Goal: Task Accomplishment & Management: Complete application form

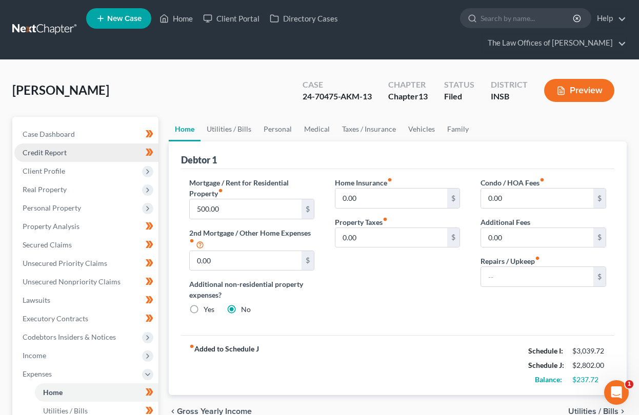
click at [42, 159] on link "Credit Report" at bounding box center [86, 152] width 144 height 18
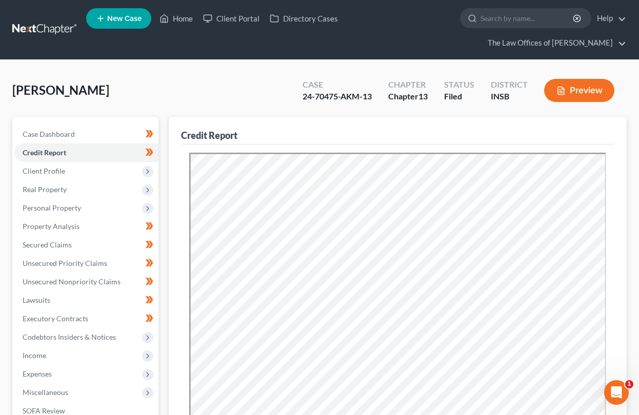
click at [52, 27] on link at bounding box center [45, 29] width 66 height 18
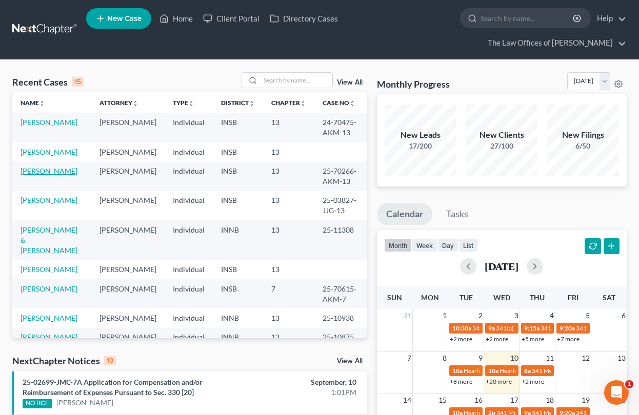
click at [46, 170] on link "[PERSON_NAME]" at bounding box center [48, 171] width 57 height 9
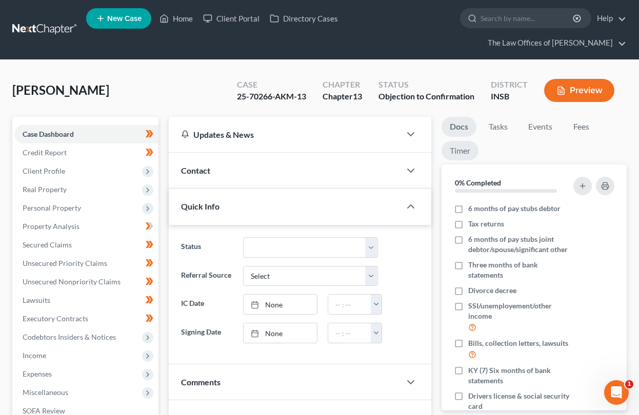
click at [460, 152] on link "Timer" at bounding box center [459, 151] width 37 height 20
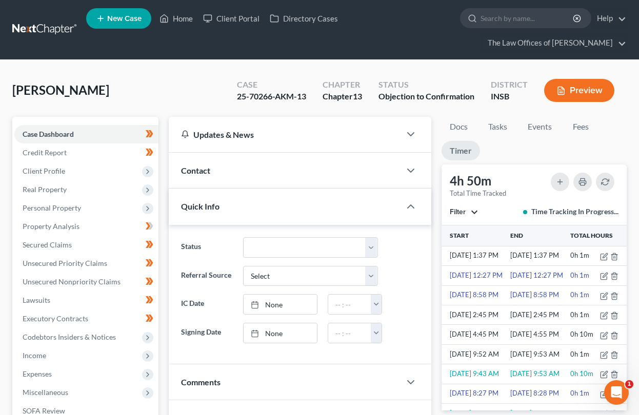
click at [467, 213] on button "Filter" at bounding box center [463, 212] width 28 height 7
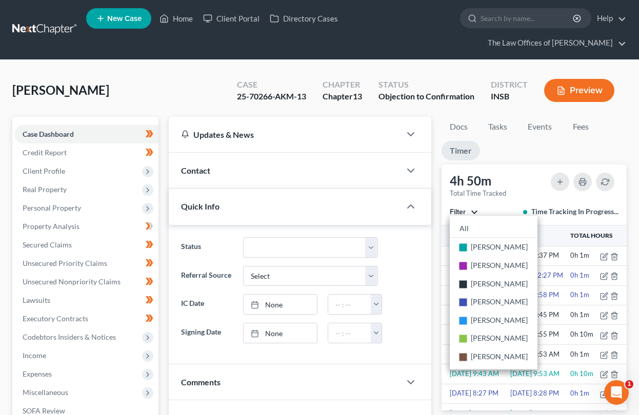
click at [467, 213] on button "Filter" at bounding box center [463, 212] width 28 height 7
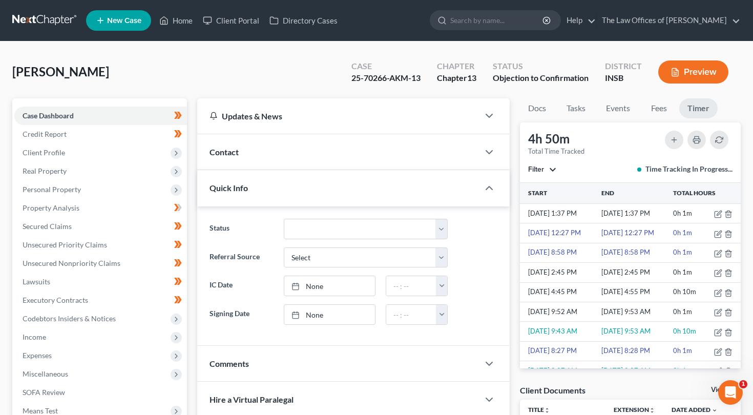
scroll to position [245, 0]
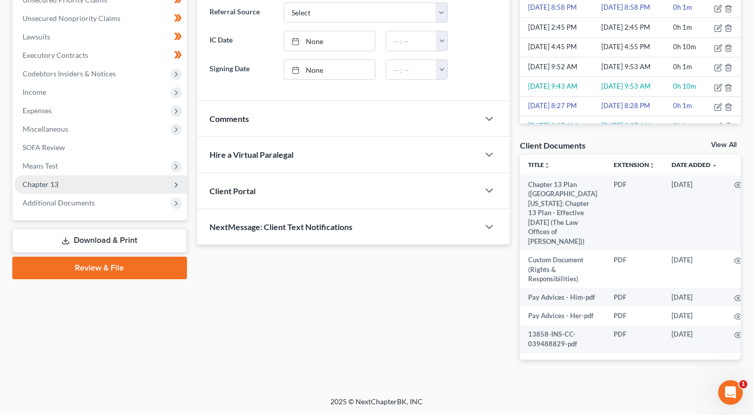
click at [71, 179] on span "Chapter 13" at bounding box center [100, 184] width 173 height 18
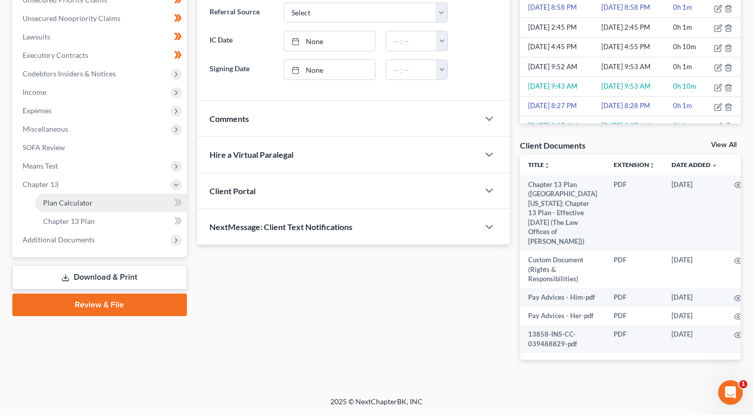
click at [71, 200] on span "Plan Calculator" at bounding box center [68, 202] width 50 height 9
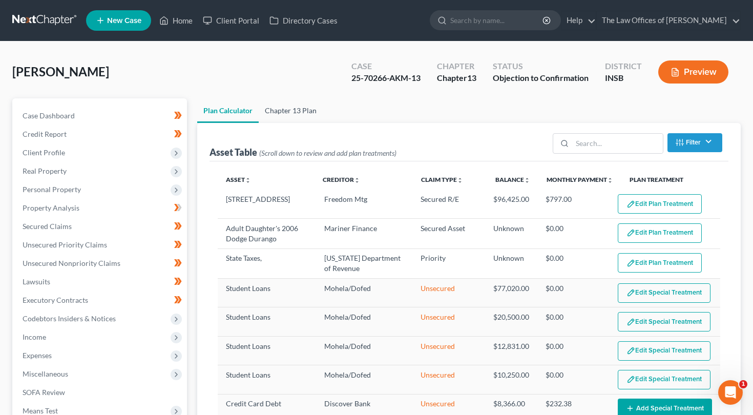
select select "35"
click at [270, 107] on link "Chapter 13 Plan" at bounding box center [291, 110] width 64 height 25
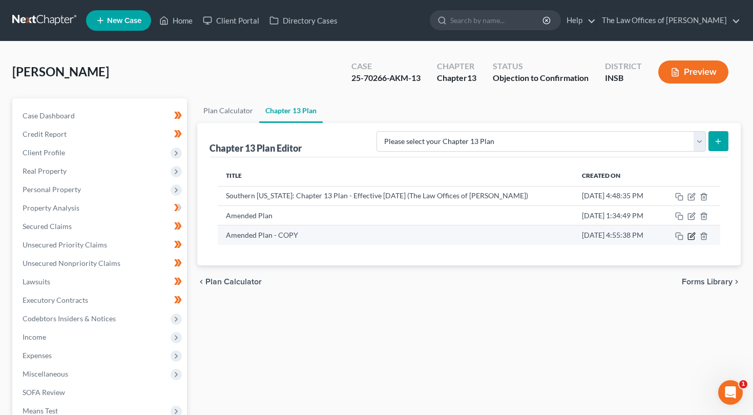
click at [646, 238] on icon "button" at bounding box center [692, 236] width 8 height 8
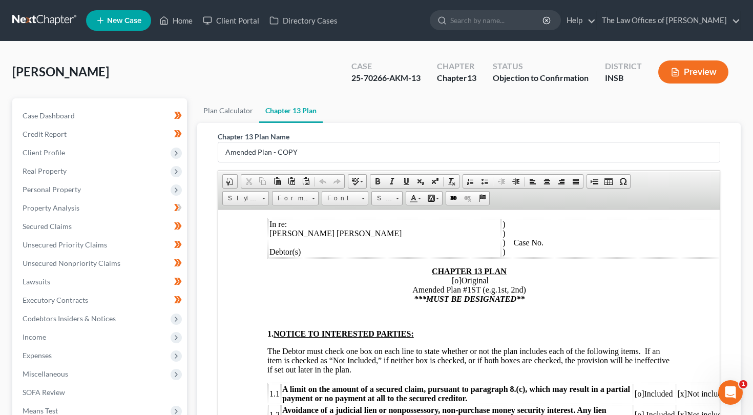
scroll to position [137, 0]
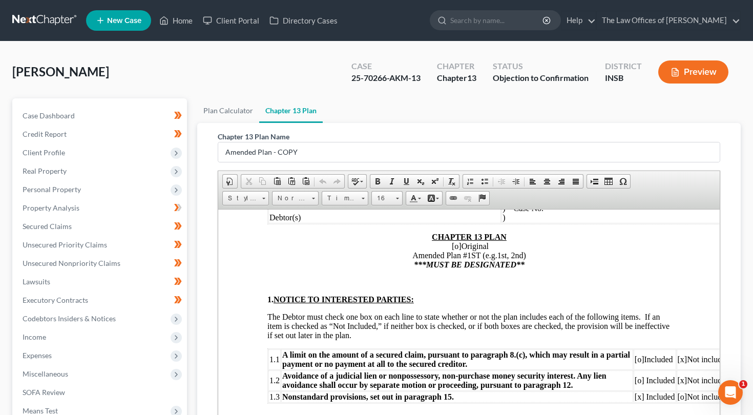
click at [452, 246] on span "[o]" at bounding box center [457, 245] width 10 height 9
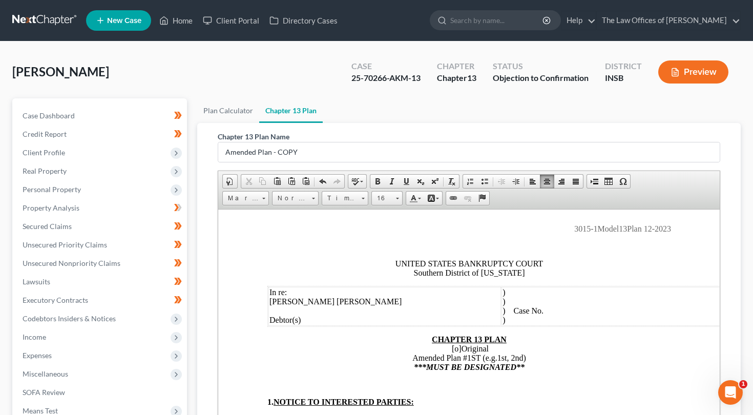
click at [548, 310] on td ") ) ) Case No. )" at bounding box center [615, 305] width 229 height 39
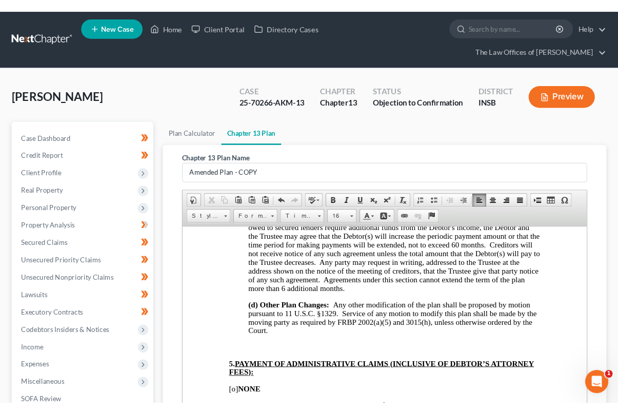
scroll to position [738, 0]
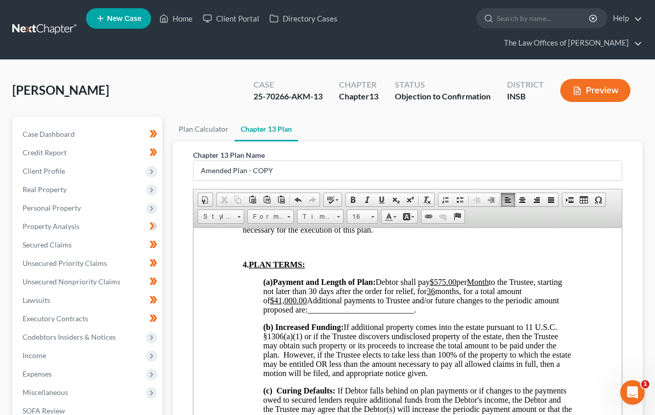
click at [294, 304] on u "$41,000.00" at bounding box center [288, 300] width 37 height 9
drag, startPoint x: 306, startPoint y: 306, endPoint x: 281, endPoint y: 307, distance: 24.6
click at [281, 304] on u "$41,000.00" at bounding box center [288, 300] width 37 height 9
drag, startPoint x: 466, startPoint y: 287, endPoint x: 445, endPoint y: 289, distance: 21.1
click at [445, 289] on span "Debtor shall pay $575.00 per Month to the Trustee, starting not later than 30 d…" at bounding box center [412, 295] width 299 height 36
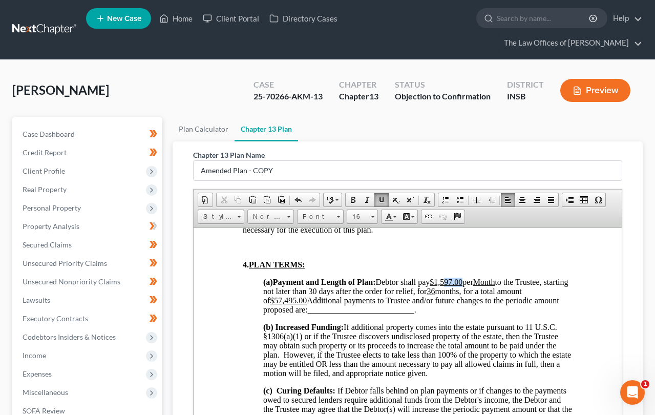
drag, startPoint x: 471, startPoint y: 290, endPoint x: 456, endPoint y: 290, distance: 15.4
click at [456, 286] on u "$1,597.00" at bounding box center [445, 281] width 33 height 9
click at [427, 314] on p "(a) Payment and Length of Plan: Debtor shall pay $1,530.00 per Month to the Tru…" at bounding box center [418, 295] width 310 height 37
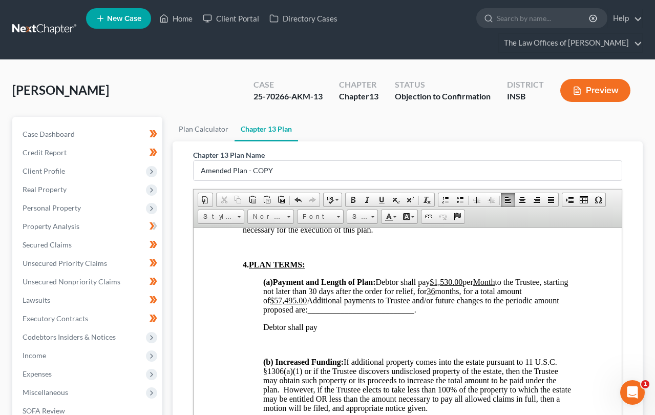
click at [322, 332] on p "Debtor shall pay" at bounding box center [418, 326] width 310 height 9
click at [473, 290] on span "Debtor shall pay $1,530.00 per Month to the Trustee, starting not later than 30…" at bounding box center [415, 295] width 305 height 36
drag, startPoint x: 473, startPoint y: 290, endPoint x: 462, endPoint y: 290, distance: 10.2
click at [462, 290] on span "Debtor shall pay $1,530.00 per Month to the Trustee, starting not later than 30…" at bounding box center [415, 295] width 305 height 36
click at [461, 286] on u "$1,530.00" at bounding box center [445, 281] width 33 height 9
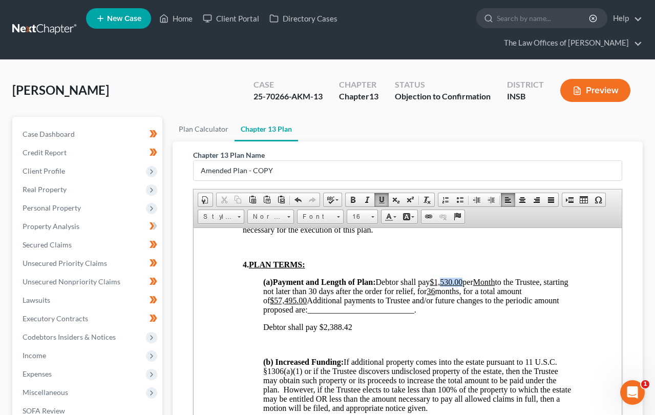
drag, startPoint x: 471, startPoint y: 290, endPoint x: 451, endPoint y: 290, distance: 20.5
click at [451, 286] on u "$1,530.00" at bounding box center [445, 281] width 33 height 9
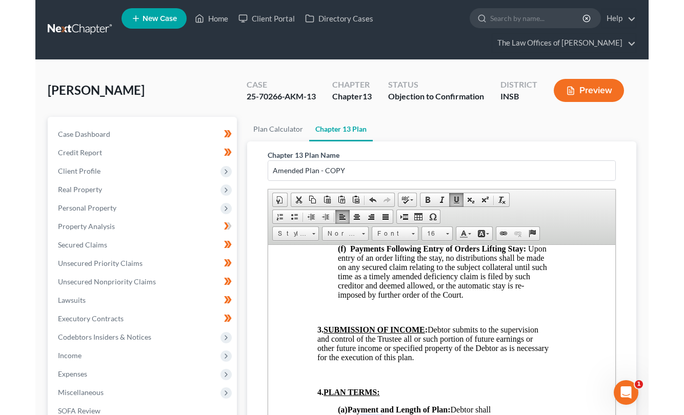
scroll to position [720, 0]
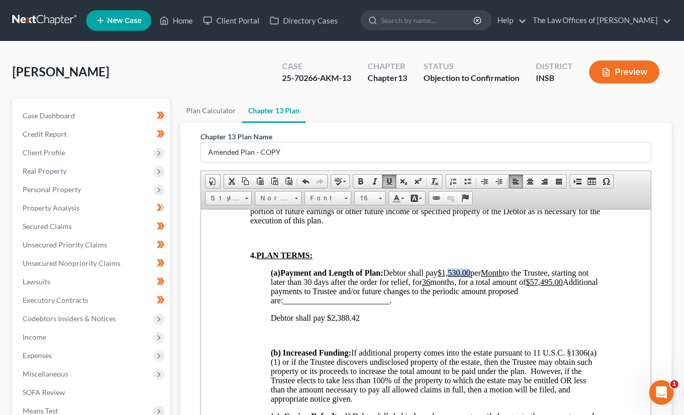
click at [469, 271] on u "$1,530.00" at bounding box center [453, 272] width 33 height 9
drag, startPoint x: 480, startPoint y: 270, endPoint x: 458, endPoint y: 270, distance: 21.5
click at [458, 270] on span "Debtor shall pay $1,530.00 per Month to the Trustee, starting not later than 30…" at bounding box center [433, 286] width 327 height 36
click at [375, 321] on p "Debtor shall pay $2,388.42" at bounding box center [435, 317] width 331 height 9
click at [456, 316] on p "Debtor shall pay $2,388.42 through 9/10/25 (month 4)." at bounding box center [435, 317] width 331 height 9
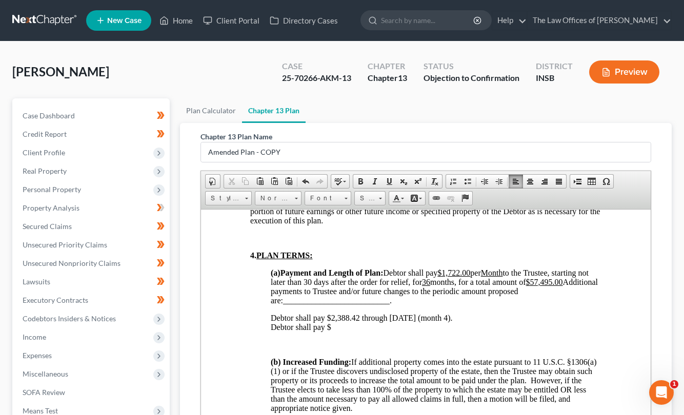
click at [335, 326] on p "Debtor shall pay $2,388.42 through 9/10/25 (month 4). ​Debtor shall pay $" at bounding box center [435, 322] width 331 height 18
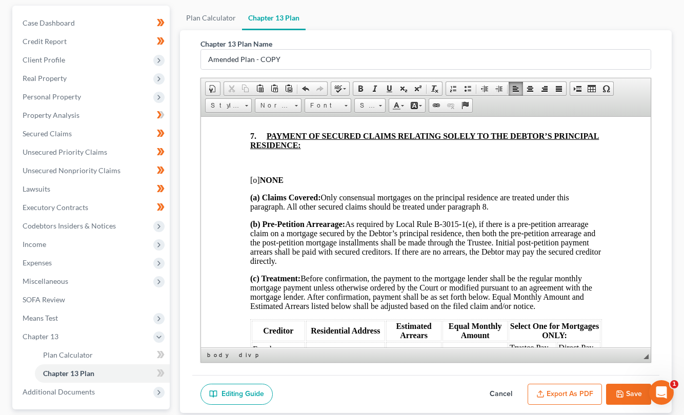
scroll to position [1506, 0]
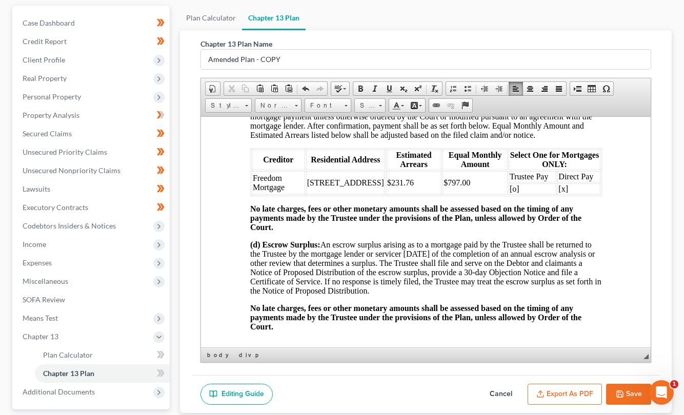
click at [511, 194] on td "[o]" at bounding box center [532, 188] width 48 height 11
click at [558, 194] on td "[x]" at bounding box center [578, 188] width 43 height 11
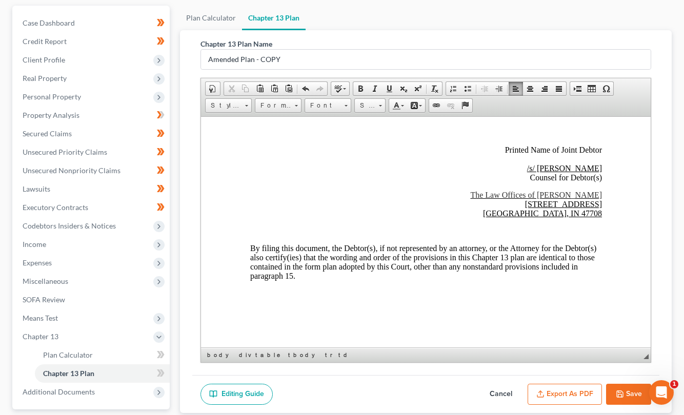
scroll to position [185, 0]
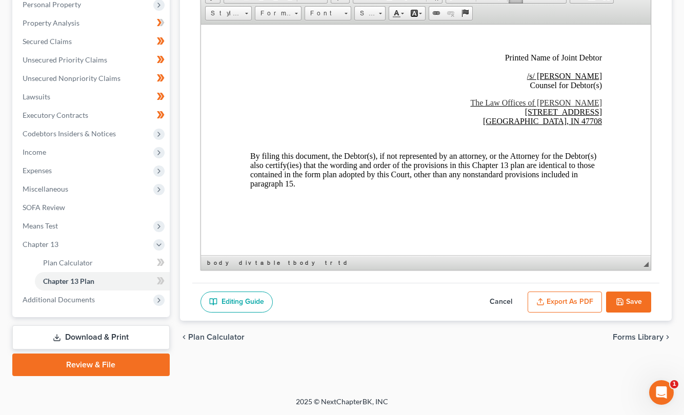
click at [641, 302] on button "Save" at bounding box center [628, 303] width 45 height 22
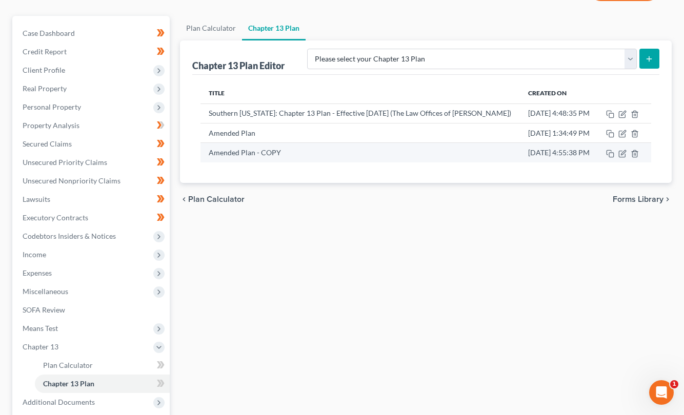
scroll to position [0, 0]
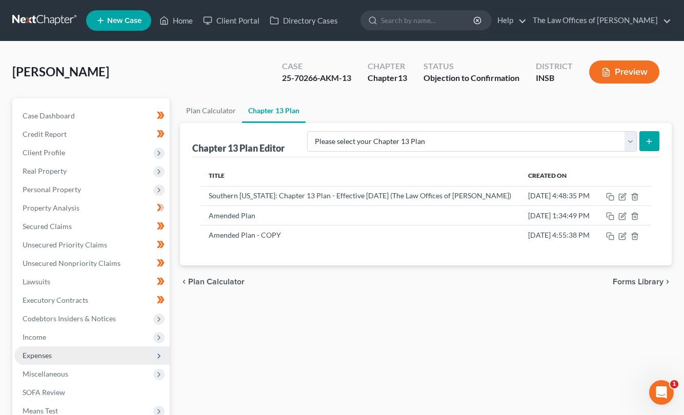
click at [35, 350] on span "Expenses" at bounding box center [91, 355] width 155 height 18
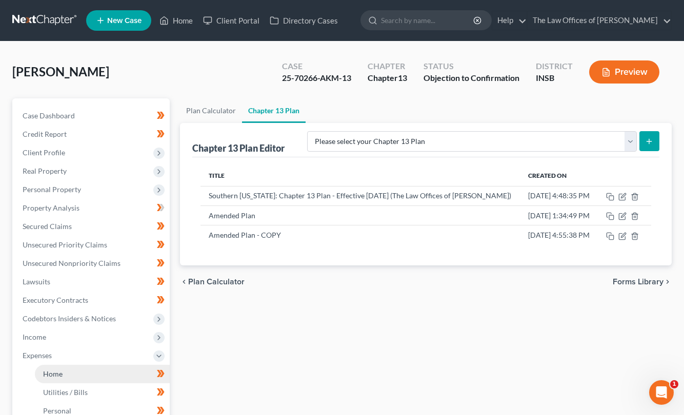
click at [51, 370] on span "Home" at bounding box center [52, 374] width 19 height 9
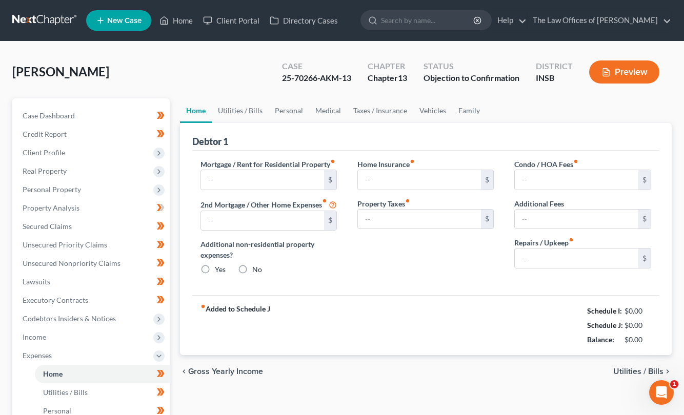
type input "811.00"
type input "0.00"
radio input "true"
type input "70.00"
type input "0.00"
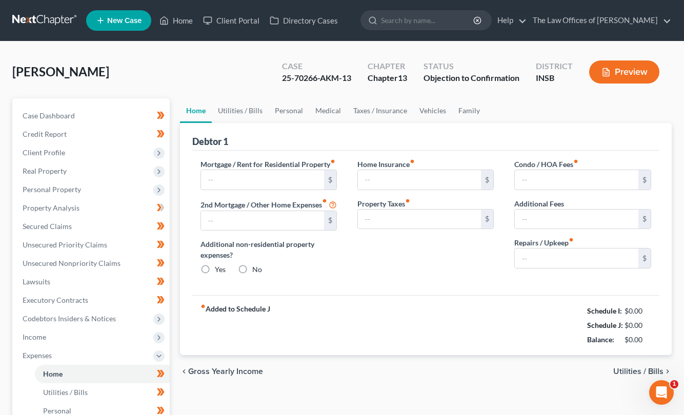
type input "0.00"
type input "100.00"
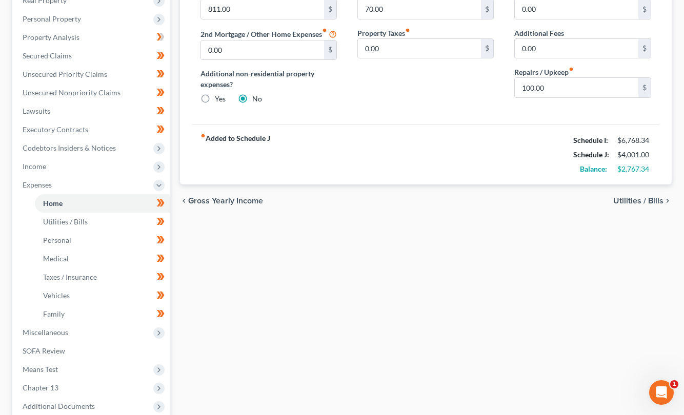
scroll to position [68, 0]
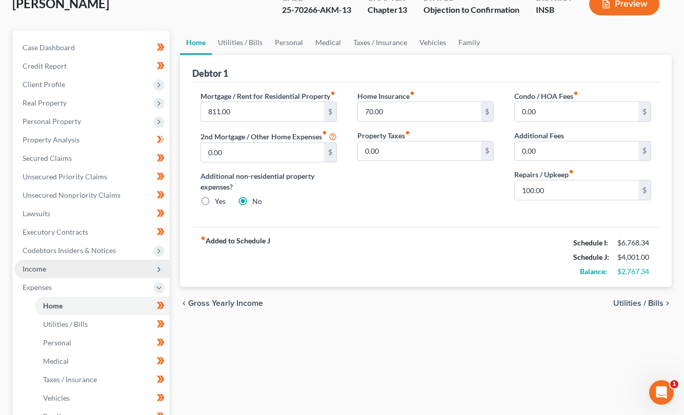
click at [83, 274] on span "Income" at bounding box center [91, 269] width 155 height 18
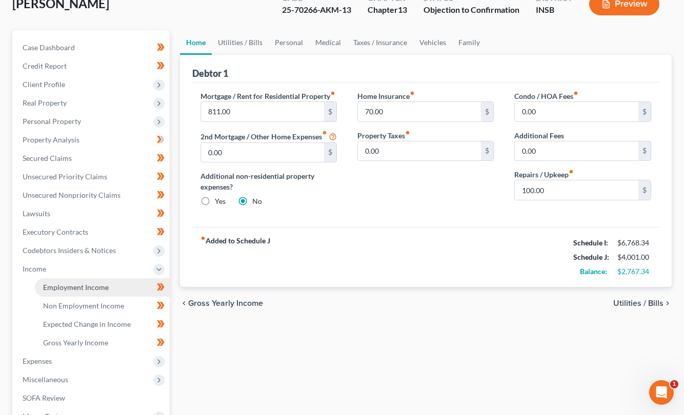
click at [80, 288] on span "Employment Income" at bounding box center [76, 287] width 66 height 9
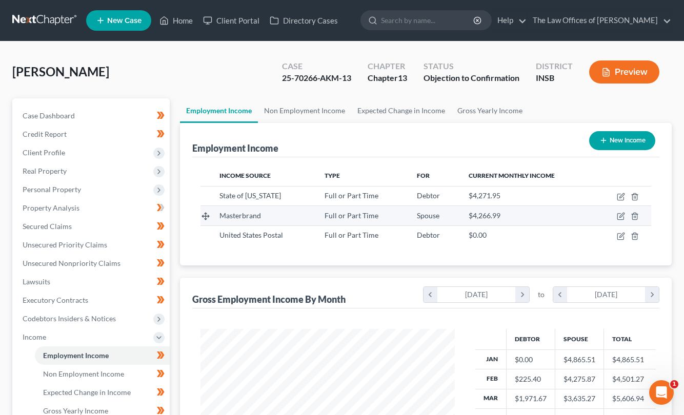
scroll to position [137, 0]
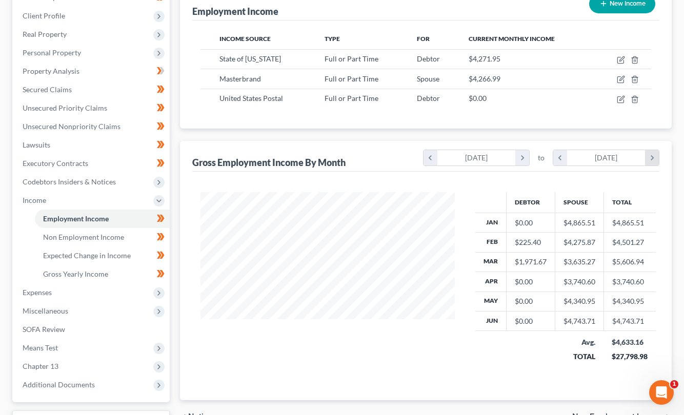
click at [646, 158] on icon "chevron_right" at bounding box center [652, 157] width 14 height 15
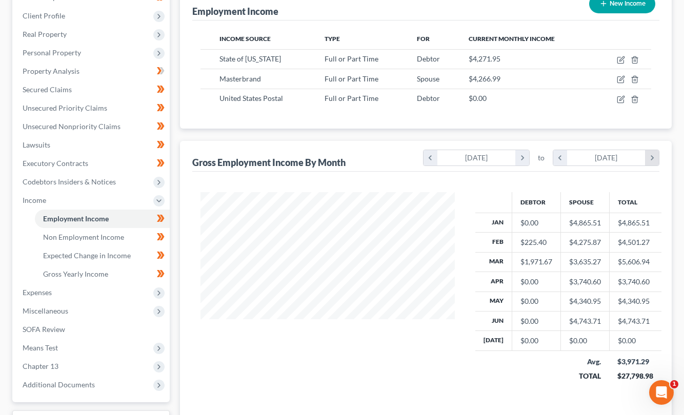
scroll to position [203, 275]
click at [646, 158] on icon "chevron_right" at bounding box center [652, 157] width 14 height 15
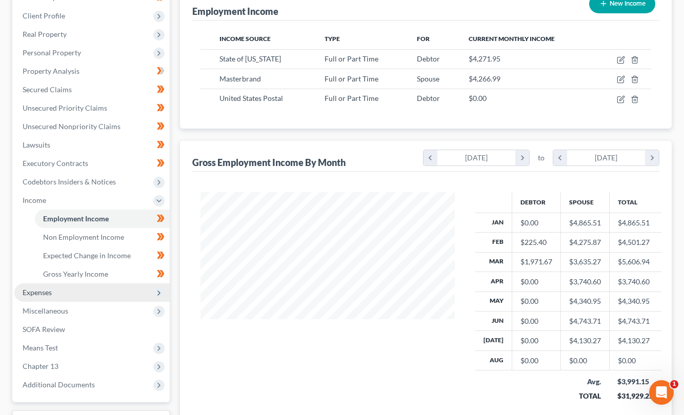
click at [68, 295] on span "Expenses" at bounding box center [91, 292] width 155 height 18
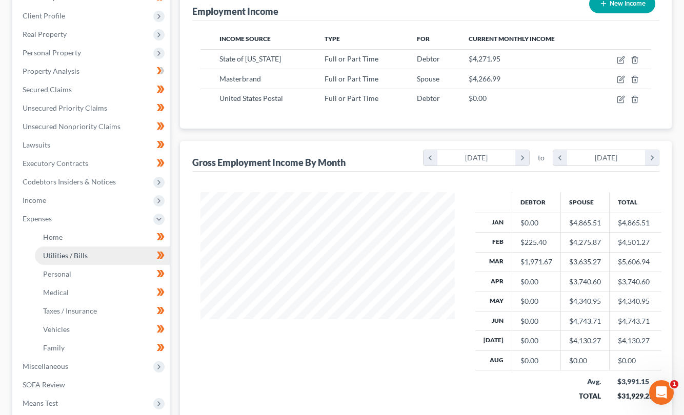
click at [57, 256] on span "Utilities / Bills" at bounding box center [65, 255] width 45 height 9
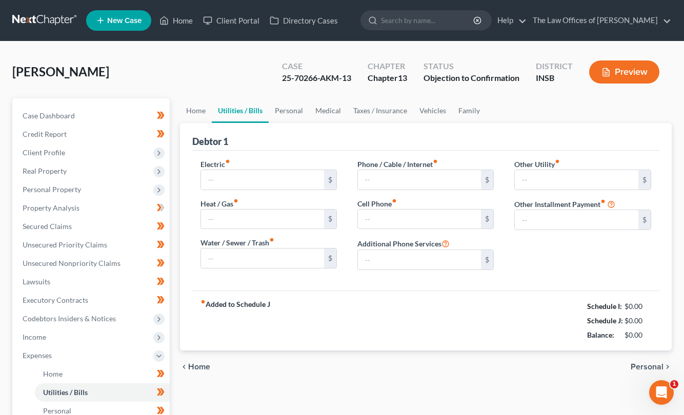
type input "150.00"
type input "50.00"
type input "140.00"
type input "265.00"
type input "240.00"
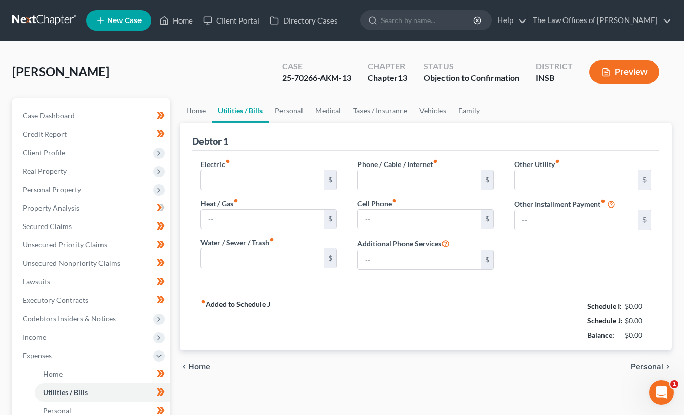
type input "0.00"
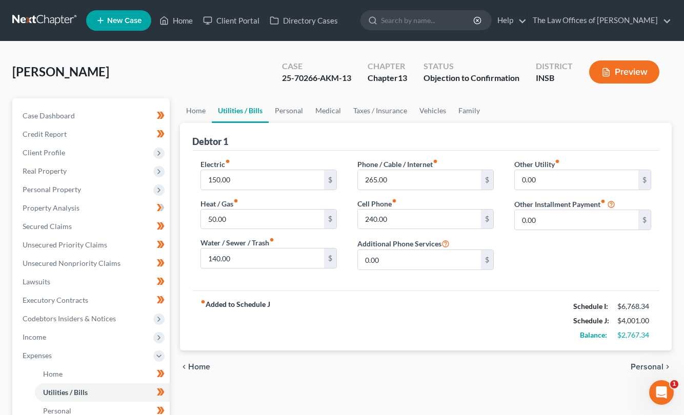
click at [23, 19] on link at bounding box center [45, 20] width 66 height 18
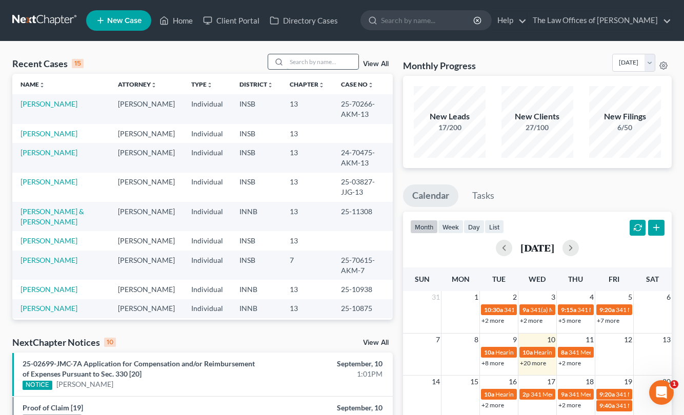
click at [309, 64] on input "search" at bounding box center [322, 61] width 72 height 15
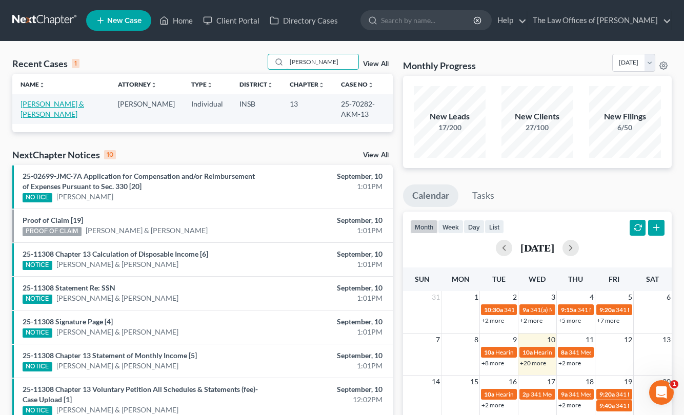
type input "moulton"
click at [53, 104] on link "[PERSON_NAME] & [PERSON_NAME]" at bounding box center [52, 108] width 64 height 19
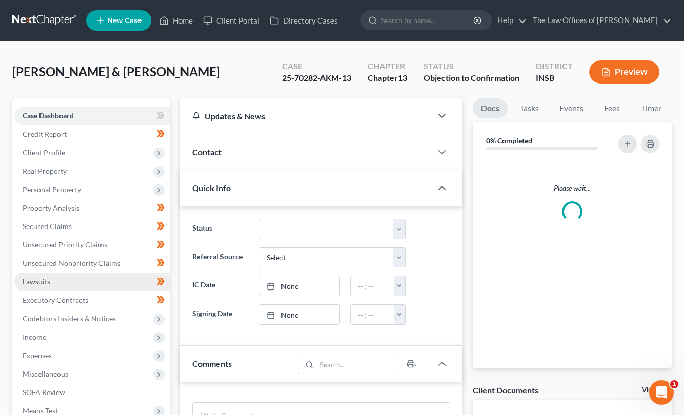
scroll to position [137, 0]
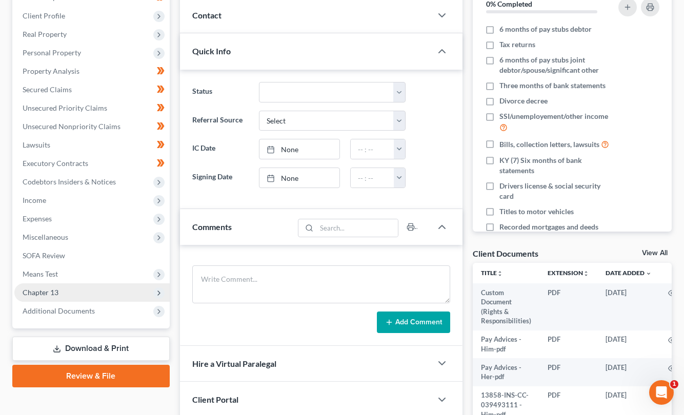
click at [69, 295] on span "Chapter 13" at bounding box center [91, 292] width 155 height 18
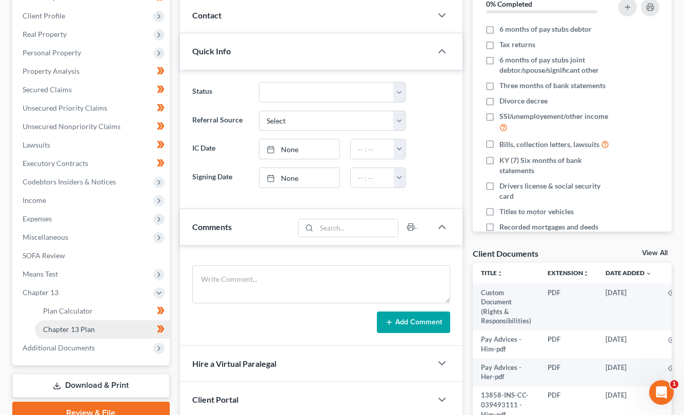
click at [67, 329] on span "Chapter 13 Plan" at bounding box center [69, 329] width 52 height 9
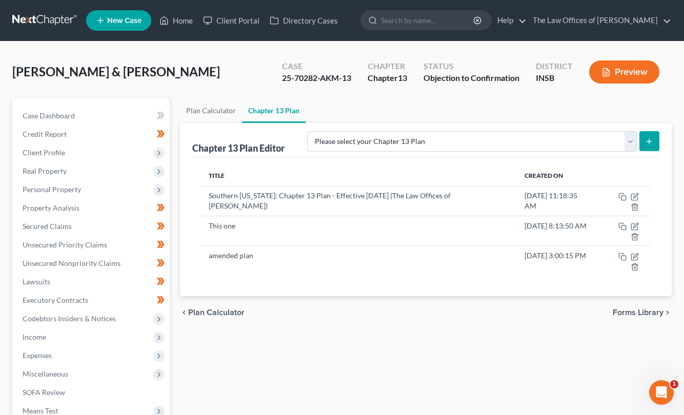
scroll to position [68, 0]
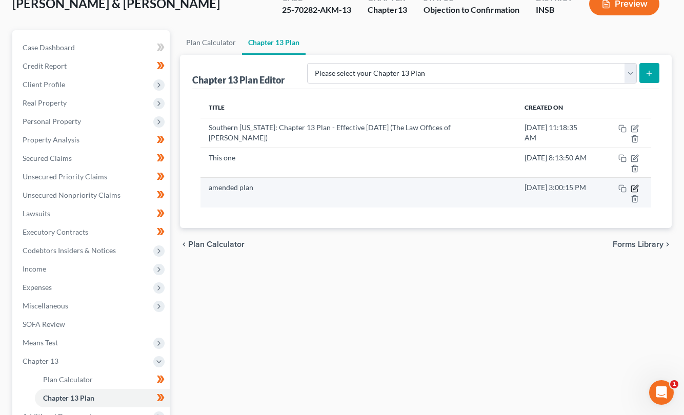
click at [630, 184] on icon "button" at bounding box center [634, 188] width 8 height 8
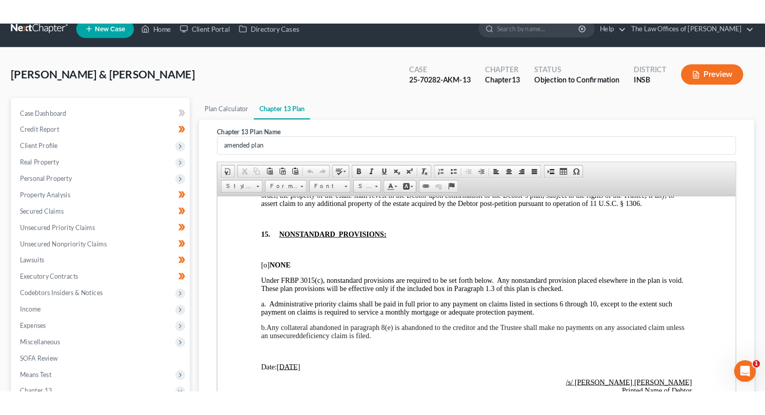
scroll to position [0, 0]
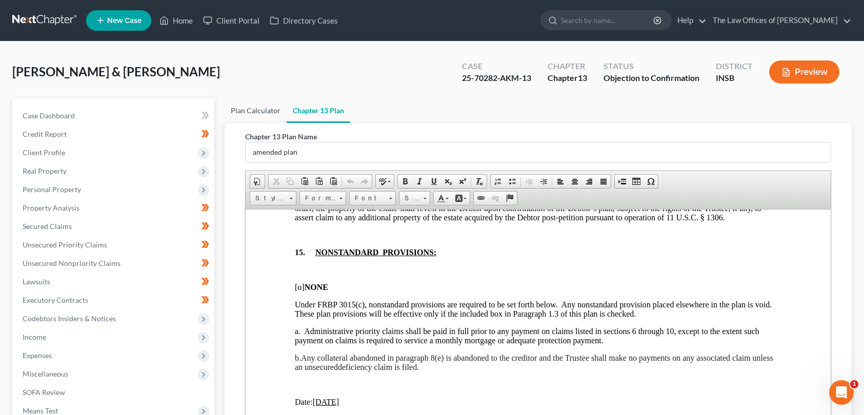
click at [269, 115] on link "Plan Calculator" at bounding box center [255, 110] width 62 height 25
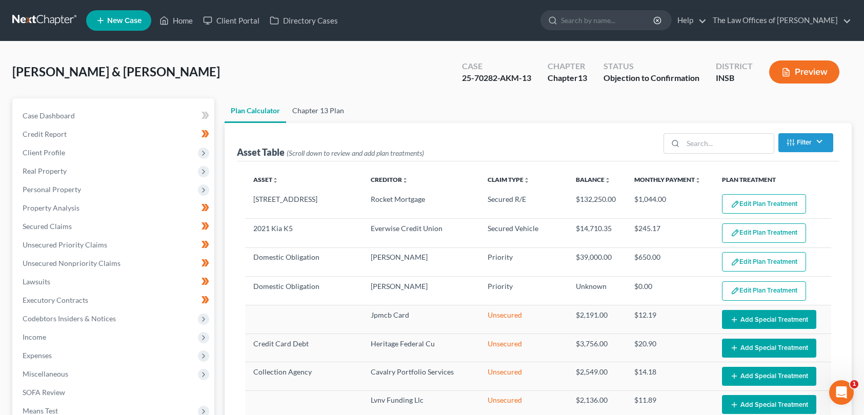
select select "59"
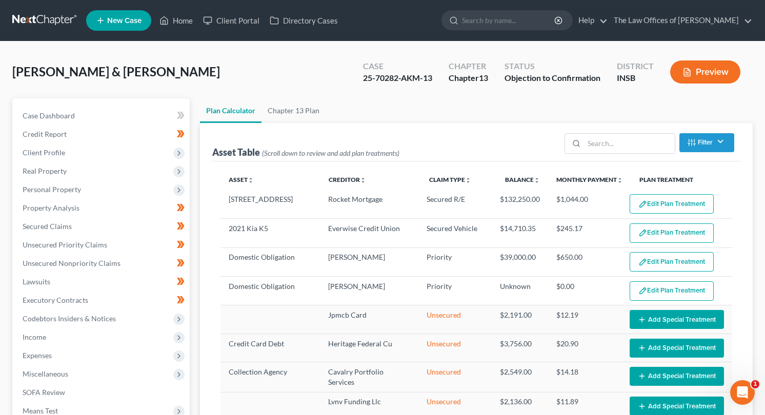
click at [30, 16] on link at bounding box center [45, 20] width 66 height 18
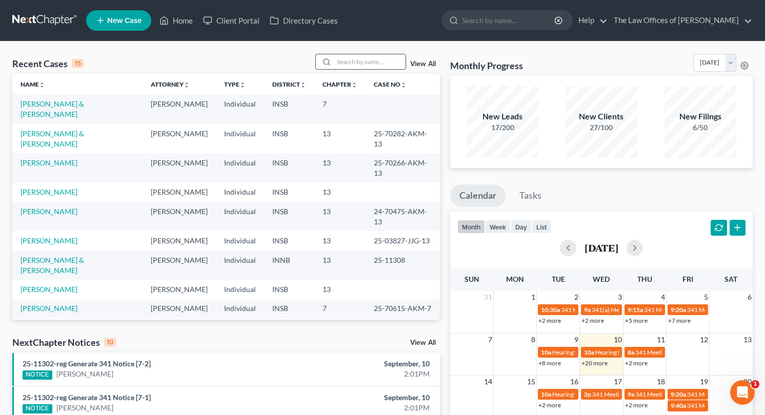
click at [344, 62] on input "search" at bounding box center [370, 61] width 72 height 15
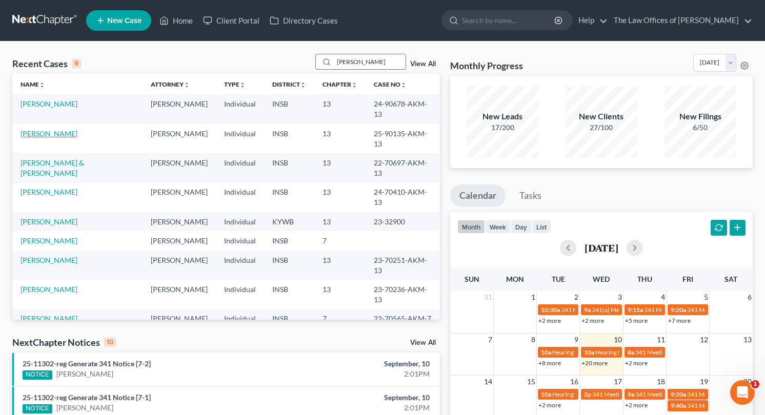
type input "jenkins"
click at [60, 129] on link "Jenkins, Deanna" at bounding box center [48, 133] width 57 height 9
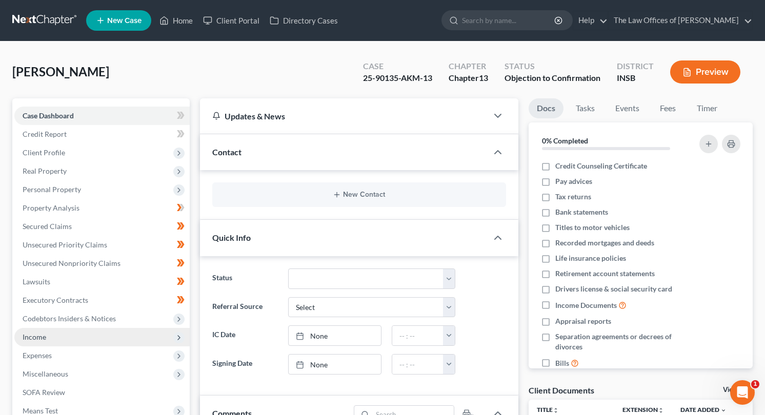
click at [44, 335] on span "Income" at bounding box center [35, 337] width 24 height 9
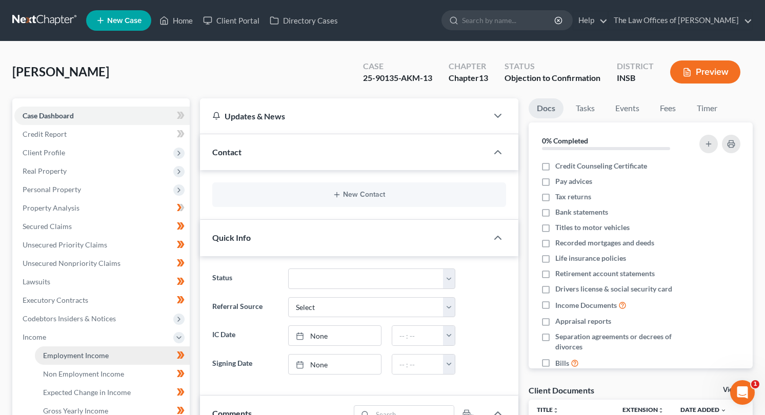
click at [58, 352] on span "Employment Income" at bounding box center [76, 355] width 66 height 9
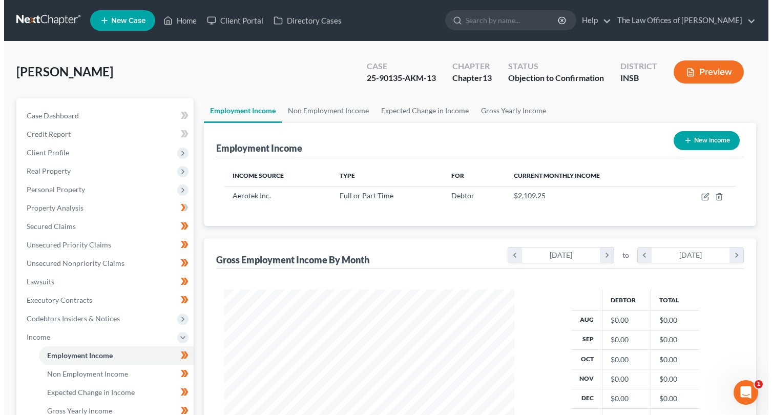
scroll to position [34, 0]
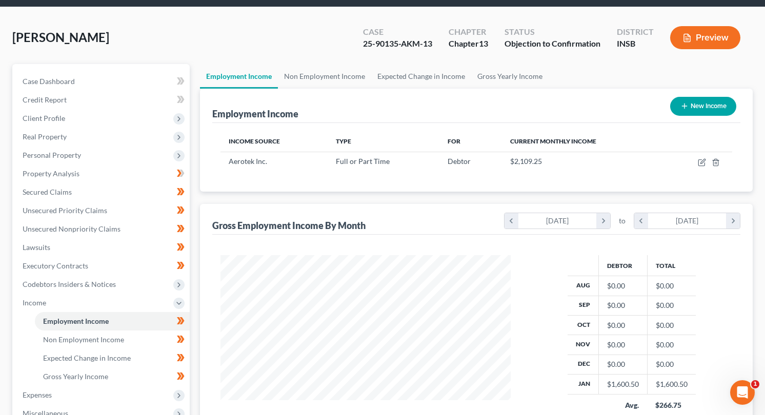
click at [695, 107] on button "New Income" at bounding box center [703, 106] width 66 height 19
select select "0"
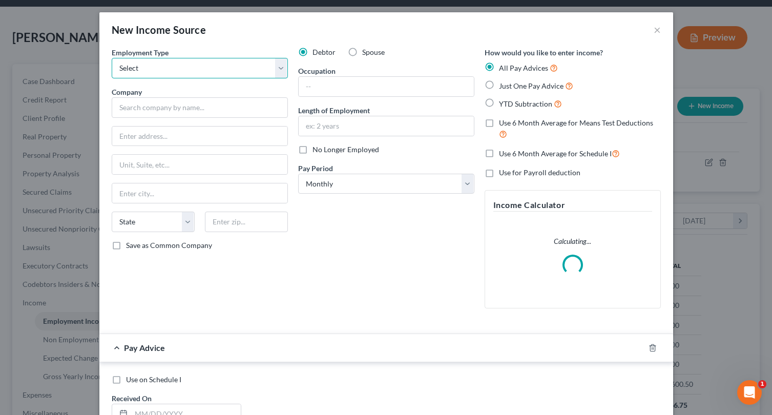
click at [168, 69] on select "Select Full or Part Time Employment Self Employment" at bounding box center [200, 68] width 176 height 20
select select "0"
click at [112, 58] on select "Select Full or Part Time Employment Self Employment" at bounding box center [200, 68] width 176 height 20
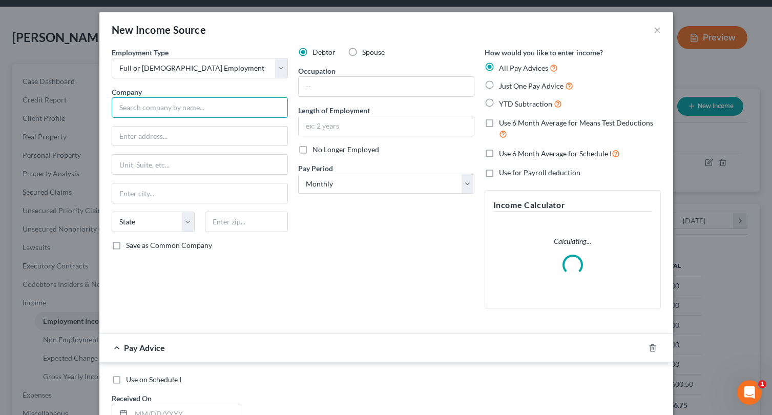
click at [155, 106] on input "text" at bounding box center [200, 107] width 176 height 20
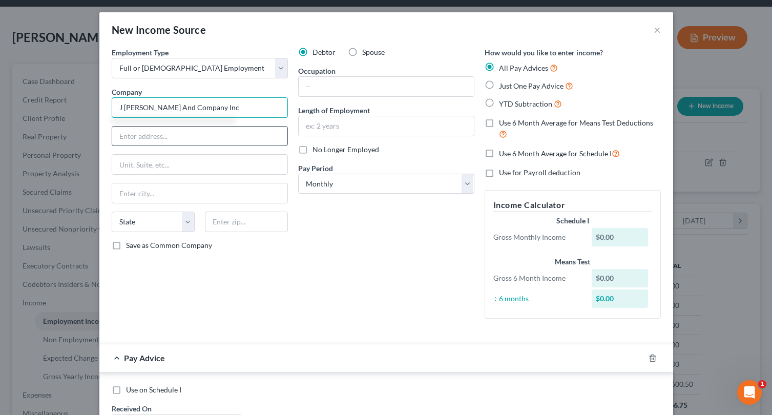
type input "J Knipper And Company Inc"
click at [157, 138] on input "text" at bounding box center [199, 136] width 175 height 19
type input "One Health Care Way"
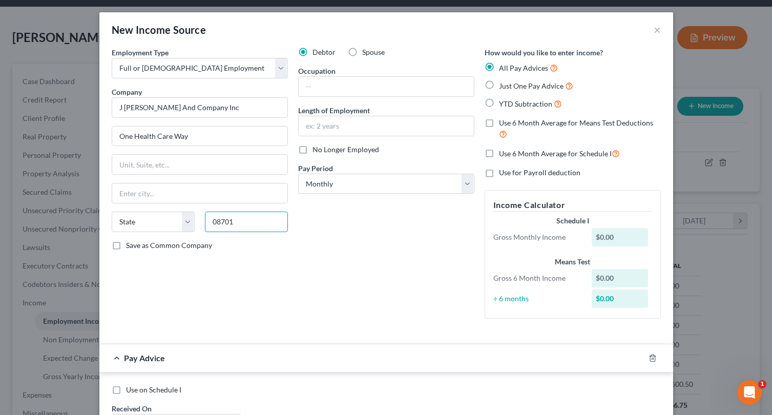
type input "08701"
click at [372, 256] on div "Debtor Spouse Occupation Length of Employment No Longer Employed Pay Period * S…" at bounding box center [386, 187] width 187 height 280
type input "Lakewood"
select select "33"
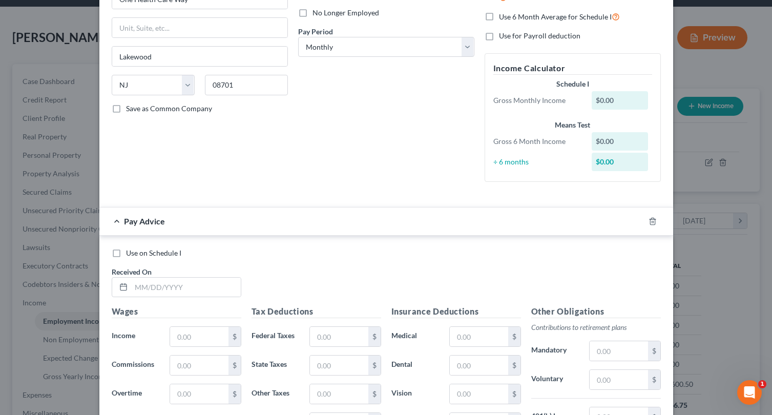
scroll to position [205, 0]
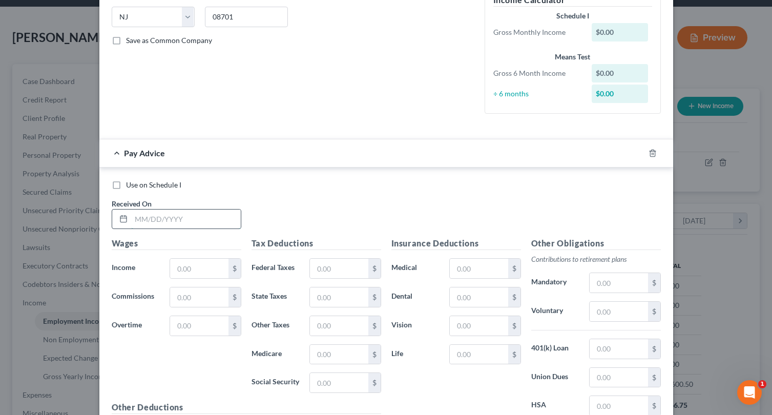
click at [166, 219] on input "text" at bounding box center [186, 219] width 110 height 19
type input "8/29/25"
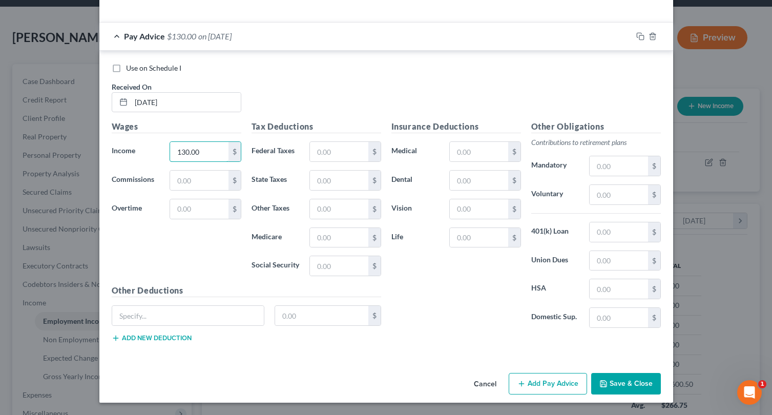
type input "130.00"
type input "28.60"
type input "3.90"
type input "2.46"
type input "1.89"
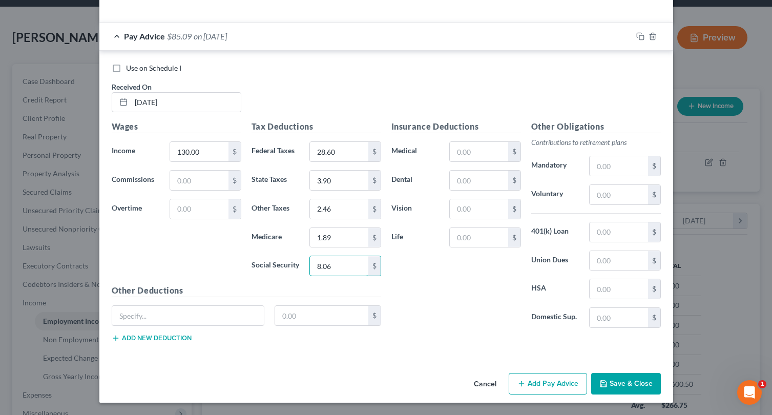
type input "8.06"
click at [637, 36] on icon "button" at bounding box center [641, 36] width 8 height 8
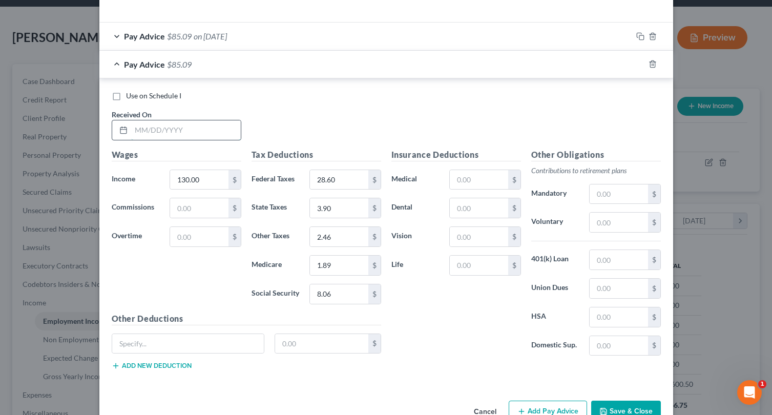
click at [186, 121] on input "text" at bounding box center [186, 129] width 110 height 19
type input "8/22/25"
type input "1,364.25"
type input "49.89"
type input "38.62"
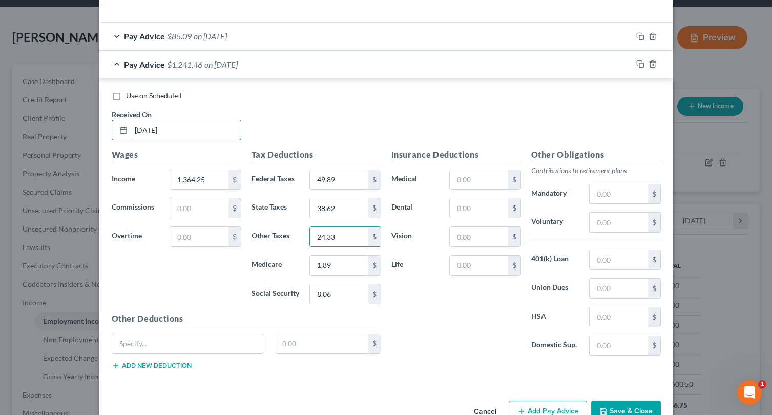
type input "24.33"
type input "19.78"
type input "84.58"
click at [601, 344] on input "text" at bounding box center [619, 345] width 58 height 19
type input "8"
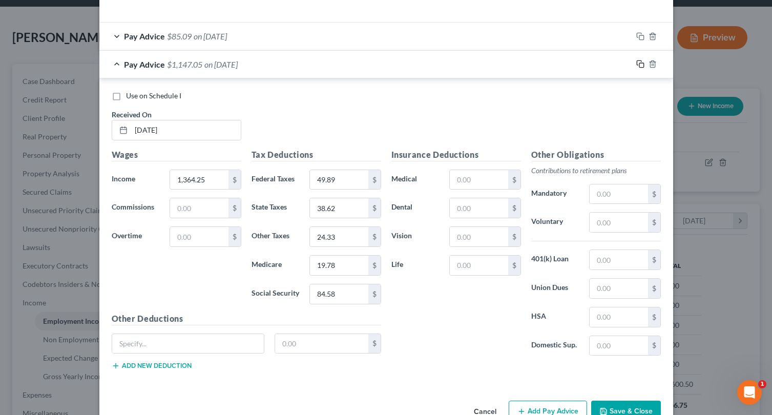
click at [637, 65] on icon "button" at bounding box center [641, 64] width 8 height 8
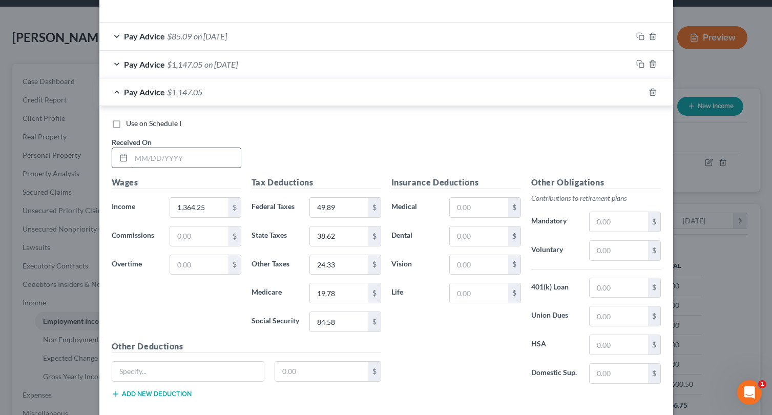
click at [167, 159] on input "text" at bounding box center [186, 157] width 110 height 19
type input "9"
type input "8/8/25"
type input "1,351.50"
type input "48.61"
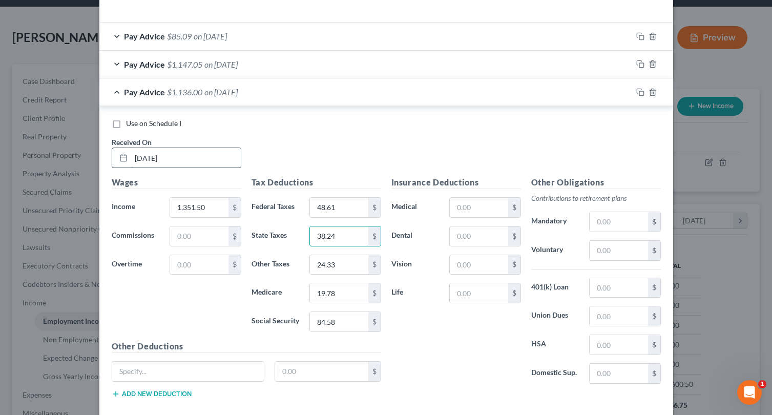
type input "38.24"
type input "24.09"
type input "19.60"
type input "83.80"
click at [599, 374] on input "text" at bounding box center [619, 373] width 58 height 19
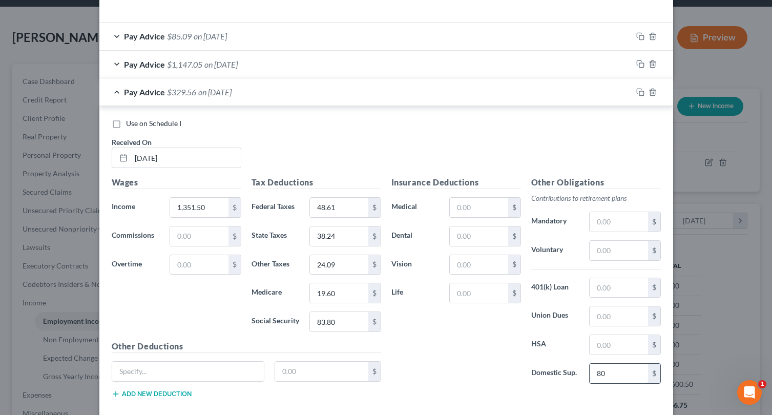
type input "8"
click at [637, 92] on icon "button" at bounding box center [641, 92] width 8 height 8
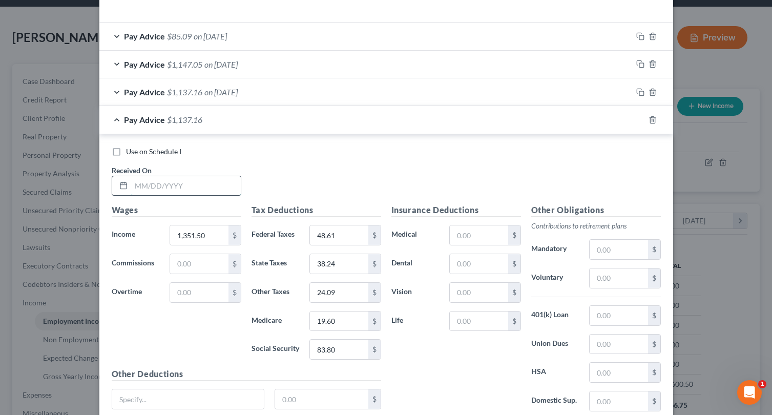
click at [211, 184] on input "text" at bounding box center [186, 185] width 110 height 19
type input "7/25/25"
type input "1,368.50"
type input "50.31"
type input "38.75"
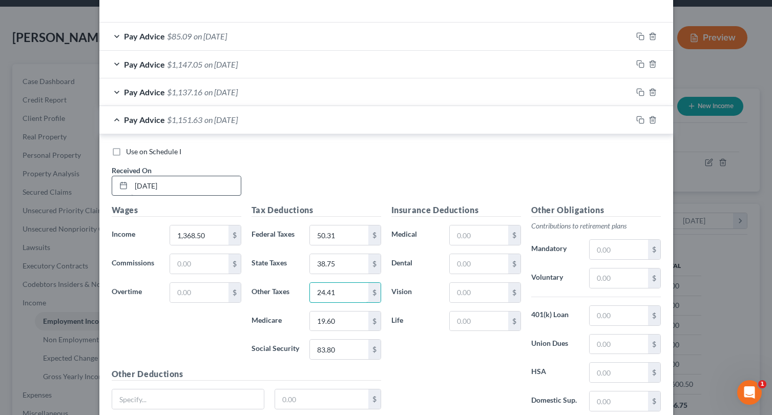
type input "24.41"
type input "19.84"
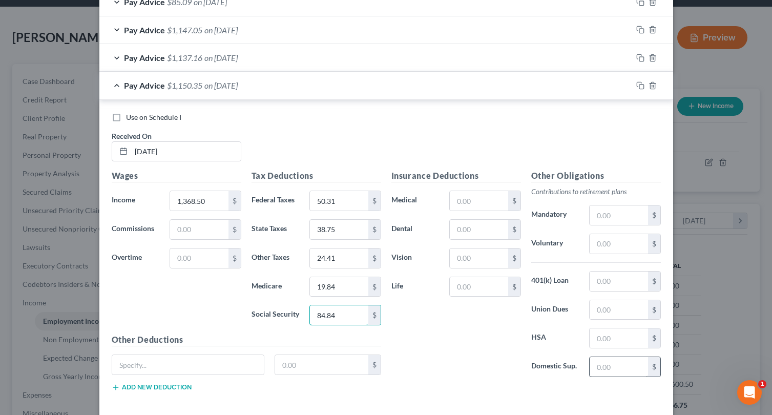
type input "84.84"
click at [608, 366] on input "text" at bounding box center [619, 366] width 58 height 19
type input "8"
drag, startPoint x: 637, startPoint y: 85, endPoint x: 628, endPoint y: 88, distance: 8.8
click at [637, 85] on icon "button" at bounding box center [641, 85] width 8 height 8
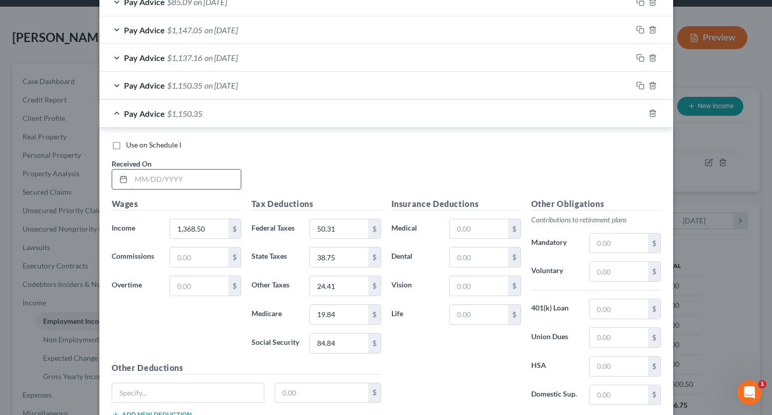
click at [198, 176] on input "text" at bounding box center [186, 179] width 110 height 19
type input "7/11/25"
type input "1,474.76"
type input "60.94"
type input "41.94"
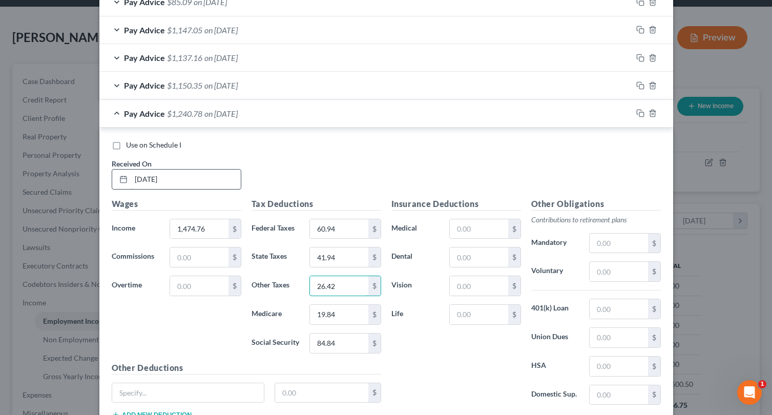
type input "26.42"
type input "21.38"
type input "91.44"
click at [594, 385] on input "text" at bounding box center [619, 394] width 58 height 19
type input "8"
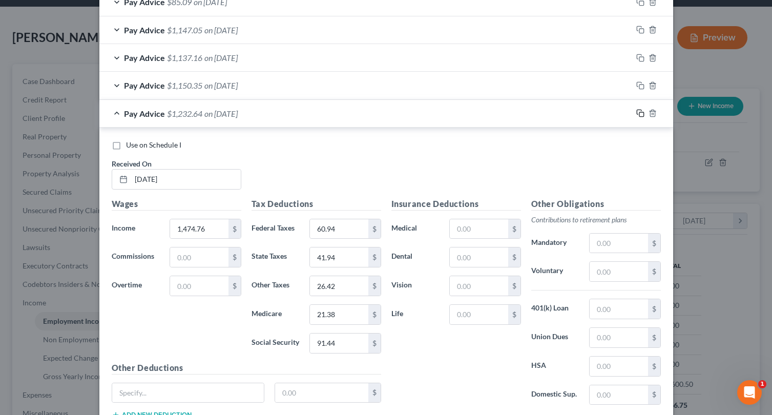
drag, startPoint x: 634, startPoint y: 112, endPoint x: 610, endPoint y: 120, distance: 25.6
click at [637, 112] on icon "button" at bounding box center [641, 113] width 8 height 8
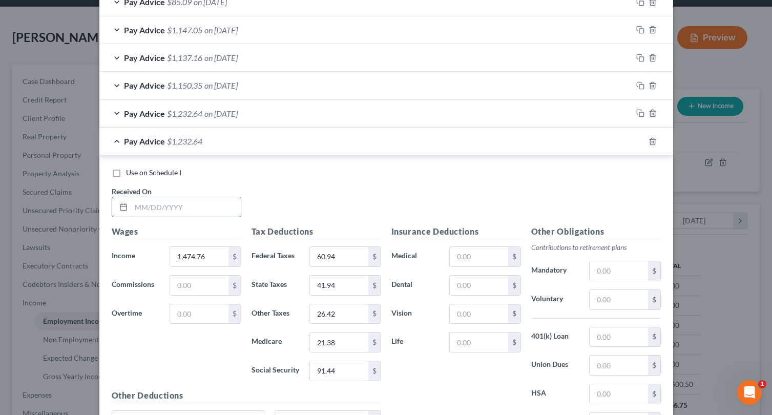
click at [167, 209] on input "text" at bounding box center [186, 206] width 110 height 19
type input "6/27/25"
type input "1,300.50"
type input "43.51"
type input "36.71"
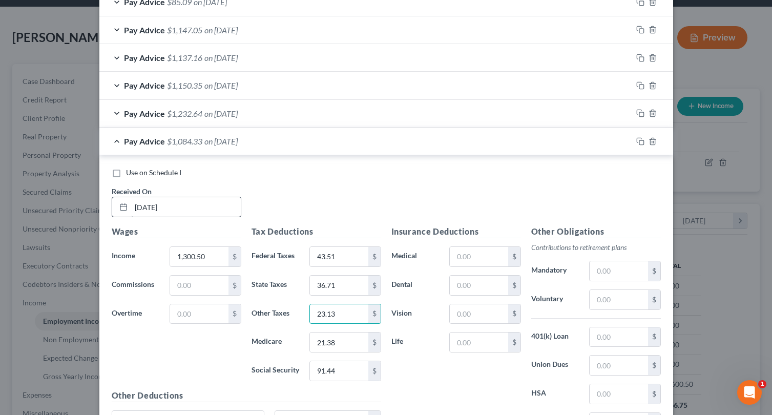
type input "23.13"
type input "18.86"
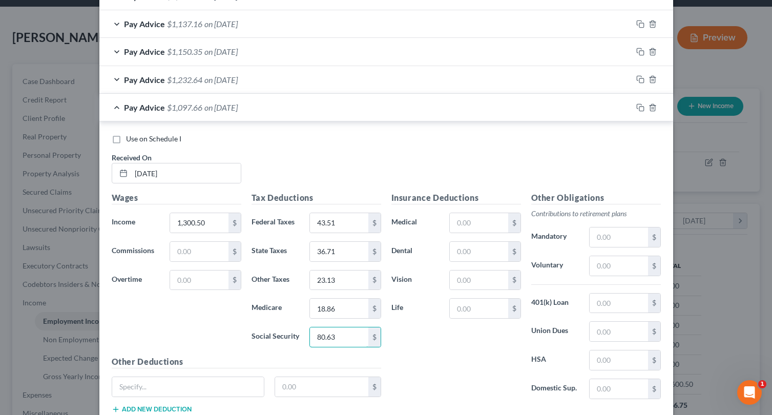
type input "80.63"
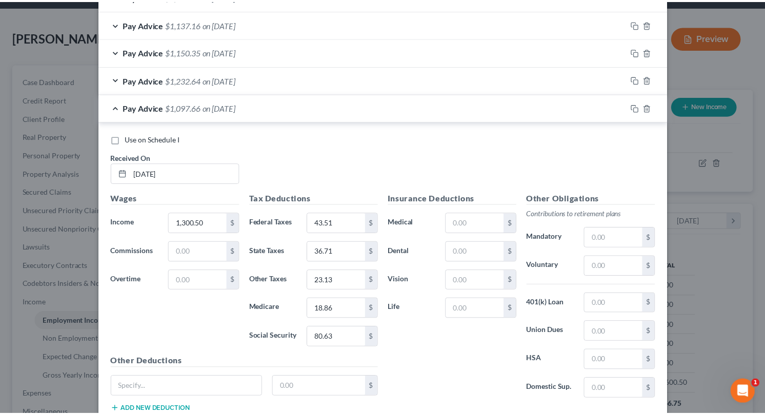
scroll to position [461, 0]
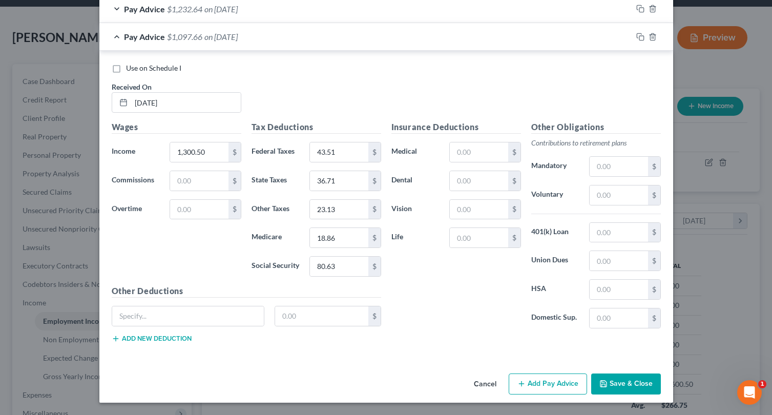
click at [631, 384] on button "Save & Close" at bounding box center [626, 385] width 70 height 22
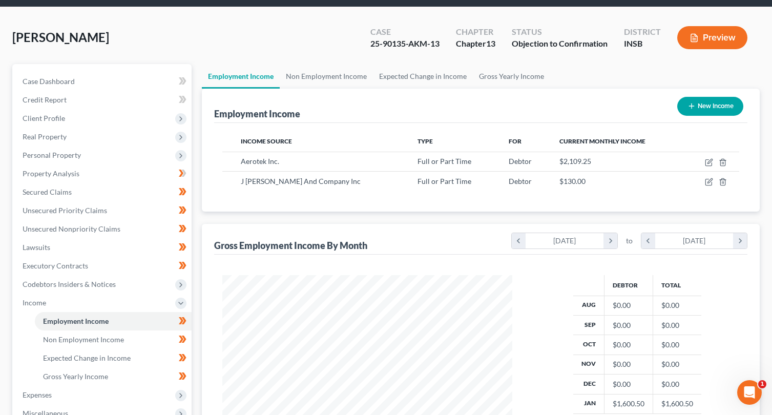
scroll to position [512304, 512176]
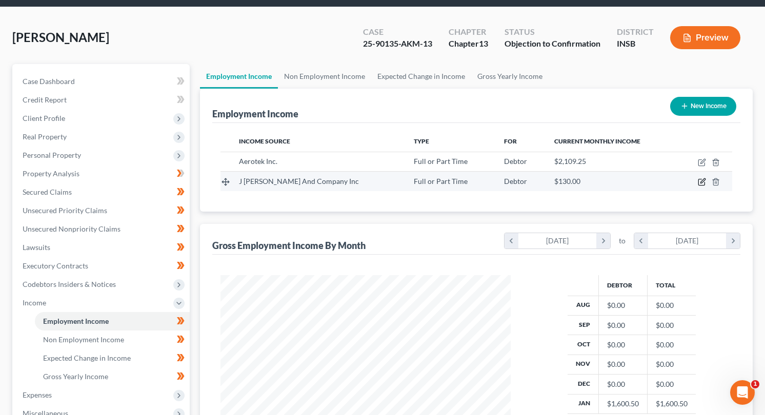
click at [701, 183] on icon "button" at bounding box center [702, 181] width 5 height 5
select select "0"
select select "33"
select select "0"
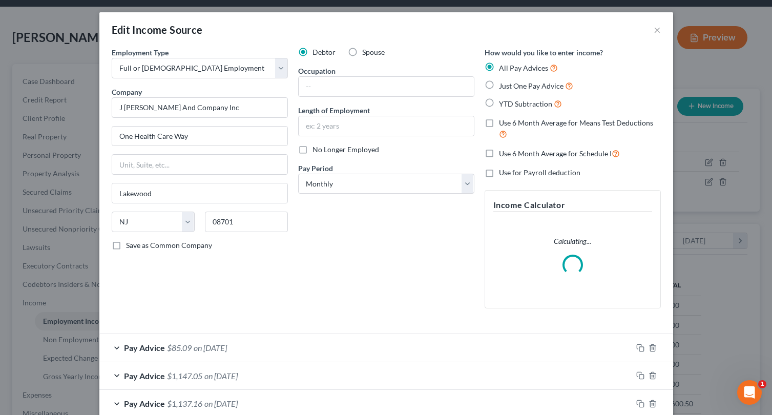
scroll to position [142, 0]
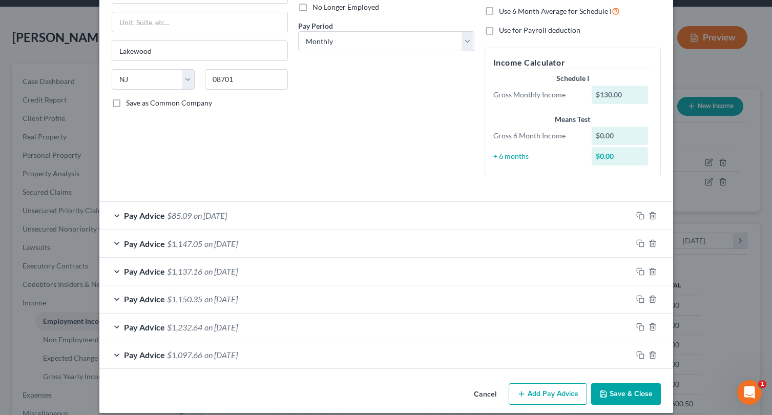
click at [535, 394] on button "Add Pay Advice" at bounding box center [548, 394] width 78 height 22
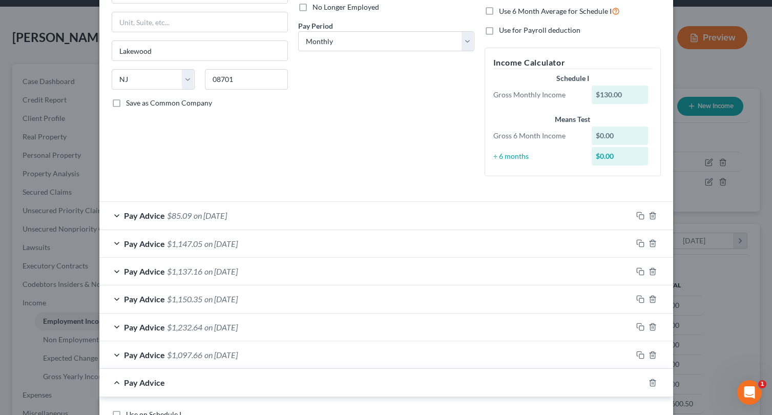
scroll to position [416, 0]
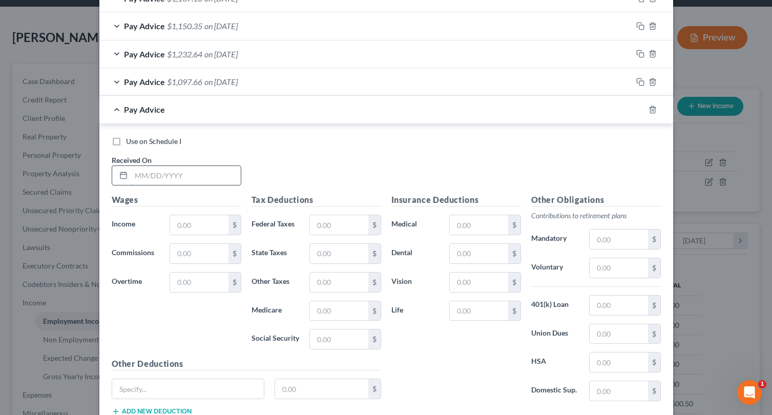
click at [154, 180] on input "text" at bounding box center [186, 175] width 110 height 19
type input "10/1/25"
click at [186, 224] on input "text" at bounding box center [199, 224] width 58 height 19
type input "975.00"
click at [126, 139] on label "Use on Schedule I" at bounding box center [153, 141] width 55 height 10
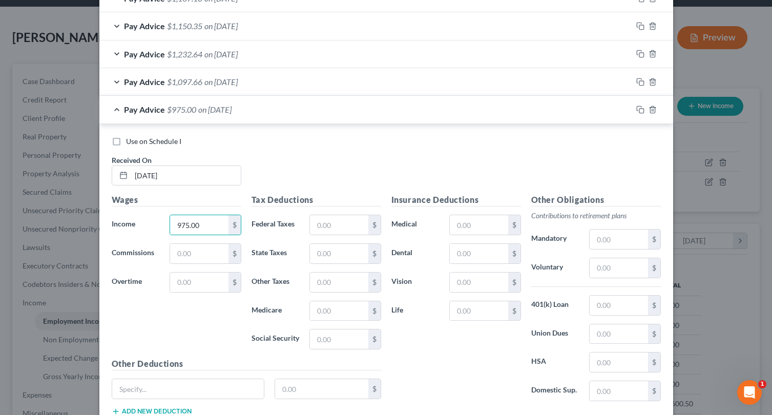
click at [130, 139] on input "Use on Schedule I" at bounding box center [133, 139] width 7 height 7
checkbox input "true"
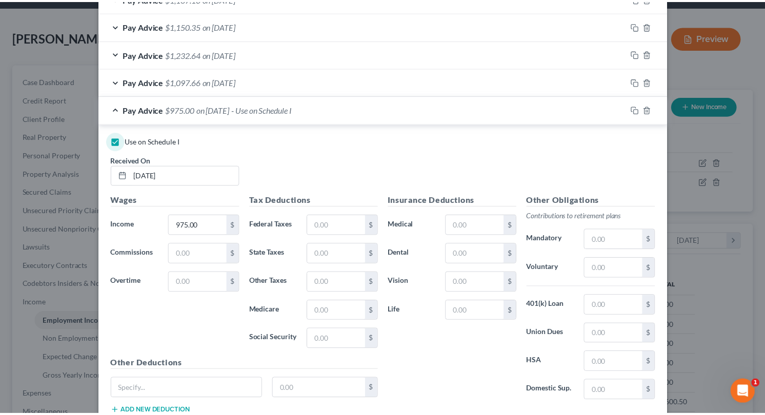
scroll to position [489, 0]
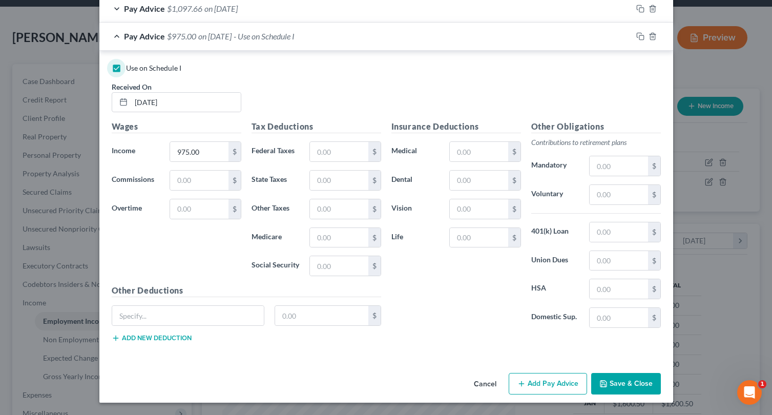
click at [613, 381] on button "Save & Close" at bounding box center [626, 384] width 70 height 22
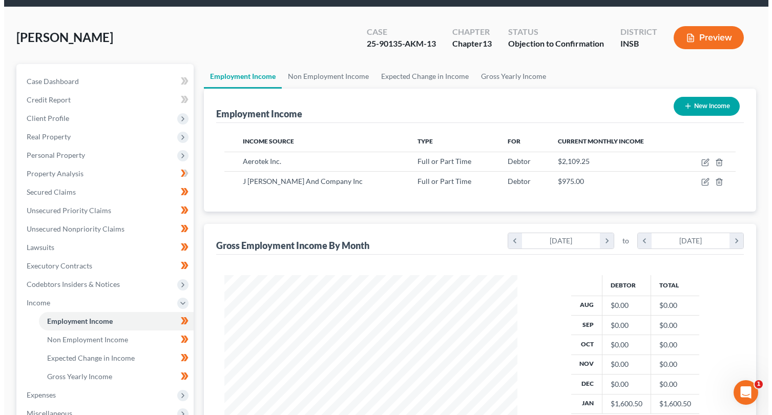
scroll to position [512304, 512176]
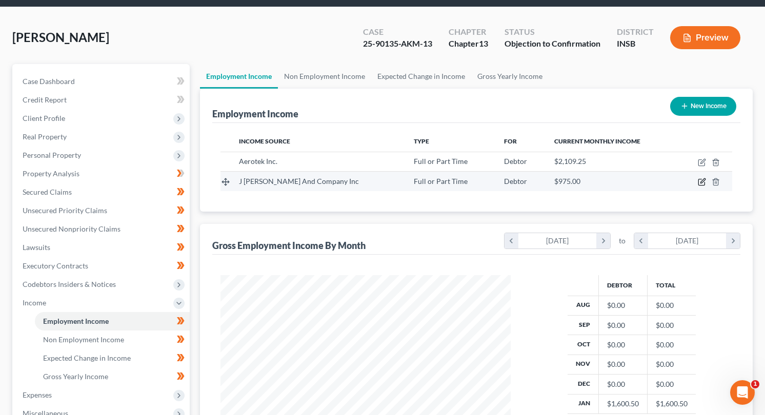
click at [701, 181] on icon "button" at bounding box center [702, 181] width 5 height 5
select select "0"
select select "33"
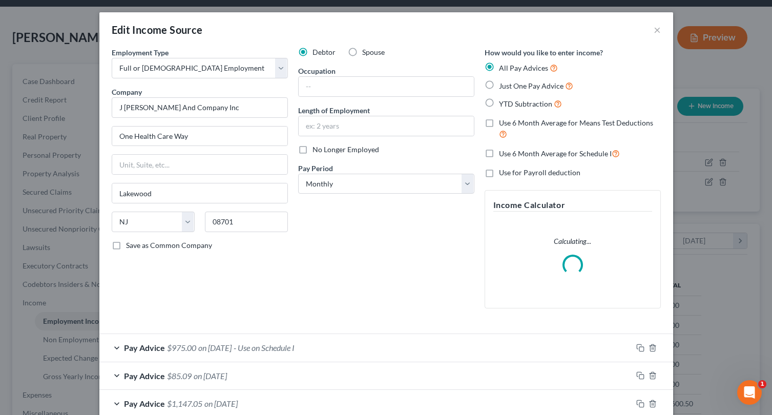
scroll to position [184, 314]
click at [327, 187] on select "Select Monthly Twice Monthly Every Other Week Weekly" at bounding box center [386, 184] width 176 height 20
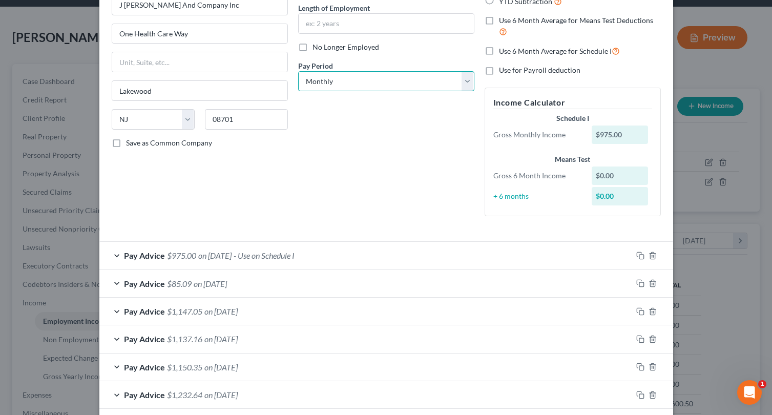
scroll to position [68, 0]
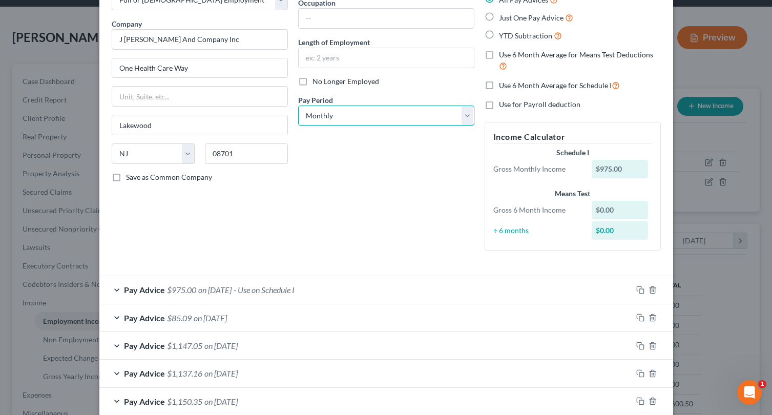
click at [328, 110] on select "Select Monthly Twice Monthly Every Other Week Weekly" at bounding box center [386, 116] width 176 height 20
select select "2"
click at [298, 106] on select "Select Monthly Twice Monthly Every Other Week Weekly" at bounding box center [386, 116] width 176 height 20
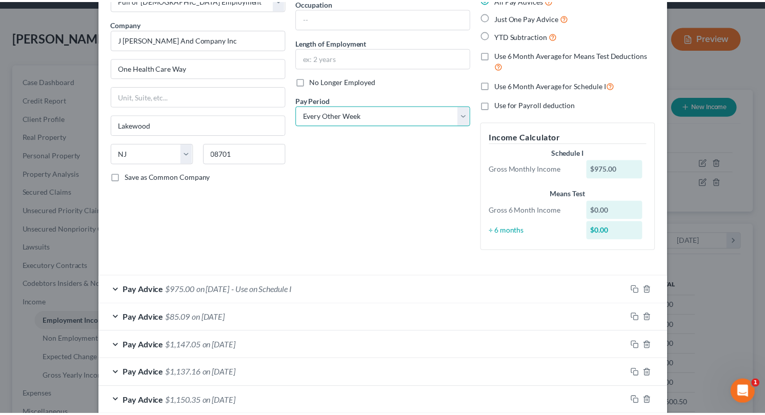
scroll to position [180, 0]
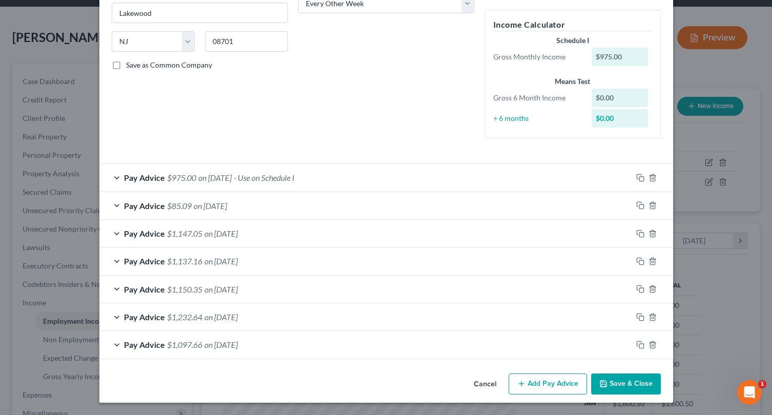
click at [624, 387] on button "Save & Close" at bounding box center [626, 385] width 70 height 22
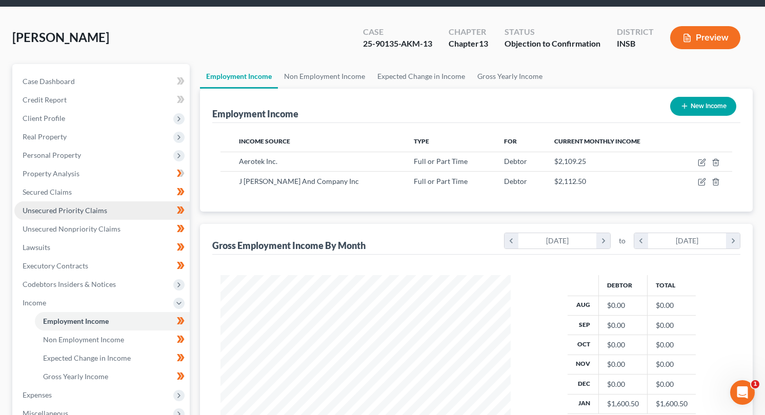
scroll to position [102, 0]
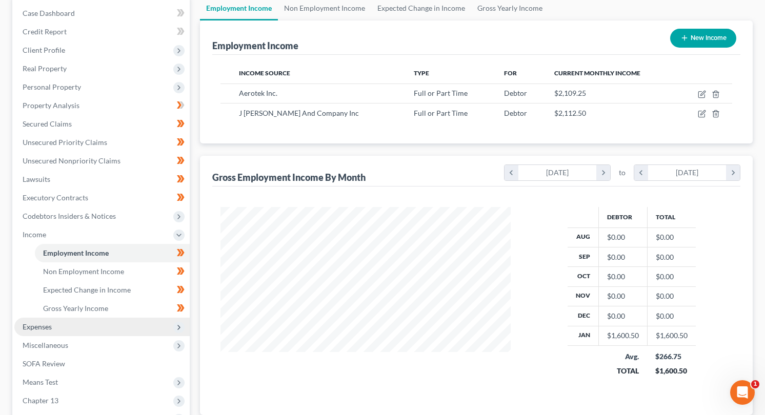
click at [36, 327] on span "Expenses" at bounding box center [37, 326] width 29 height 9
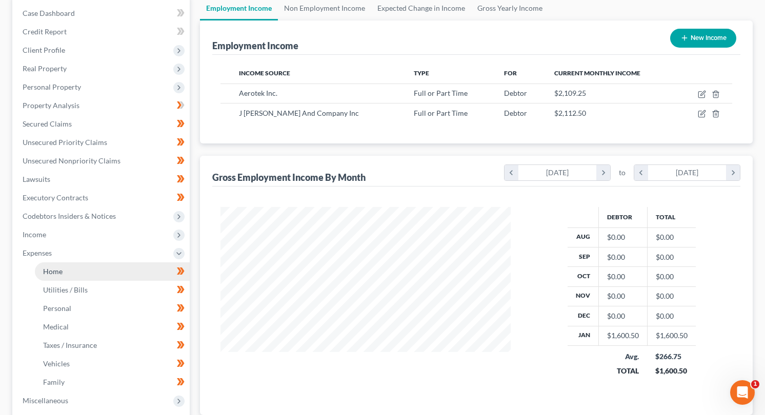
click at [60, 273] on span "Home" at bounding box center [52, 271] width 19 height 9
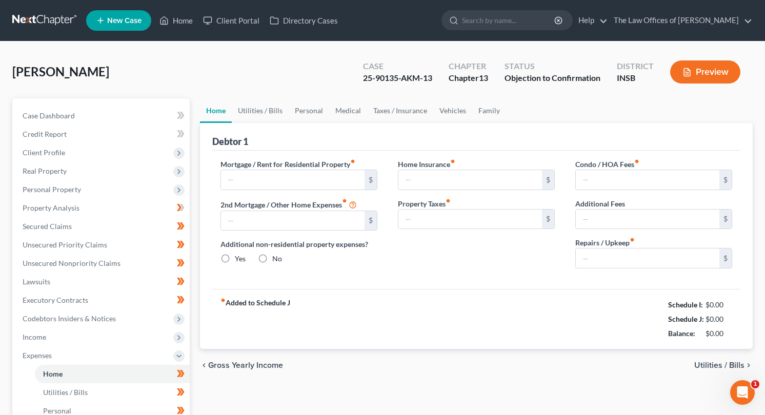
type input "0.00"
radio input "true"
type input "0.00"
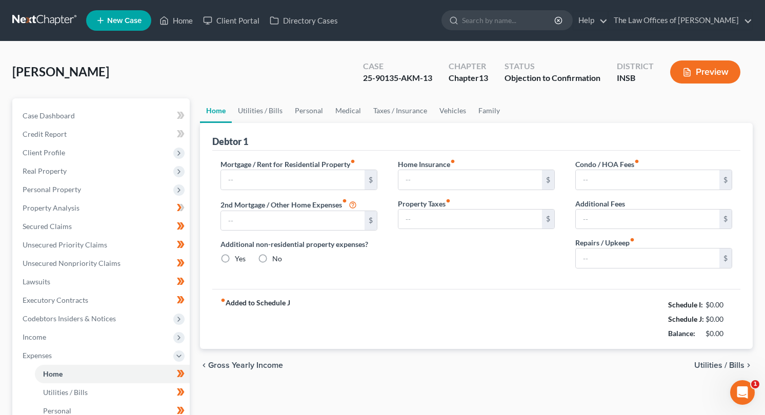
type input "0.00"
type input "100.00"
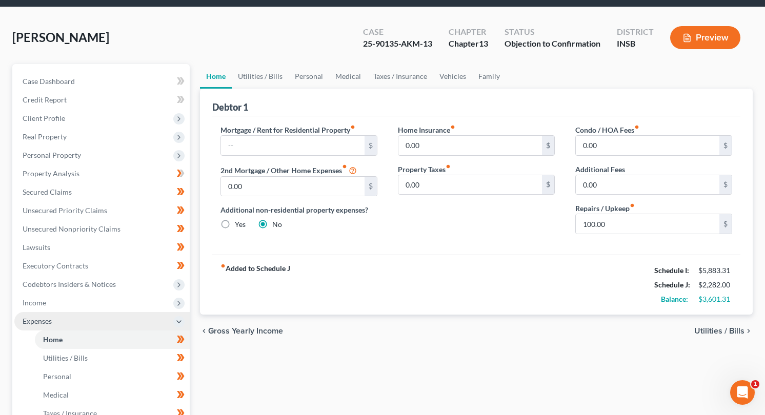
scroll to position [68, 0]
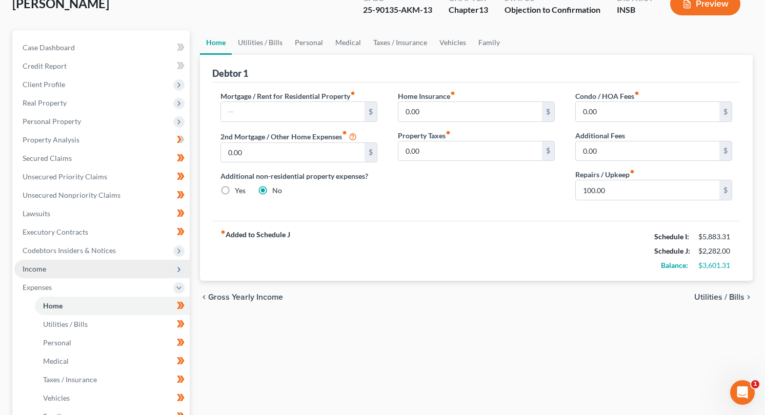
click at [40, 269] on span "Income" at bounding box center [35, 268] width 24 height 9
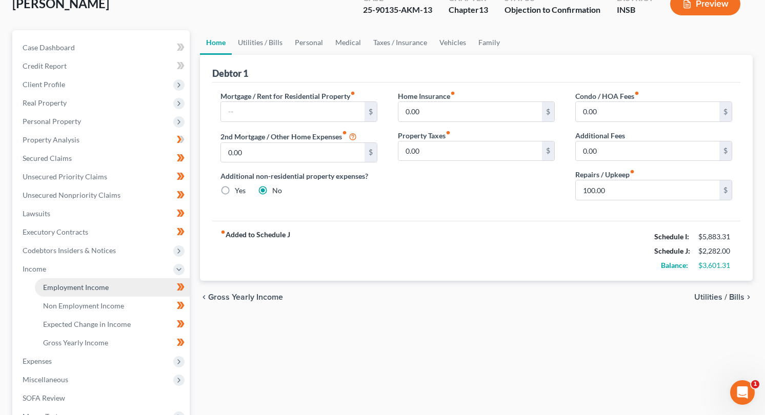
click at [54, 280] on link "Employment Income" at bounding box center [112, 287] width 155 height 18
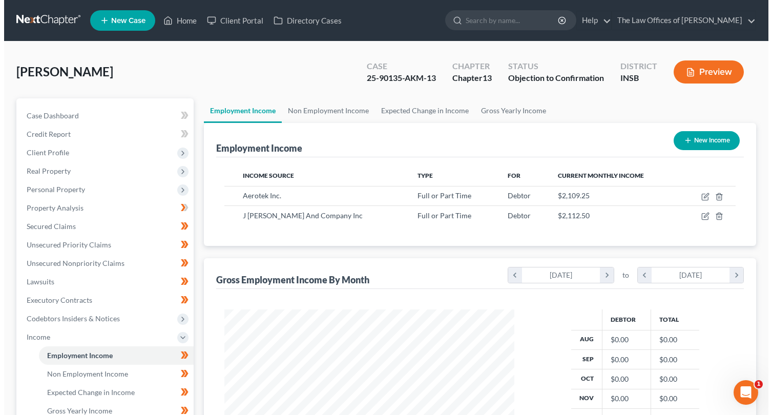
scroll to position [184, 310]
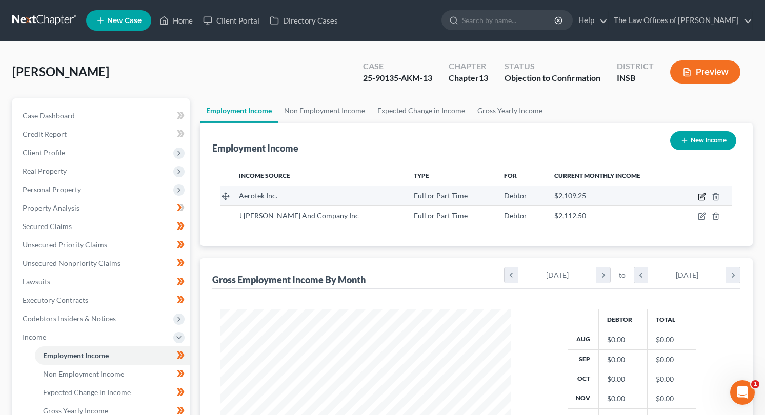
click at [702, 197] on icon "button" at bounding box center [701, 197] width 8 height 8
select select "0"
select select "21"
select select "3"
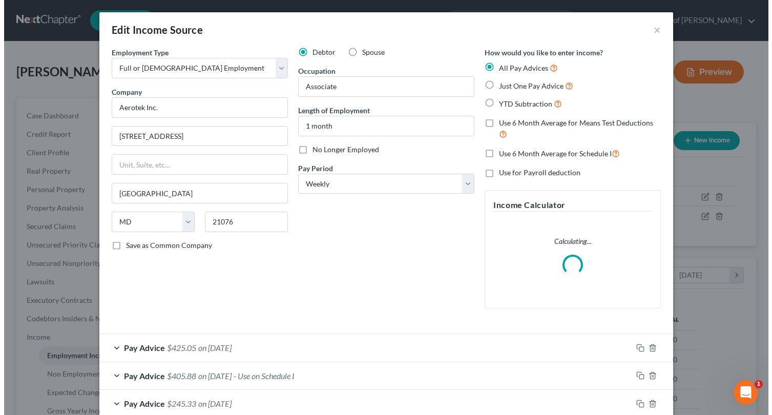
scroll to position [184, 314]
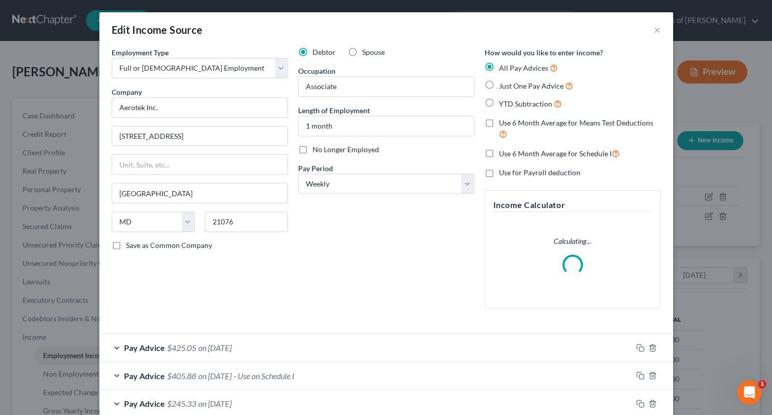
click at [313, 150] on label "No Longer Employed" at bounding box center [346, 150] width 67 height 10
click at [317, 150] on input "No Longer Employed" at bounding box center [320, 148] width 7 height 7
checkbox input "true"
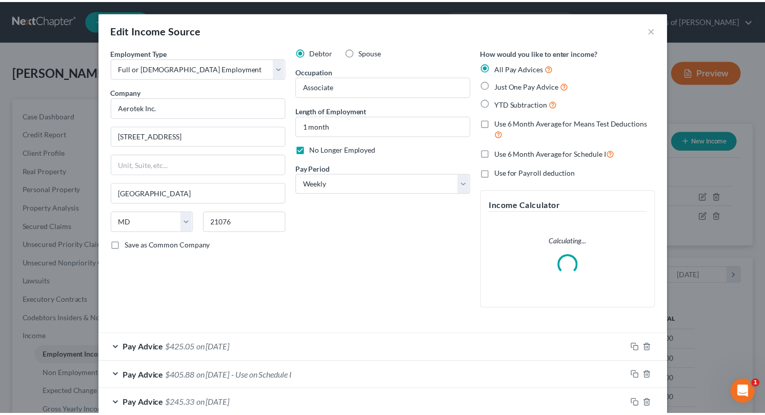
scroll to position [87, 0]
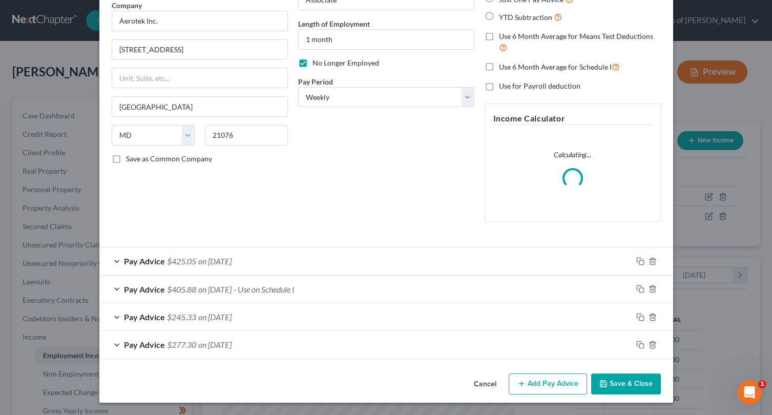
click at [612, 381] on button "Save & Close" at bounding box center [626, 385] width 70 height 22
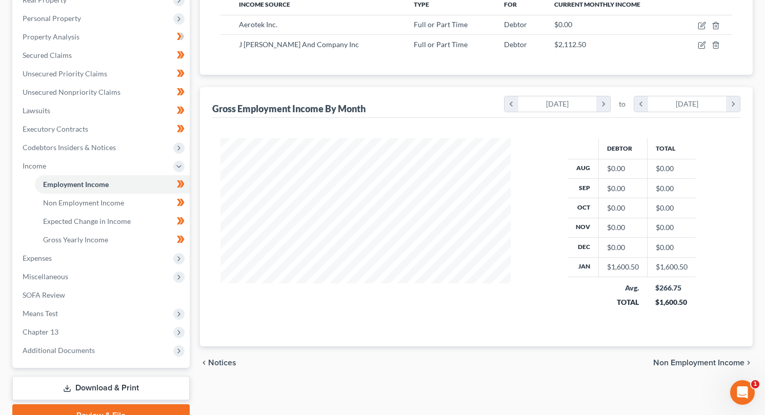
scroll to position [205, 0]
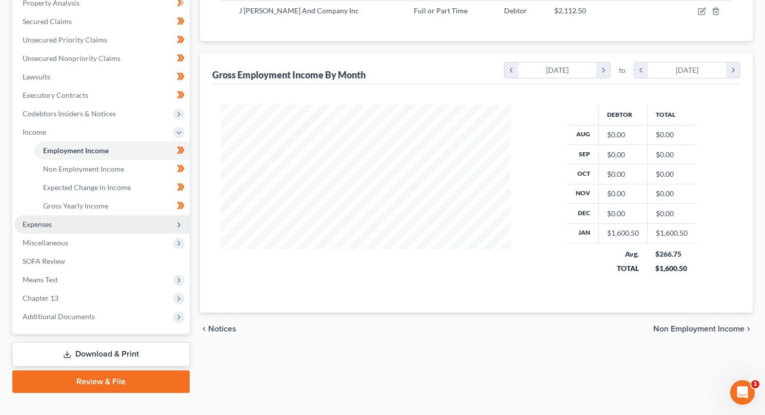
click at [50, 222] on span "Expenses" at bounding box center [37, 224] width 29 height 9
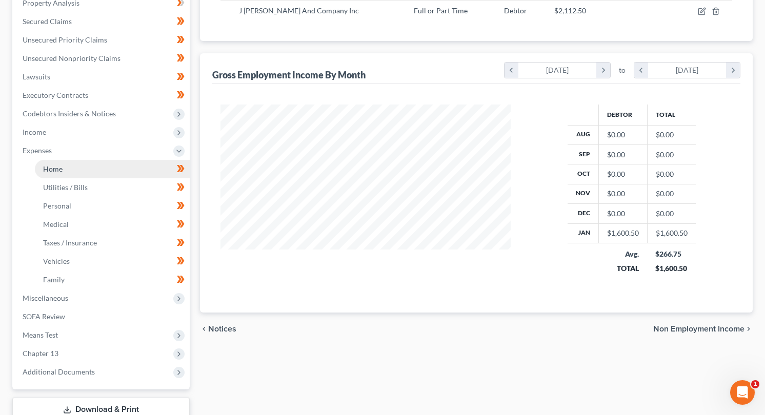
click at [52, 169] on span "Home" at bounding box center [52, 169] width 19 height 9
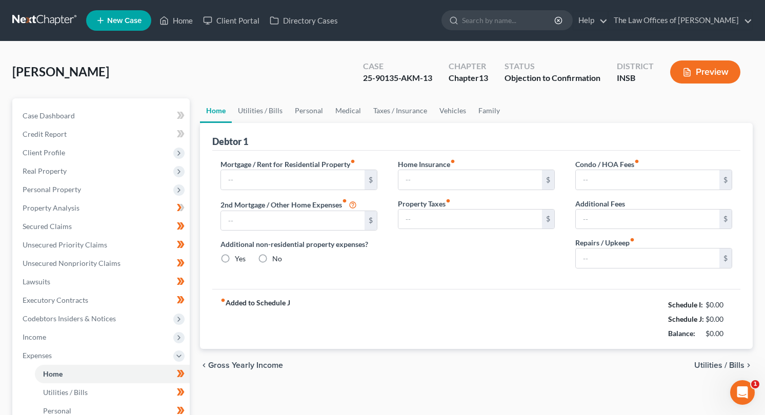
type input "0.00"
radio input "true"
type input "0.00"
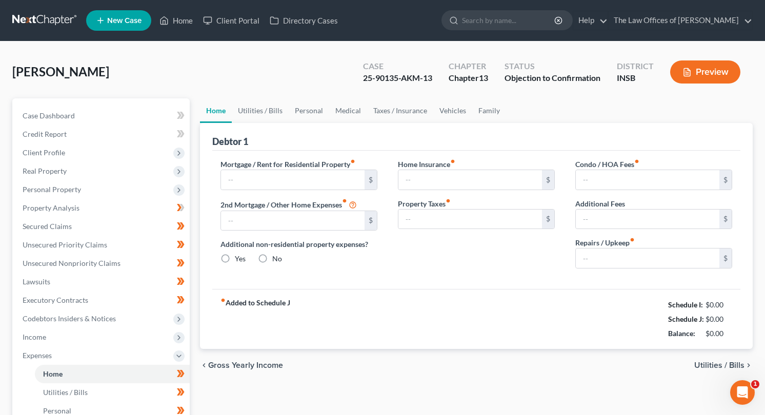
type input "0.00"
type input "100.00"
click at [54, 22] on link at bounding box center [45, 20] width 66 height 18
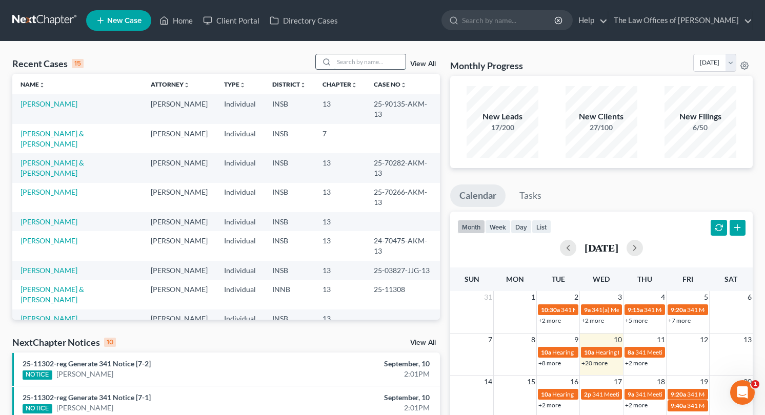
click at [369, 62] on input "search" at bounding box center [370, 61] width 72 height 15
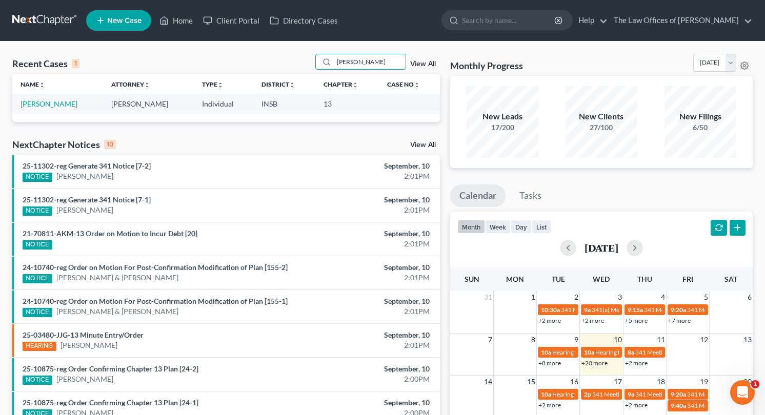
type input "[PERSON_NAME]"
click at [39, 106] on link "[PERSON_NAME]" at bounding box center [48, 103] width 57 height 9
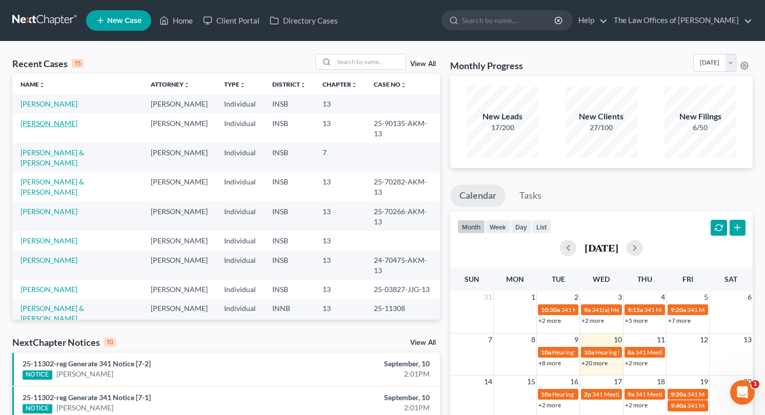
click at [56, 125] on link "[PERSON_NAME]" at bounding box center [48, 123] width 57 height 9
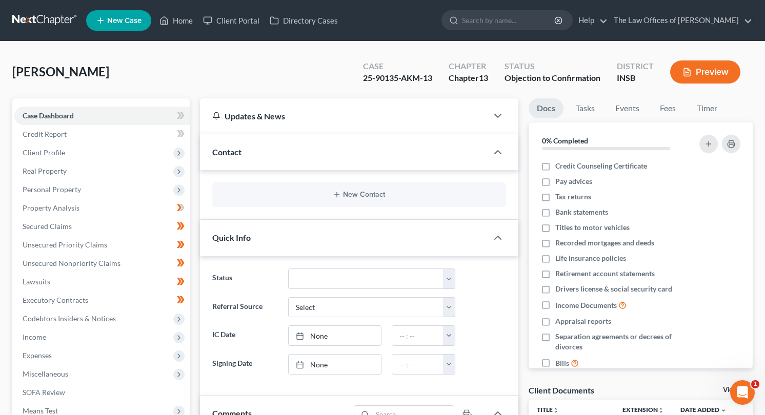
click at [45, 24] on link at bounding box center [45, 20] width 66 height 18
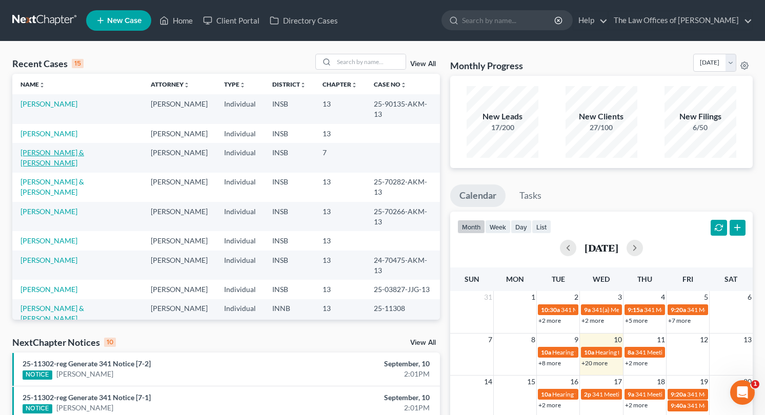
click at [62, 148] on link "[PERSON_NAME] & [PERSON_NAME]" at bounding box center [52, 157] width 64 height 19
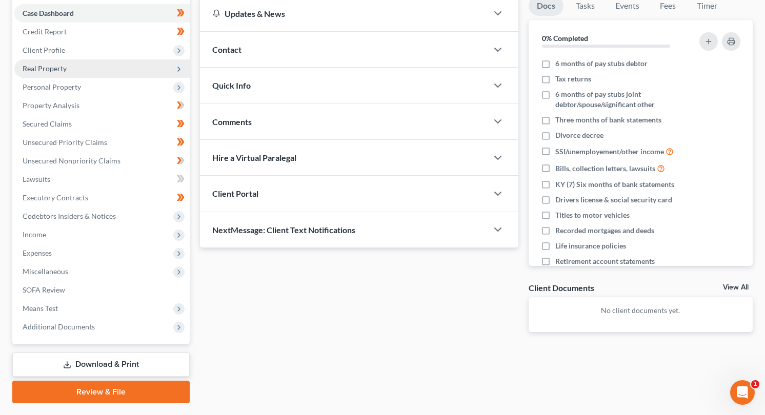
scroll to position [130, 0]
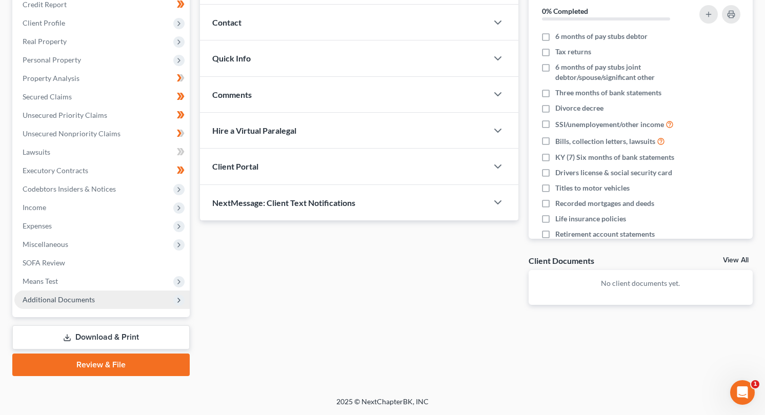
click at [70, 306] on span "Additional Documents" at bounding box center [101, 300] width 175 height 18
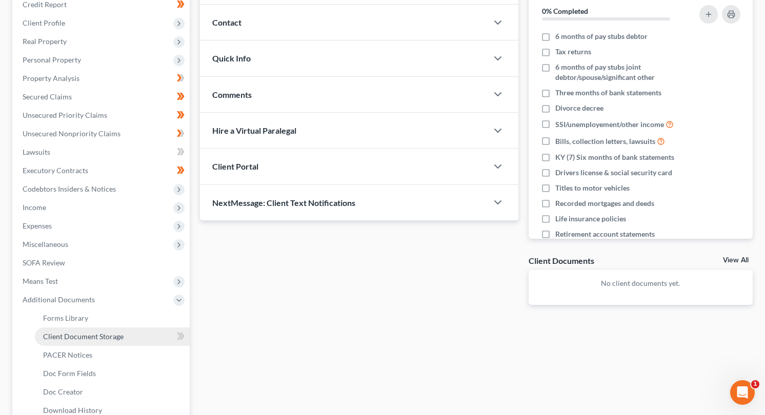
click at [71, 335] on span "Client Document Storage" at bounding box center [83, 336] width 80 height 9
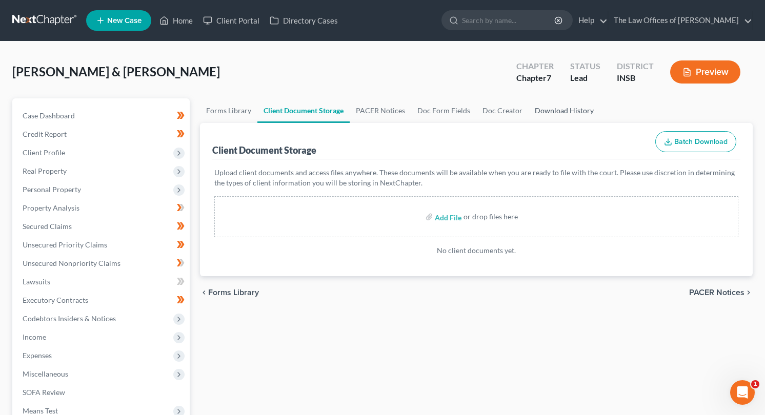
click at [546, 115] on link "Download History" at bounding box center [563, 110] width 71 height 25
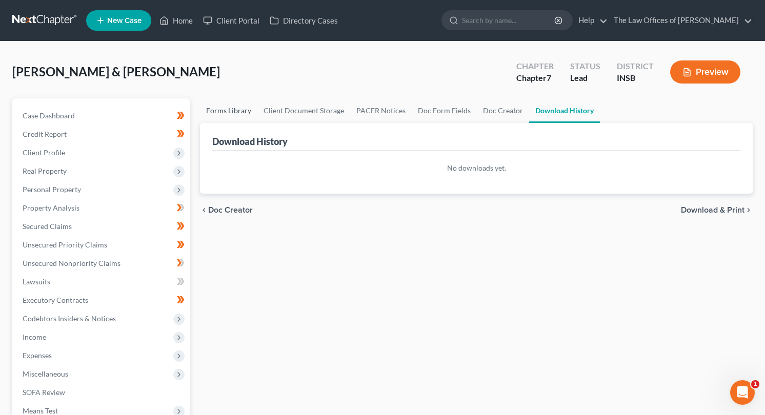
click at [235, 114] on link "Forms Library" at bounding box center [228, 110] width 57 height 25
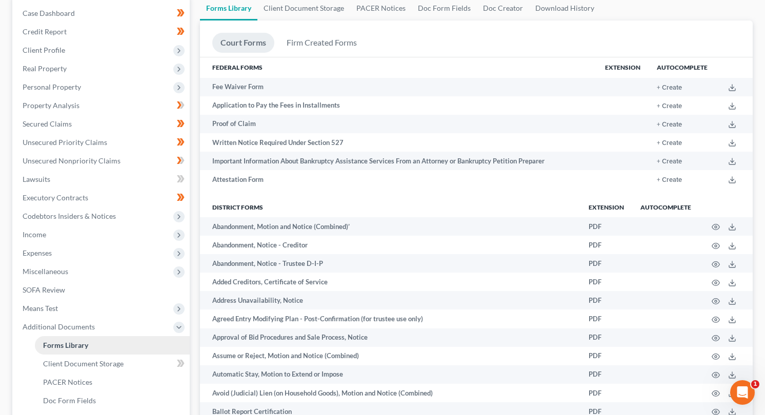
scroll to position [273, 0]
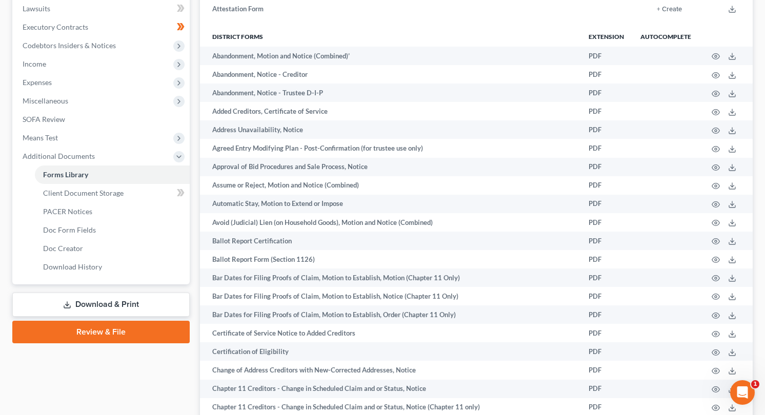
click at [93, 302] on link "Download & Print" at bounding box center [100, 305] width 177 height 24
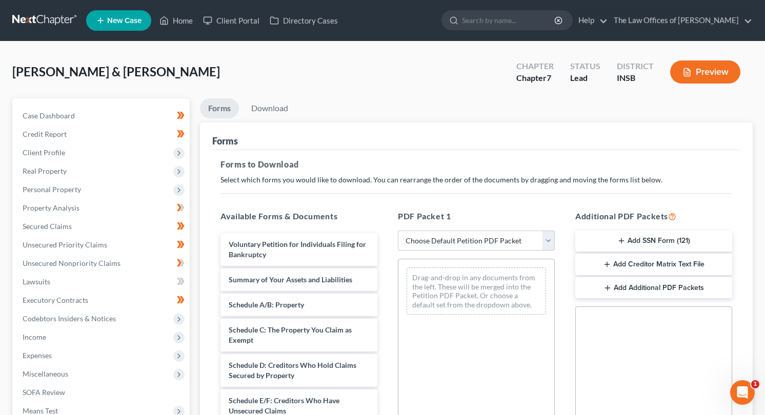
click at [482, 239] on select "Choose Default Petition PDF Packet Complete Bankruptcy Petition (all forms and …" at bounding box center [476, 241] width 157 height 20
click at [487, 202] on div "PDF Packet 1 Choose Default Petition PDF Packet Complete Bankruptcy Petition (a…" at bounding box center [475, 375] width 177 height 347
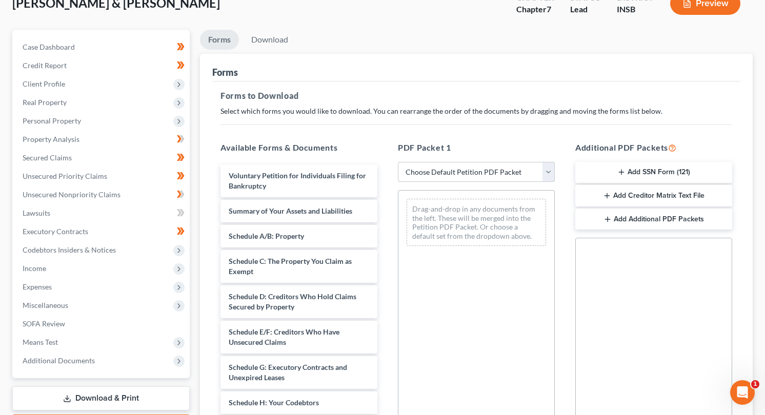
click at [511, 177] on select "Choose Default Petition PDF Packet Complete Bankruptcy Petition (all forms and …" at bounding box center [476, 172] width 157 height 20
select select "0"
click at [398, 162] on select "Choose Default Petition PDF Packet Complete Bankruptcy Petition (all forms and …" at bounding box center [476, 172] width 157 height 20
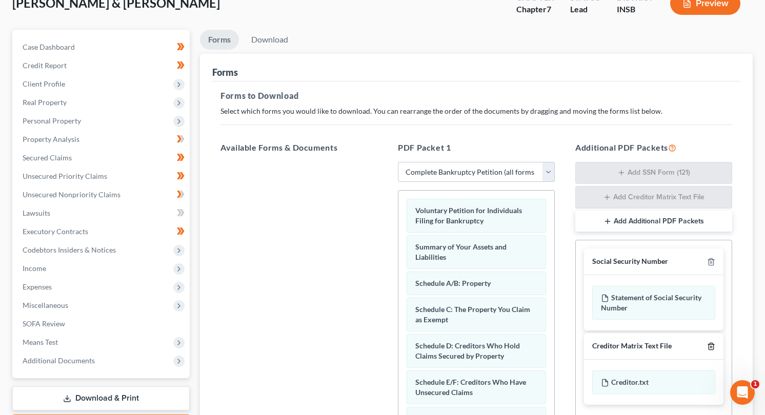
click at [714, 348] on icon "button" at bounding box center [711, 346] width 8 height 8
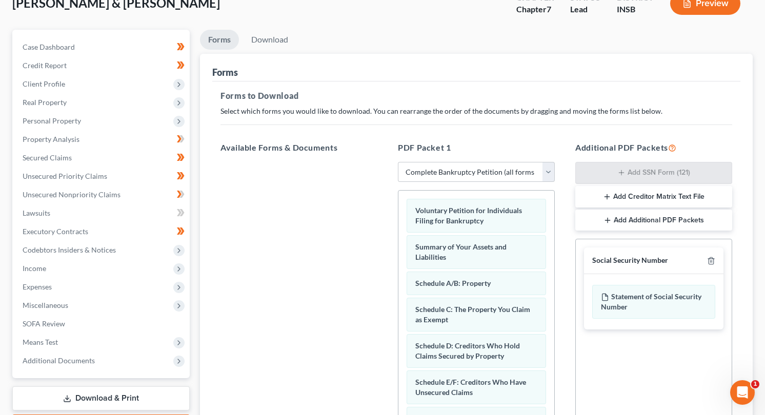
scroll to position [218, 0]
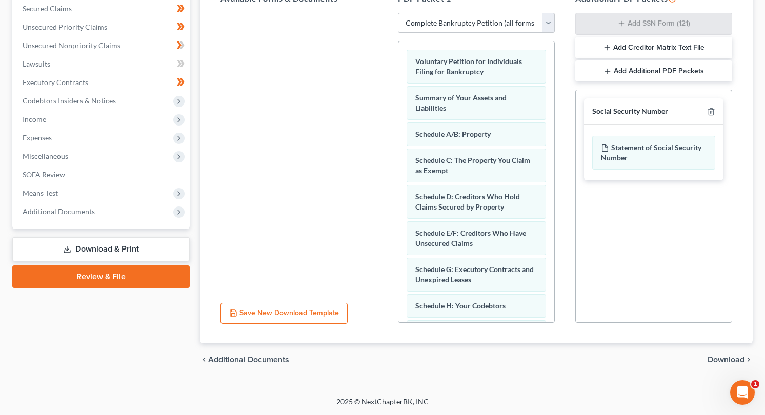
click at [722, 358] on span "Download" at bounding box center [725, 360] width 37 height 8
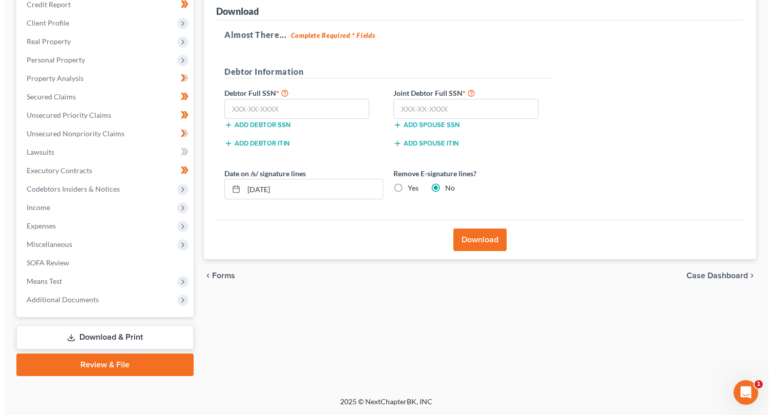
scroll to position [130, 0]
click at [276, 108] on input "text" at bounding box center [292, 109] width 145 height 20
paste input "317-90-2951"
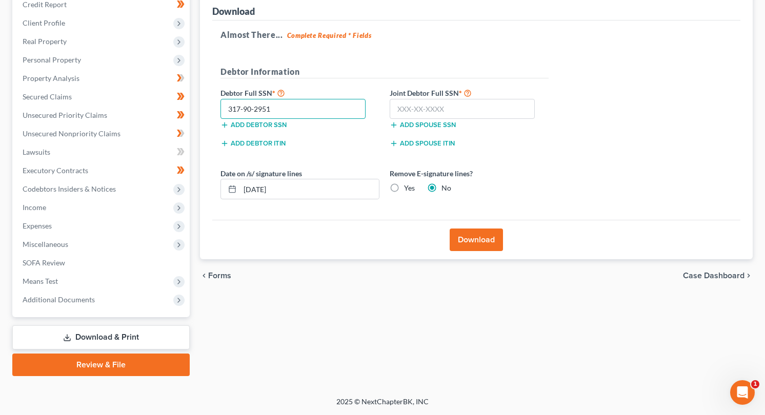
type input "317-90-2951"
click at [406, 101] on input "text" at bounding box center [461, 109] width 145 height 20
paste input "262-87-2690"
type input "262-87-2690"
click at [404, 188] on label "Yes" at bounding box center [409, 188] width 11 height 10
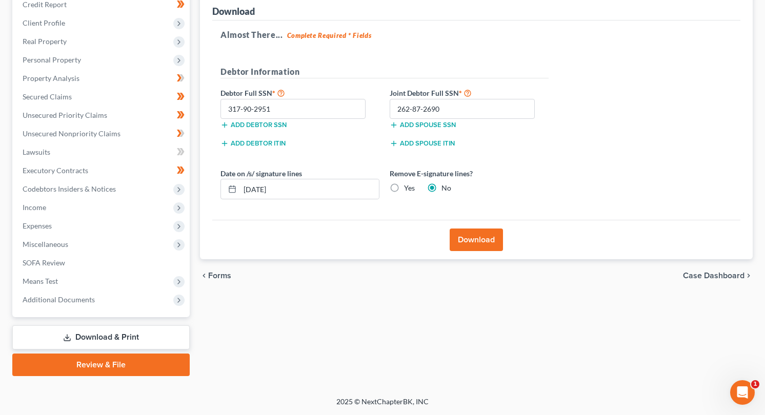
click at [408, 188] on input "Yes" at bounding box center [411, 186] width 7 height 7
radio input "true"
radio input "false"
click at [486, 239] on button "Download" at bounding box center [475, 240] width 53 height 23
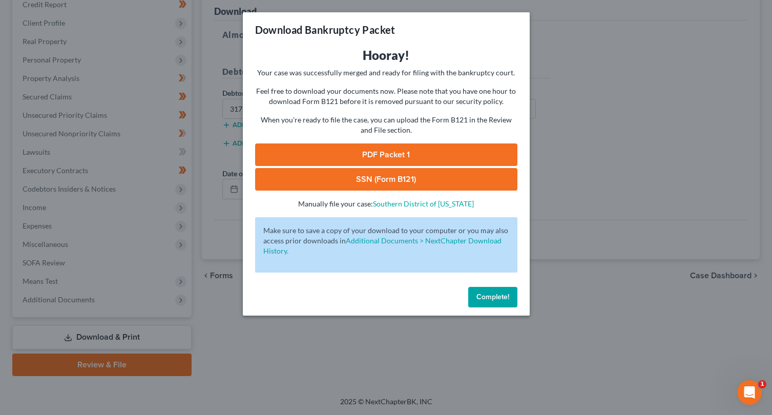
click at [330, 156] on link "PDF Packet 1" at bounding box center [386, 154] width 262 height 23
click at [364, 180] on link "SSN (Form B121)" at bounding box center [386, 179] width 262 height 23
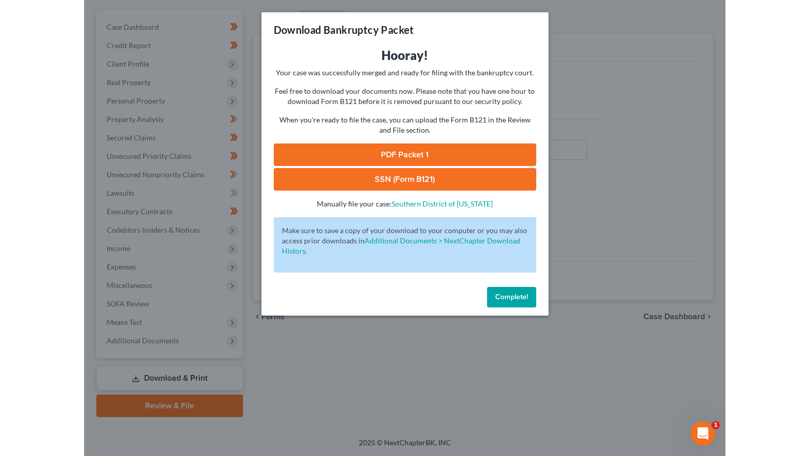
scroll to position [89, 0]
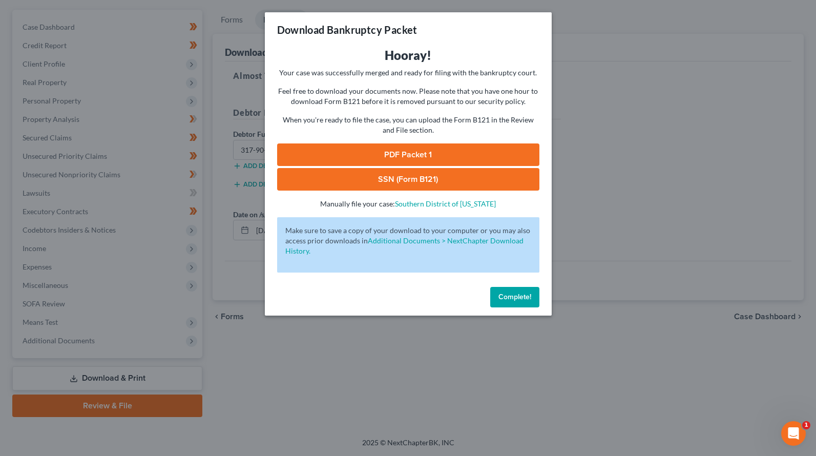
drag, startPoint x: 568, startPoint y: 340, endPoint x: 563, endPoint y: 333, distance: 9.5
click at [568, 340] on div "Download Bankruptcy Packet Hooray! Your case was successfully merged and ready …" at bounding box center [408, 228] width 816 height 456
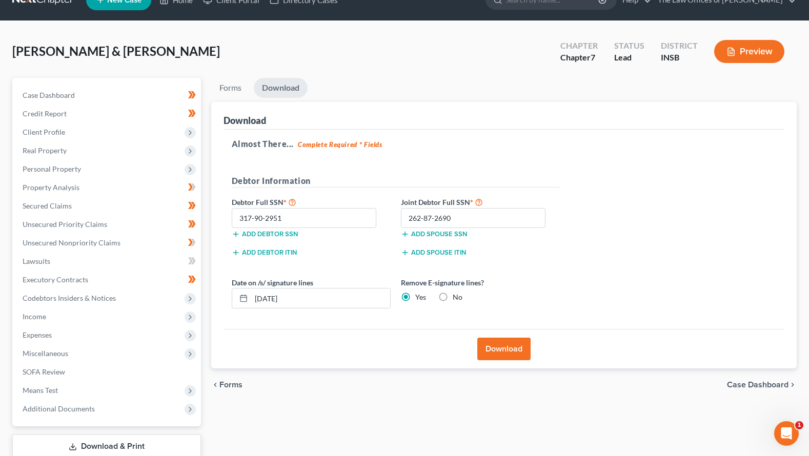
scroll to position [0, 0]
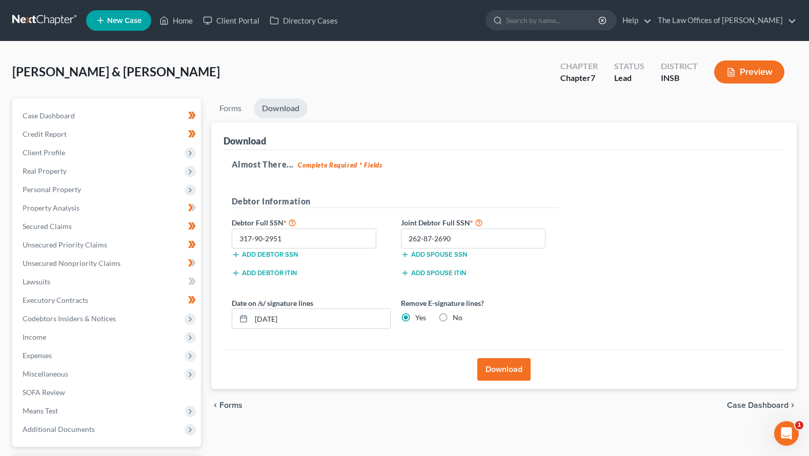
click at [40, 22] on link at bounding box center [45, 20] width 66 height 18
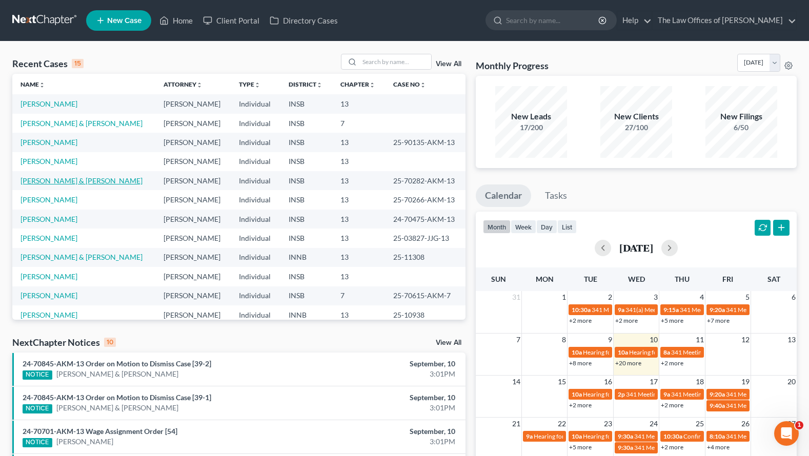
click at [84, 183] on link "[PERSON_NAME] & [PERSON_NAME]" at bounding box center [81, 180] width 122 height 9
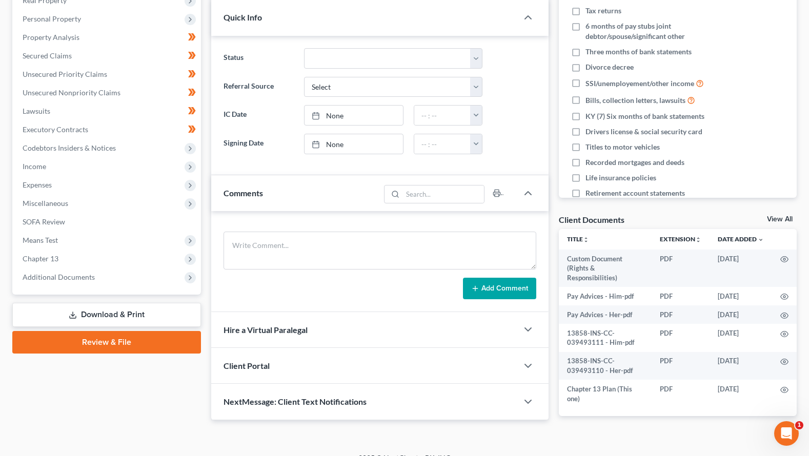
scroll to position [186, 0]
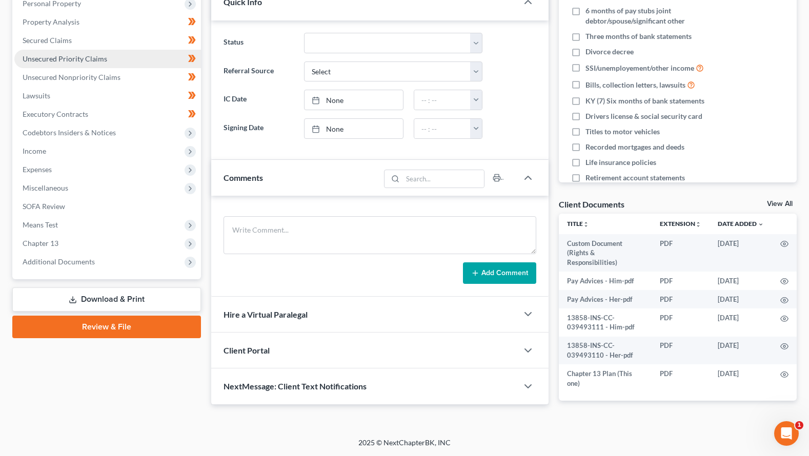
click at [59, 56] on span "Unsecured Priority Claims" at bounding box center [65, 58] width 85 height 9
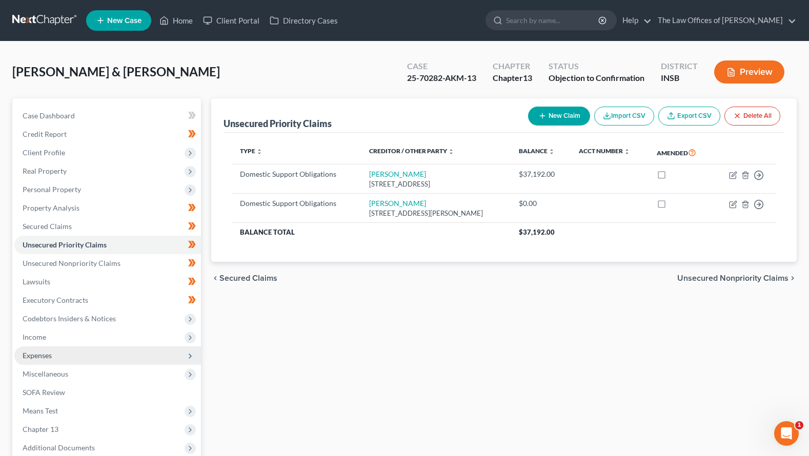
click at [46, 360] on span "Expenses" at bounding box center [107, 355] width 187 height 18
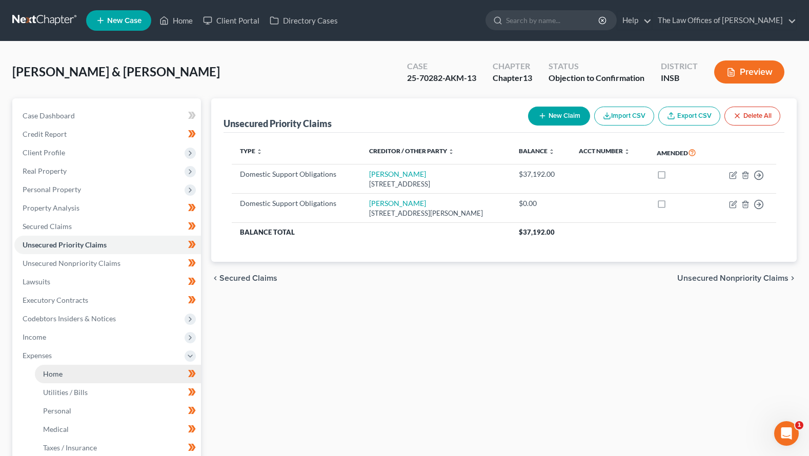
click at [54, 373] on span "Home" at bounding box center [52, 374] width 19 height 9
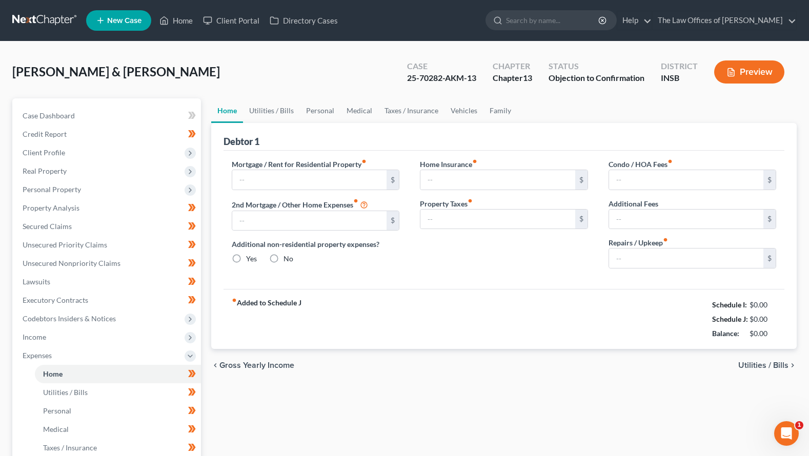
type input "0.00"
radio input "true"
type input "0.00"
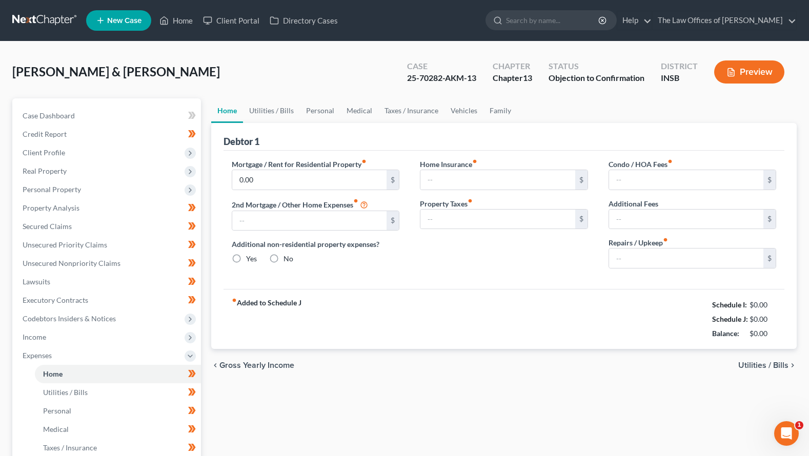
type input "0.00"
type input "25.00"
click at [556, 266] on div "Home Insurance fiber_manual_record 0.00 $ Property Taxes fiber_manual_record 0.…" at bounding box center [503, 218] width 189 height 118
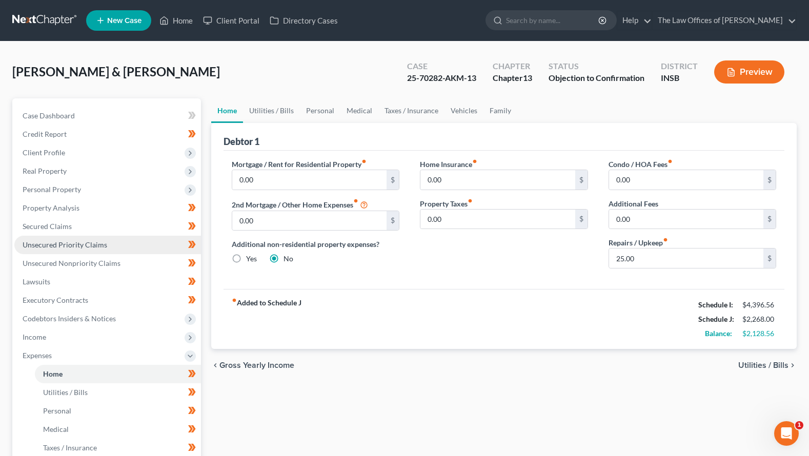
click at [70, 248] on span "Unsecured Priority Claims" at bounding box center [65, 244] width 85 height 9
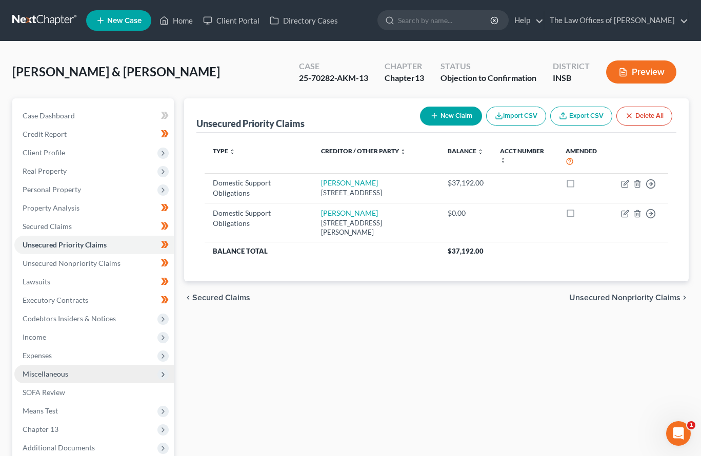
scroll to position [68, 0]
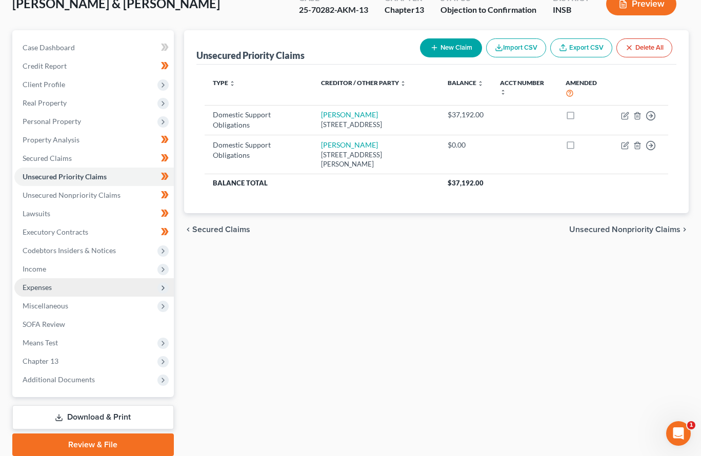
click at [51, 288] on span "Expenses" at bounding box center [37, 287] width 29 height 9
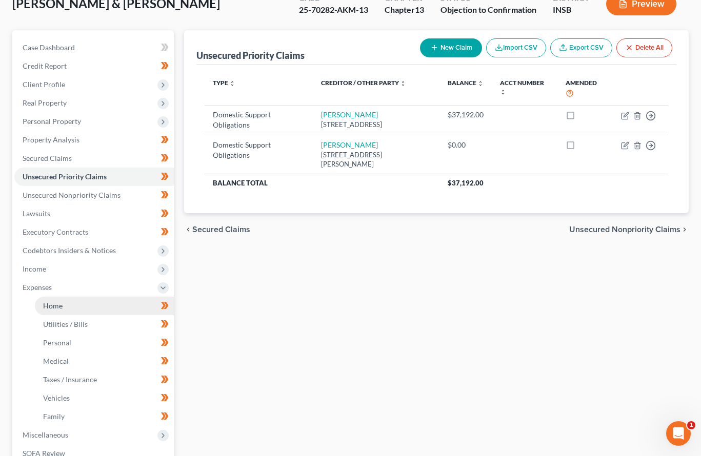
click at [47, 303] on span "Home" at bounding box center [52, 305] width 19 height 9
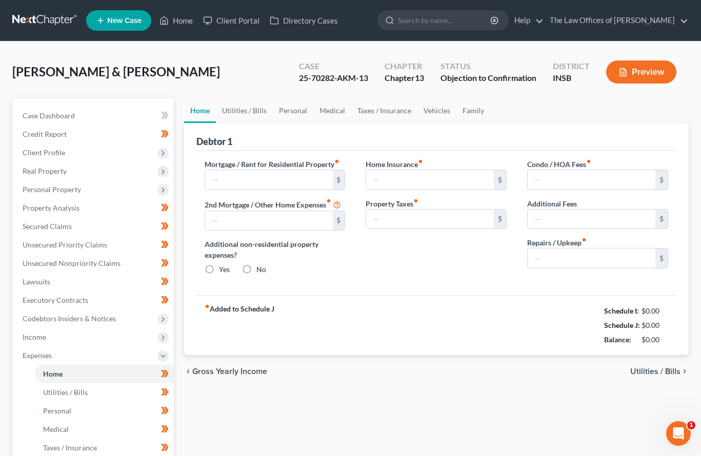
type input "0.00"
radio input "true"
type input "0.00"
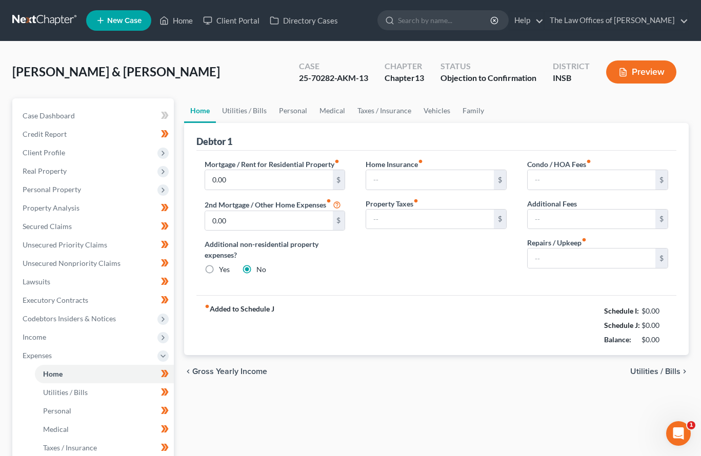
type input "0.00"
type input "25.00"
click at [411, 352] on div "fiber_manual_record Added to Schedule J Schedule I: $4,396.56 Schedule J: $2,26…" at bounding box center [436, 325] width 480 height 60
click at [30, 20] on link at bounding box center [45, 20] width 66 height 18
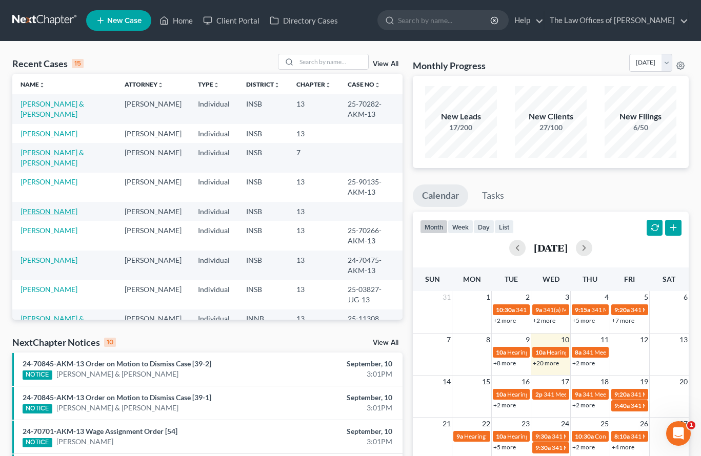
click at [51, 207] on link "[PERSON_NAME]" at bounding box center [48, 211] width 57 height 9
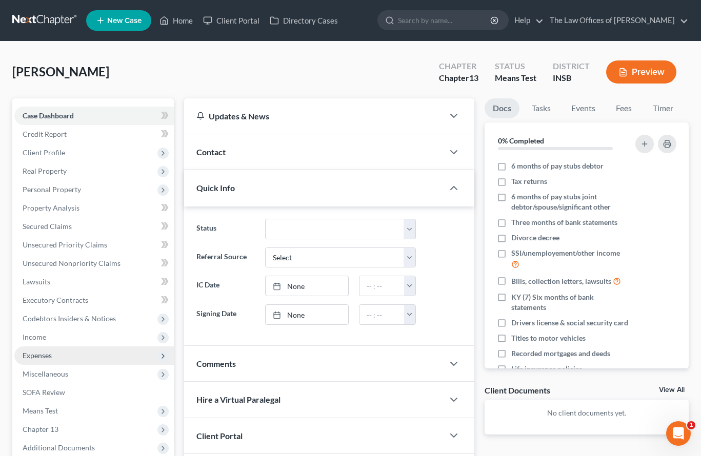
click at [35, 353] on span "Expenses" at bounding box center [37, 355] width 29 height 9
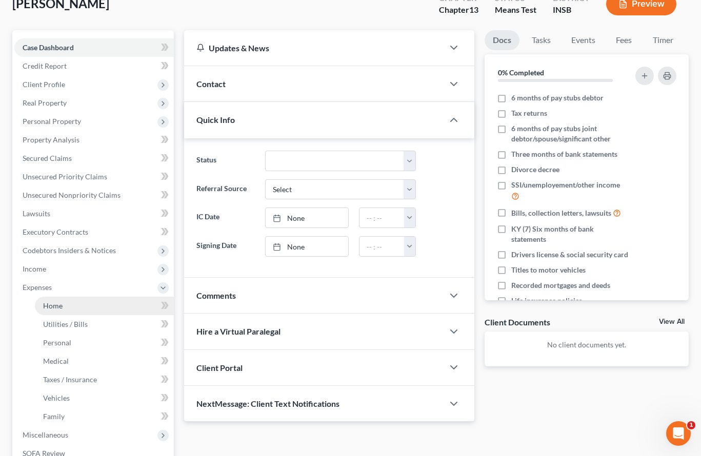
click at [69, 311] on link "Home" at bounding box center [104, 306] width 139 height 18
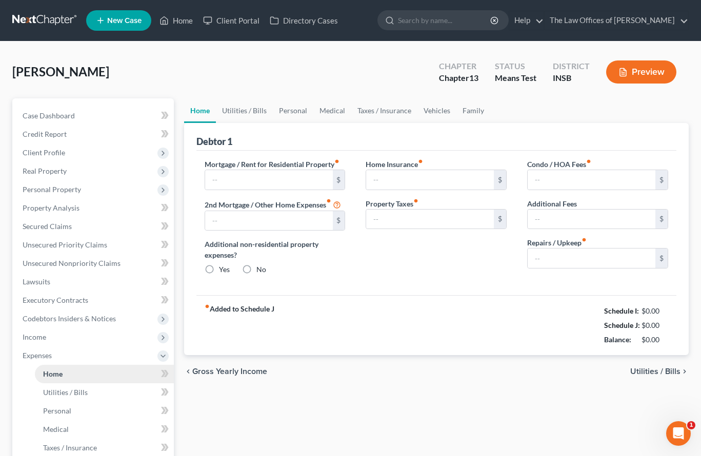
type input "937.00"
type input "0.00"
radio input "true"
type input "0.00"
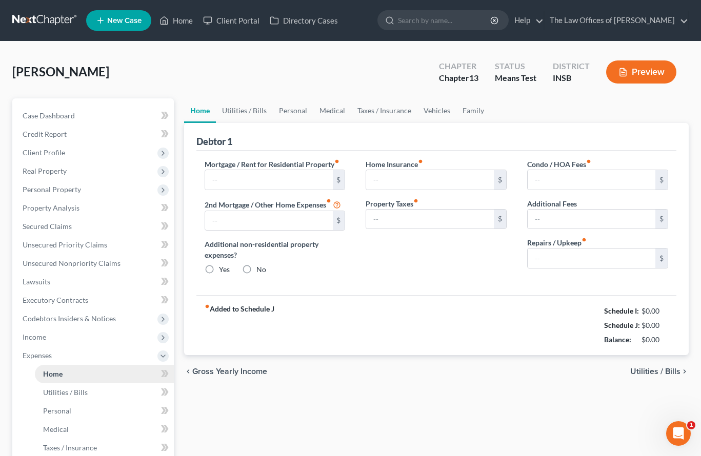
type input "0.00"
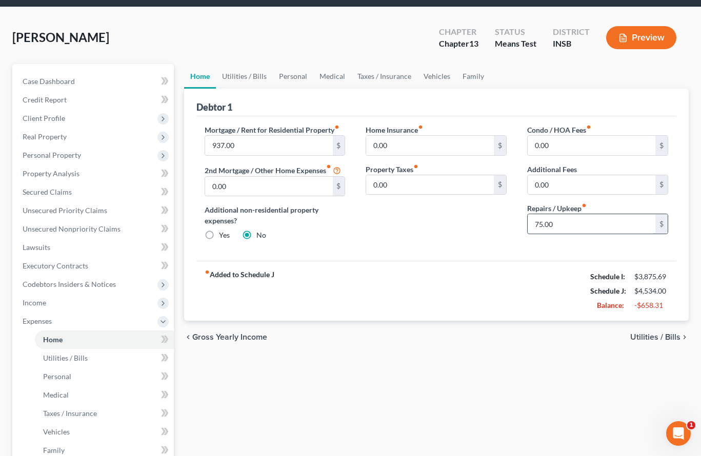
click at [561, 221] on input "75.00" at bounding box center [591, 223] width 128 height 19
type input "100.00"
click at [251, 77] on link "Utilities / Bills" at bounding box center [244, 76] width 57 height 25
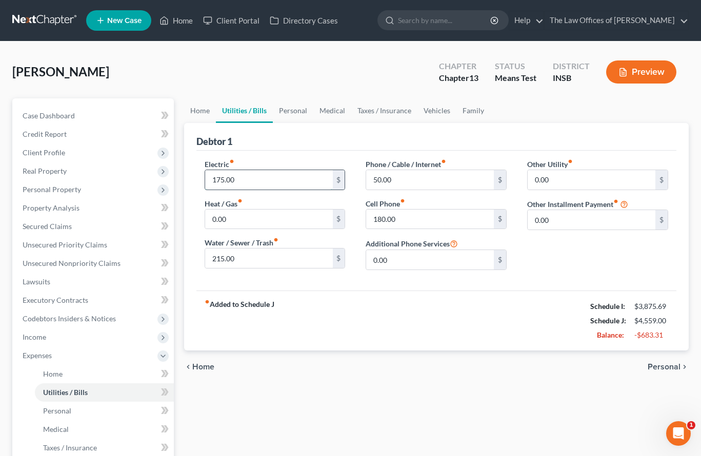
click at [256, 180] on input "175.00" at bounding box center [269, 179] width 128 height 19
click at [257, 223] on input "0.00" at bounding box center [269, 219] width 128 height 19
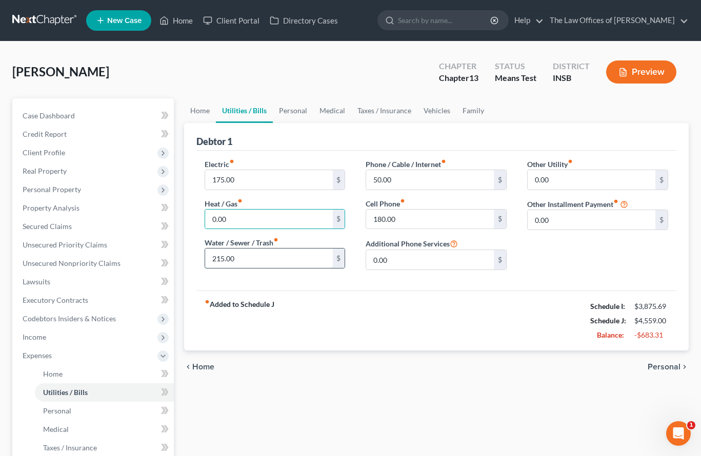
click at [242, 256] on input "215.00" at bounding box center [269, 258] width 128 height 19
click at [295, 106] on link "Personal" at bounding box center [293, 110] width 40 height 25
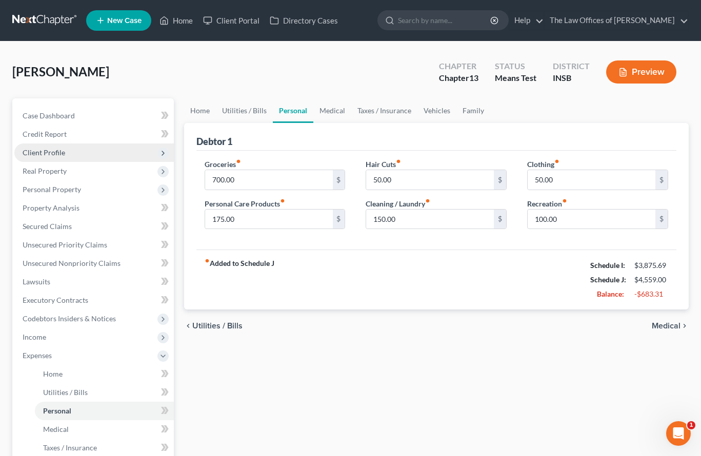
click at [76, 155] on span "Client Profile" at bounding box center [93, 152] width 159 height 18
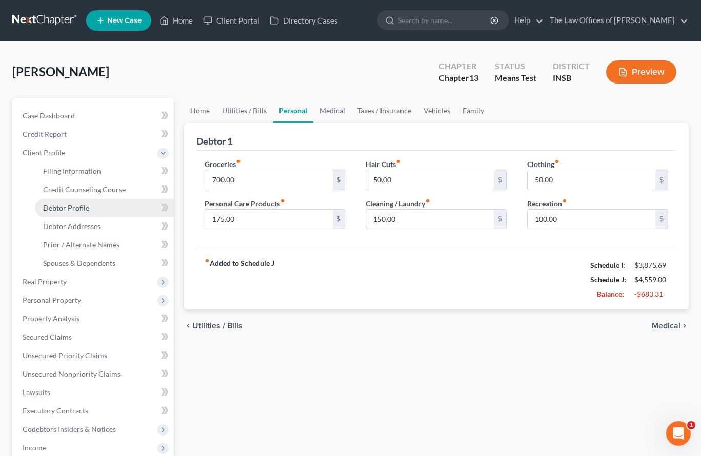
click at [66, 208] on span "Debtor Profile" at bounding box center [66, 207] width 46 height 9
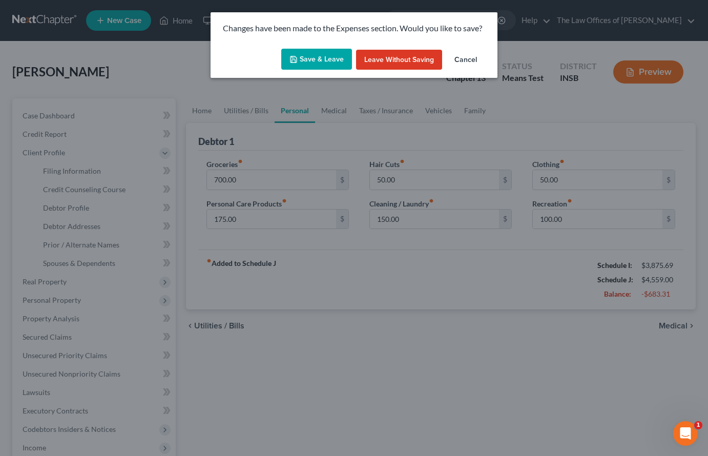
click at [305, 66] on button "Save & Leave" at bounding box center [316, 60] width 71 height 22
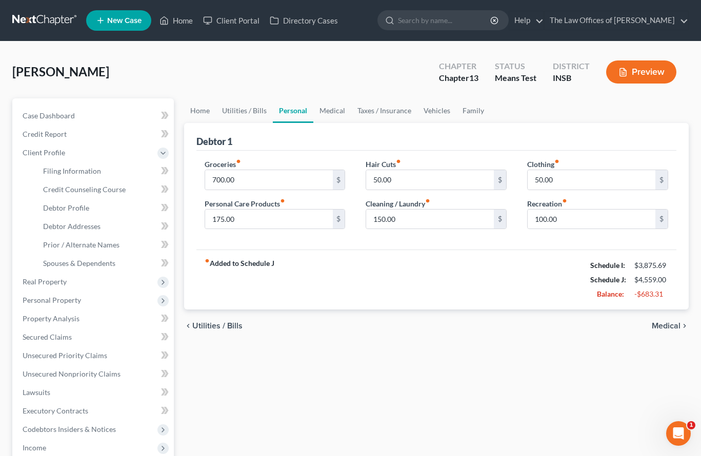
select select "0"
select select "2"
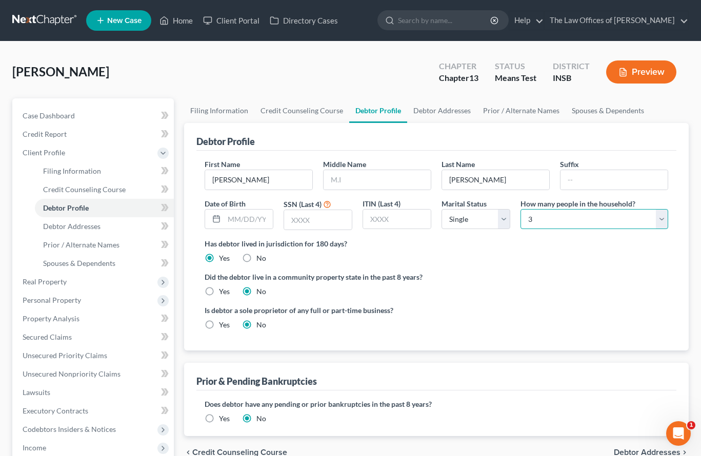
click at [533, 219] on select "Select 1 2 3 4 5 6 7 8 9 10 11 12 13 14 15 16 17 18 19 20" at bounding box center [594, 219] width 148 height 20
click at [579, 119] on link "Spouses & Dependents" at bounding box center [607, 110] width 85 height 25
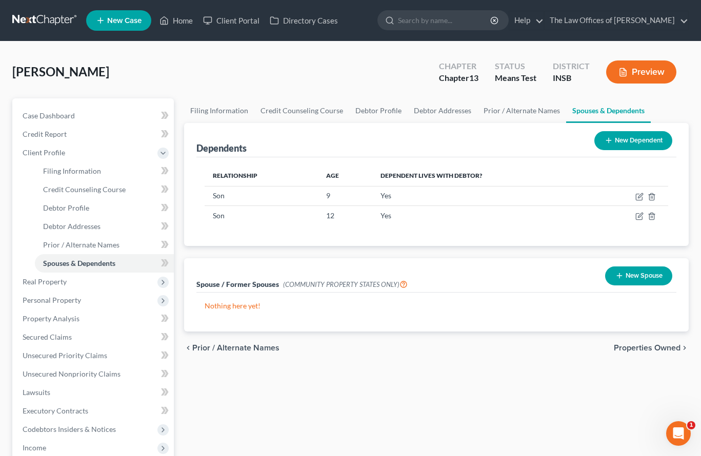
scroll to position [171, 0]
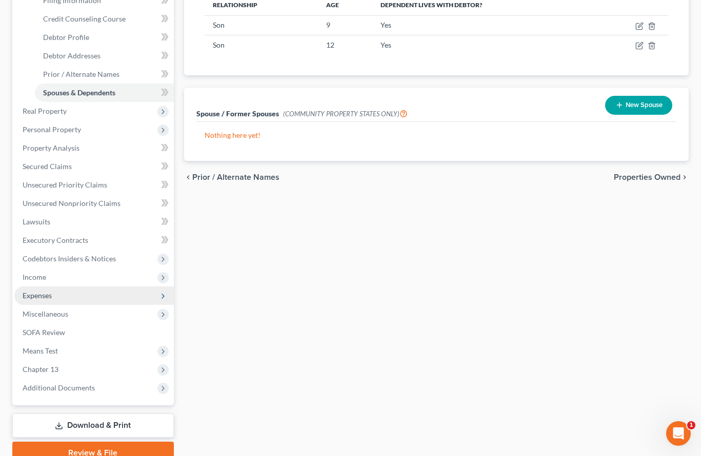
click at [47, 293] on span "Expenses" at bounding box center [37, 295] width 29 height 9
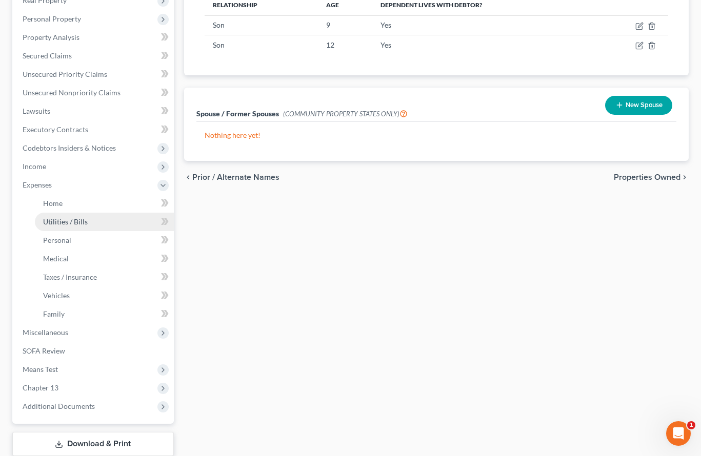
click at [61, 228] on link "Utilities / Bills" at bounding box center [104, 222] width 139 height 18
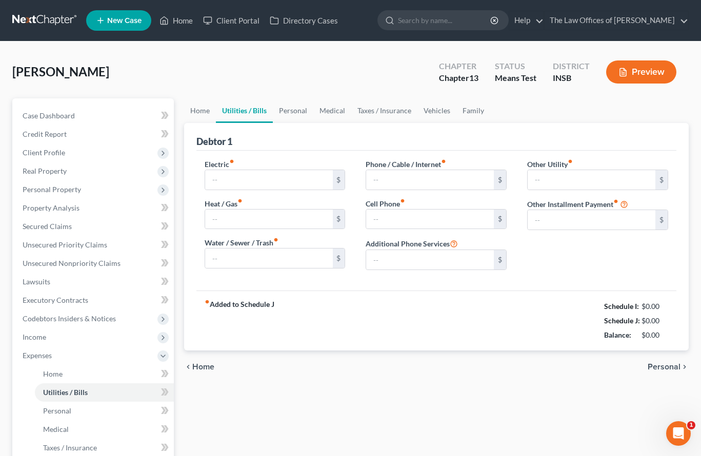
type input "175.00"
type input "0.00"
type input "215.00"
type input "50.00"
type input "180.00"
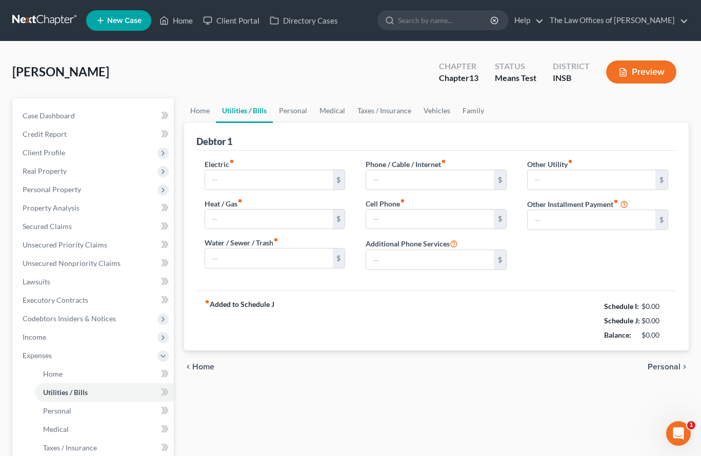
type input "0.00"
click at [293, 113] on link "Personal" at bounding box center [293, 110] width 40 height 25
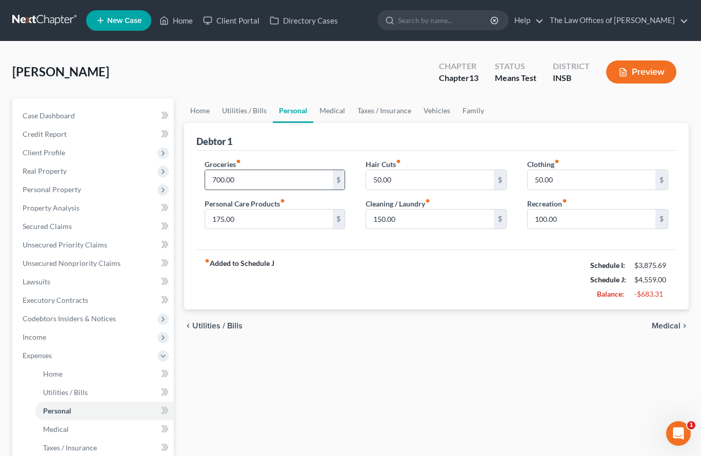
click at [248, 181] on input "700.00" at bounding box center [269, 179] width 128 height 19
click at [341, 120] on link "Medical" at bounding box center [332, 110] width 38 height 25
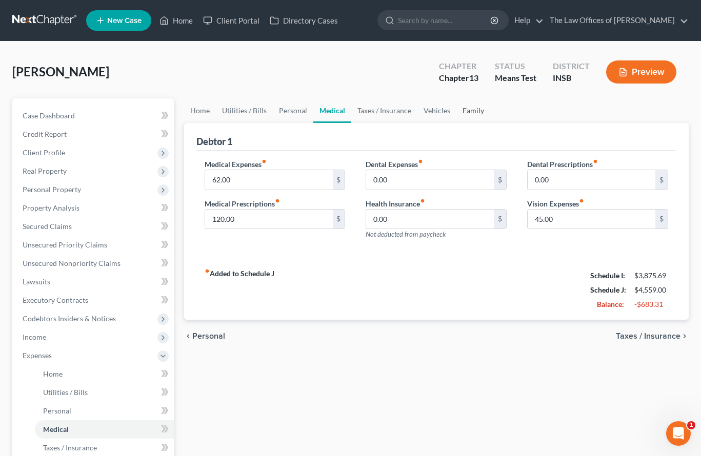
click at [459, 114] on link "Family" at bounding box center [473, 110] width 34 height 25
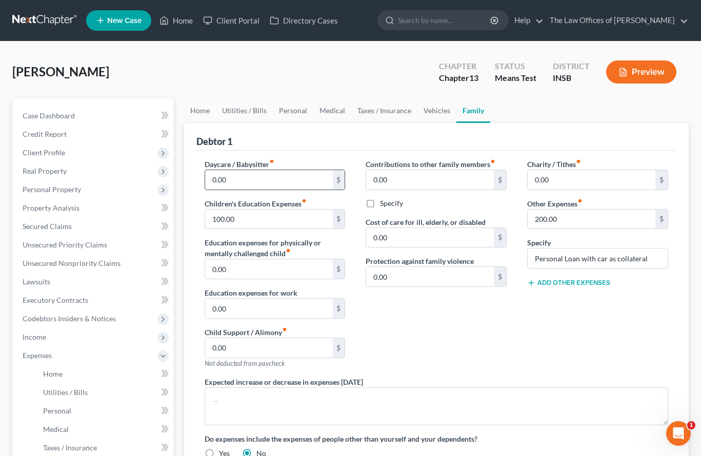
click at [249, 178] on input "0.00" at bounding box center [269, 179] width 128 height 19
click at [241, 181] on input "0.00" at bounding box center [269, 179] width 128 height 19
type input "120.00"
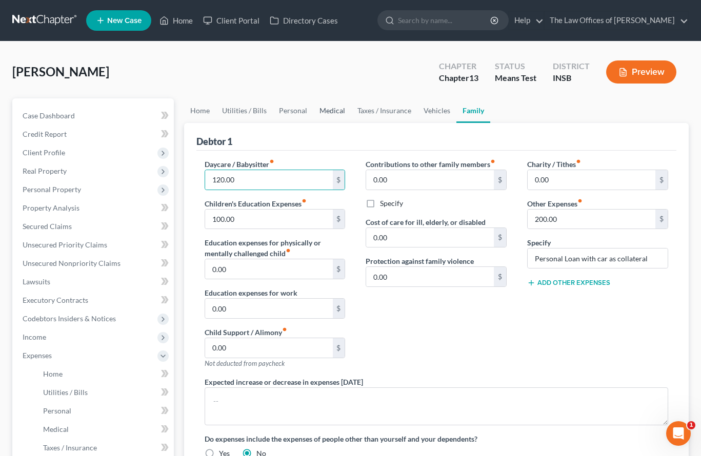
click at [320, 111] on link "Medical" at bounding box center [332, 110] width 38 height 25
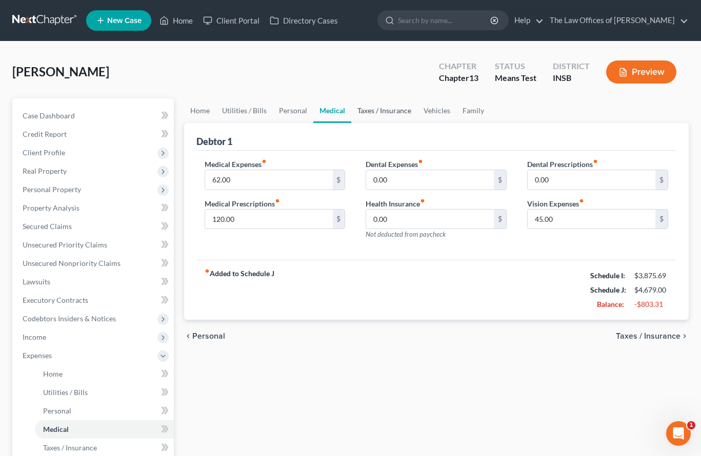
click at [365, 105] on link "Taxes / Insurance" at bounding box center [384, 110] width 66 height 25
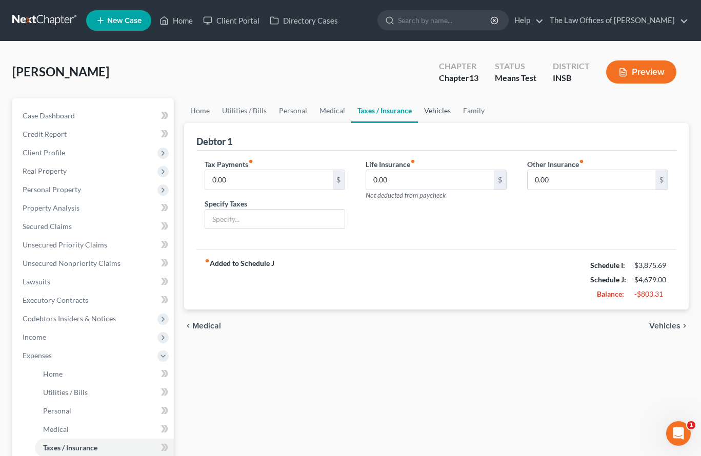
click at [437, 109] on link "Vehicles" at bounding box center [437, 110] width 39 height 25
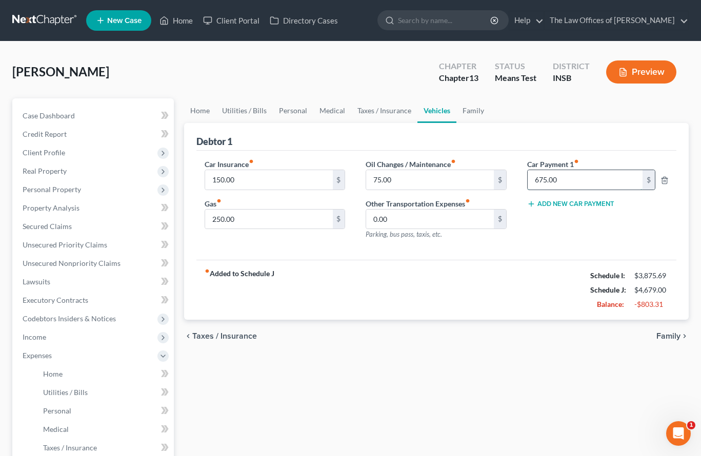
click at [554, 178] on input "675.00" at bounding box center [584, 179] width 115 height 19
click at [470, 108] on link "Family" at bounding box center [473, 110] width 34 height 25
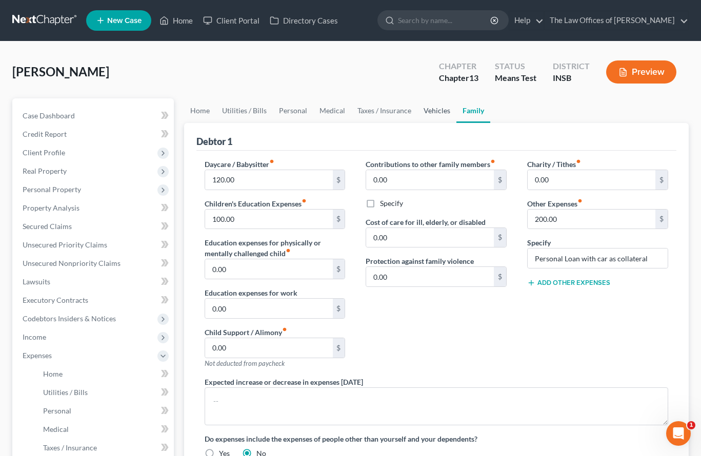
click at [426, 110] on link "Vehicles" at bounding box center [436, 110] width 39 height 25
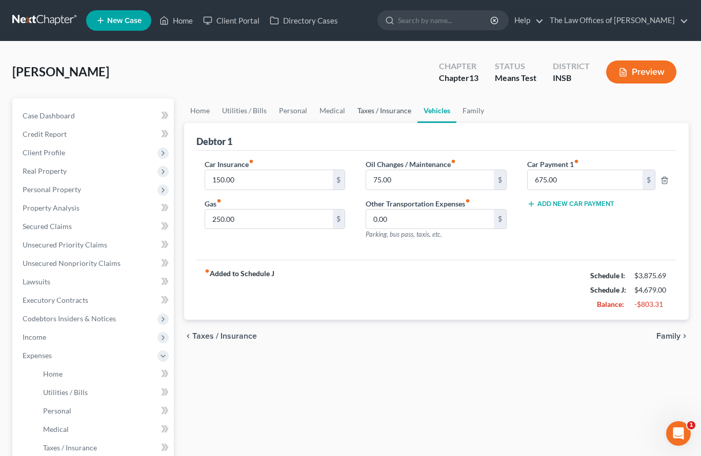
click at [384, 117] on link "Taxes / Insurance" at bounding box center [384, 110] width 66 height 25
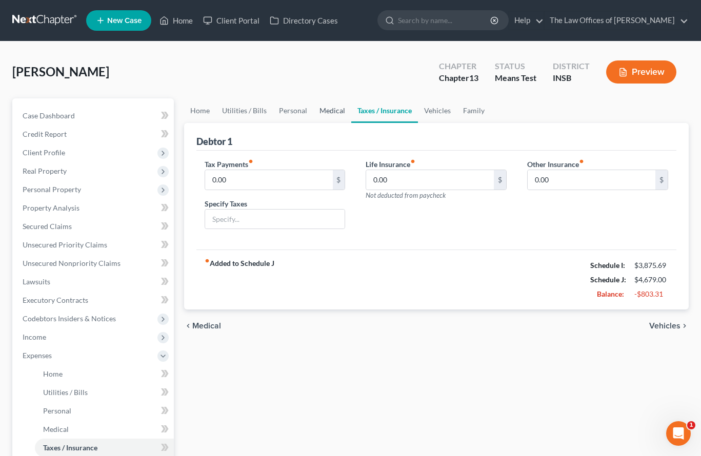
click at [326, 113] on link "Medical" at bounding box center [332, 110] width 38 height 25
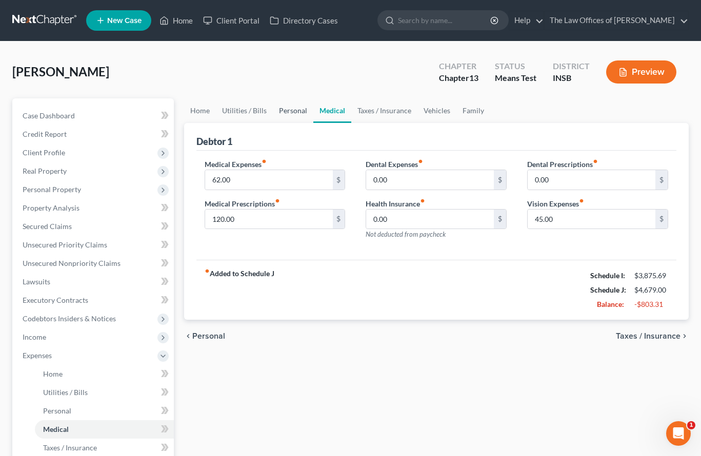
click at [302, 108] on link "Personal" at bounding box center [293, 110] width 40 height 25
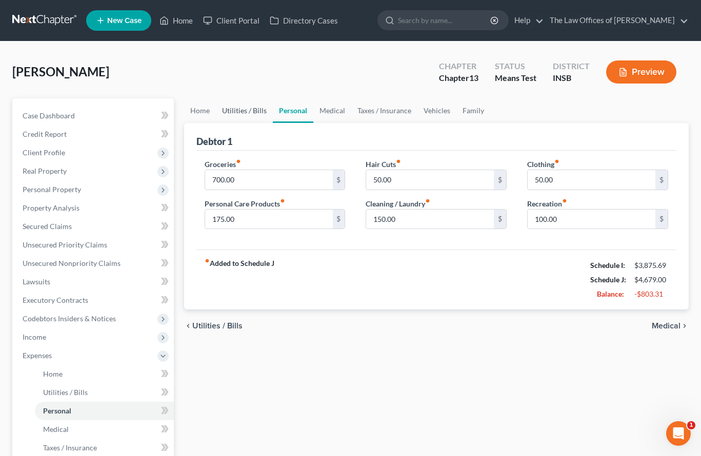
click at [250, 113] on link "Utilities / Bills" at bounding box center [244, 110] width 57 height 25
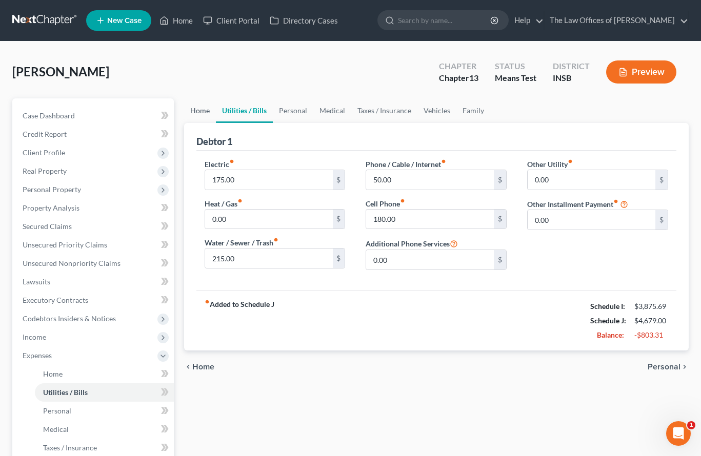
click at [192, 109] on link "Home" at bounding box center [200, 110] width 32 height 25
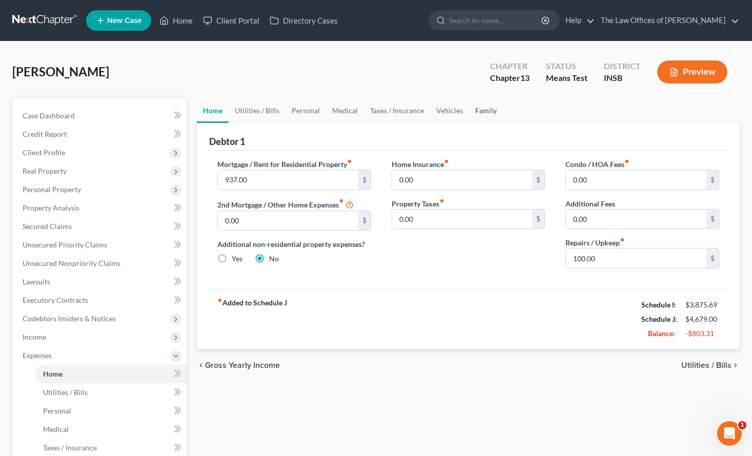
click at [477, 110] on link "Family" at bounding box center [486, 110] width 34 height 25
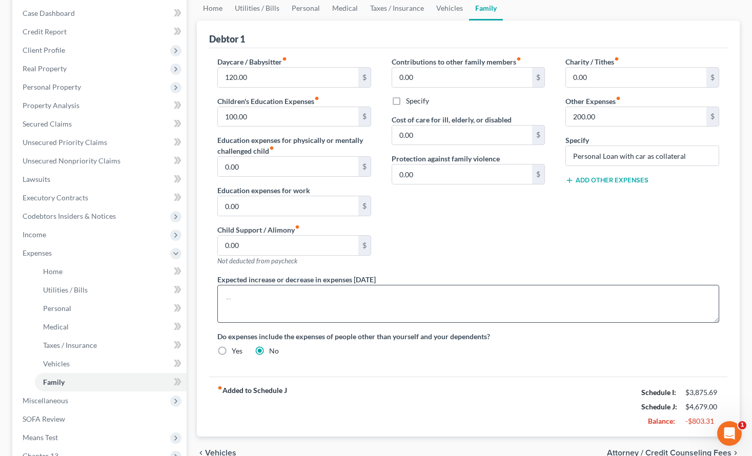
scroll to position [171, 0]
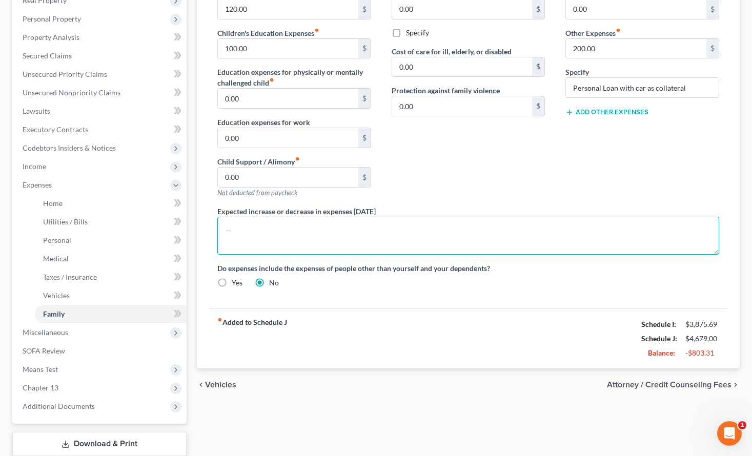
click at [335, 241] on textarea at bounding box center [468, 236] width 502 height 38
click at [601, 236] on textarea "Business Expenses: dump trailer 275/mo; lawn case pest control $50 wk lawn, pes…" at bounding box center [468, 236] width 502 height 38
type textarea "Business Expenses: dump trailer 275/mo; lawn case pest control $50 wk lawn, pes…"
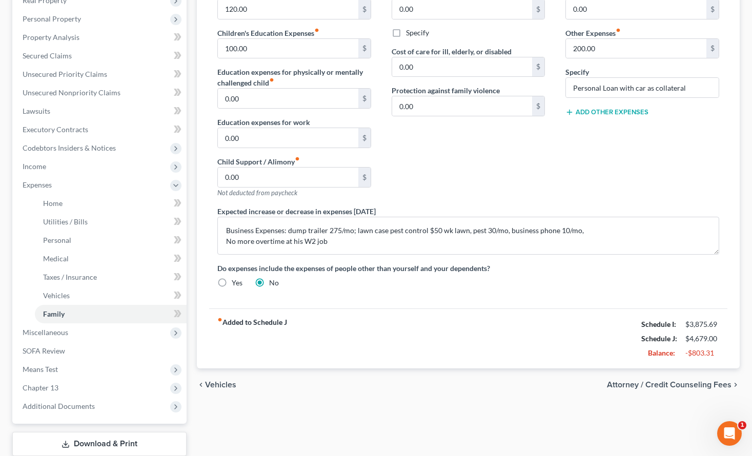
scroll to position [0, 0]
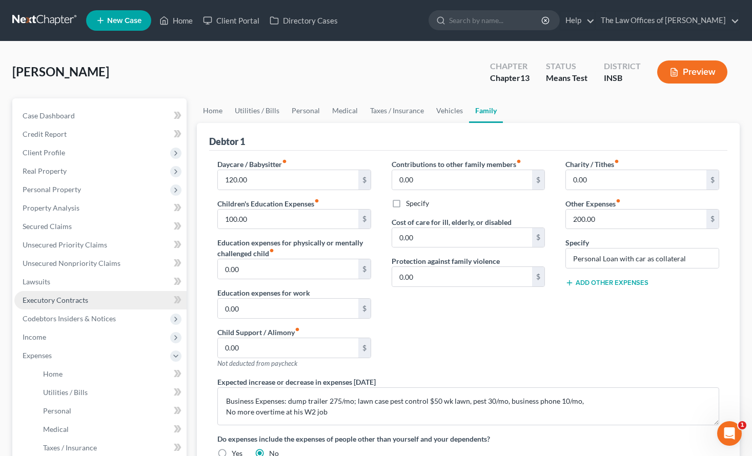
click at [60, 291] on link "Executory Contracts" at bounding box center [100, 300] width 172 height 18
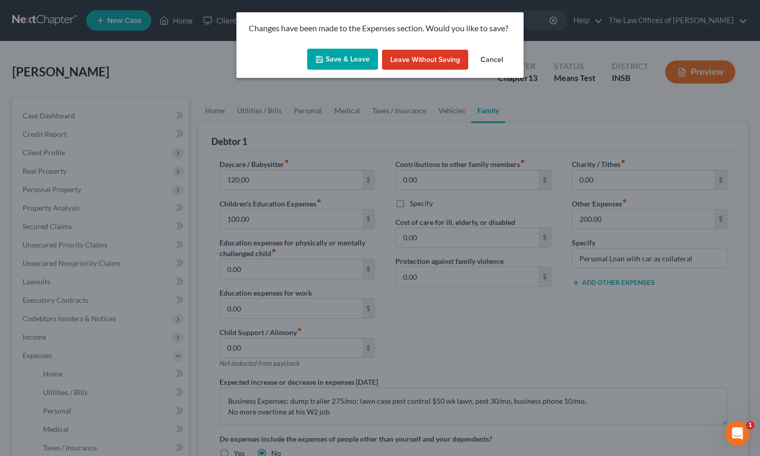
click at [332, 62] on button "Save & Leave" at bounding box center [342, 60] width 71 height 22
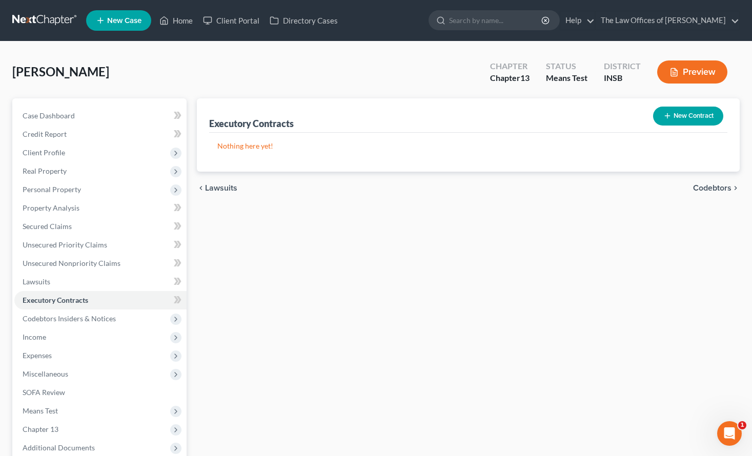
click at [50, 24] on link at bounding box center [45, 20] width 66 height 18
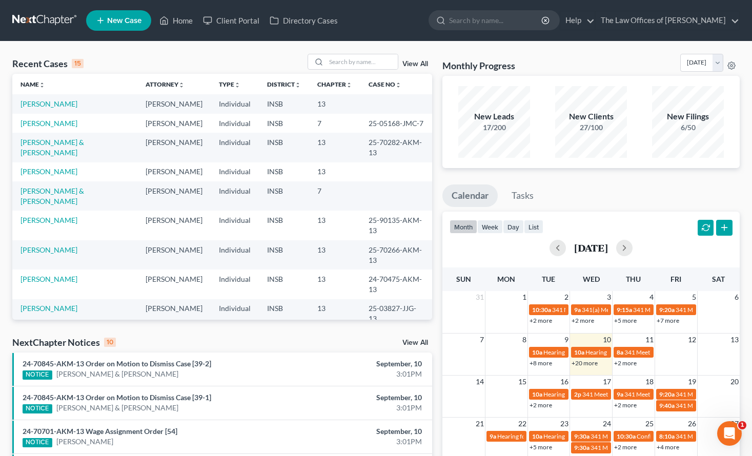
click at [437, 305] on div "Recent Cases 15 View All Name unfold_more expand_more expand_less Attorney unfo…" at bounding box center [222, 380] width 430 height 653
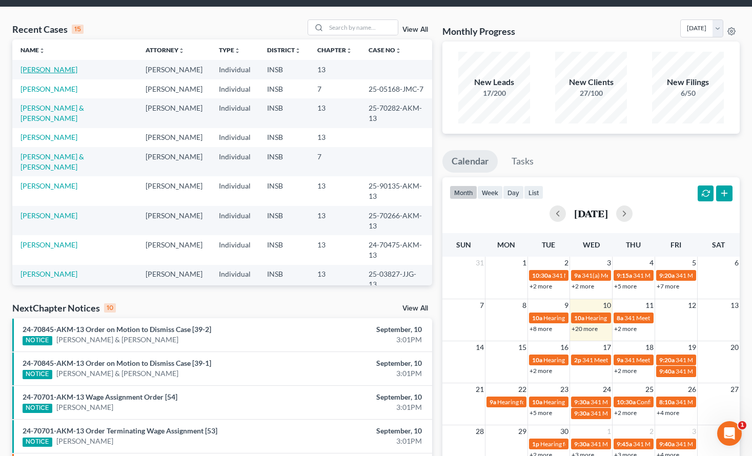
click at [43, 68] on link "[PERSON_NAME]" at bounding box center [48, 69] width 57 height 9
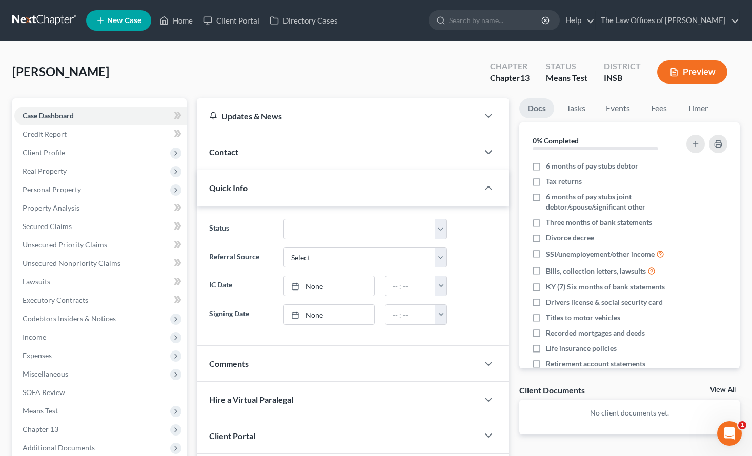
click at [51, 22] on link at bounding box center [45, 20] width 66 height 18
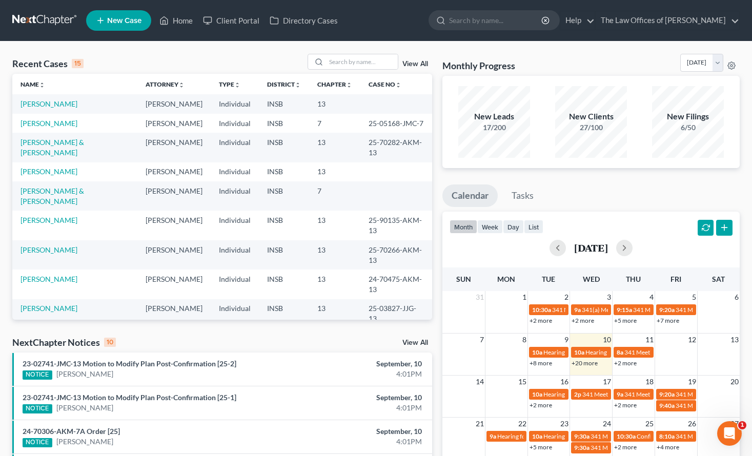
click at [436, 168] on div "Recent Cases 15 View All Name unfold_more expand_more expand_less Attorney unfo…" at bounding box center [222, 380] width 430 height 653
click at [439, 181] on div "Monthly Progress Bankruptcy Bankruptcy September 2025 August 2025 July 2025 Jun…" at bounding box center [590, 380] width 307 height 653
click at [435, 209] on div "Recent Cases 15 View All Name unfold_more expand_more expand_less Attorney unfo…" at bounding box center [222, 380] width 430 height 653
click at [438, 206] on div "Monthly Progress Bankruptcy Bankruptcy September 2025 August 2025 July 2025 Jun…" at bounding box center [590, 380] width 307 height 653
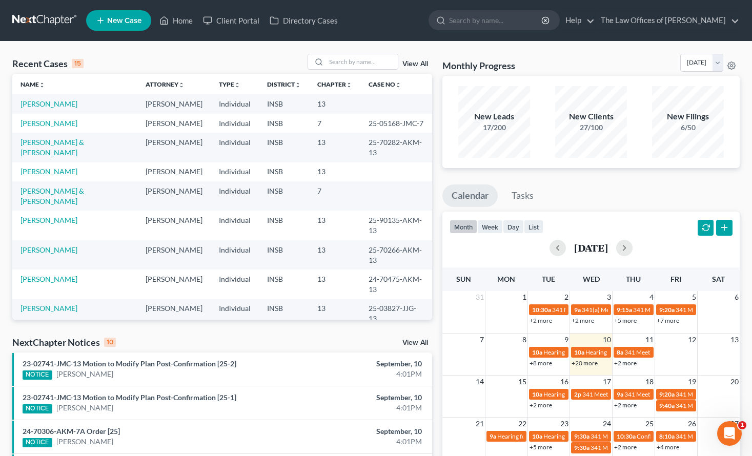
click at [438, 206] on div "Monthly Progress Bankruptcy Bankruptcy September 2025 August 2025 July 2025 Jun…" at bounding box center [590, 380] width 307 height 653
click at [437, 276] on div "Recent Cases 15 View All Name unfold_more expand_more expand_less Attorney unfo…" at bounding box center [222, 380] width 430 height 653
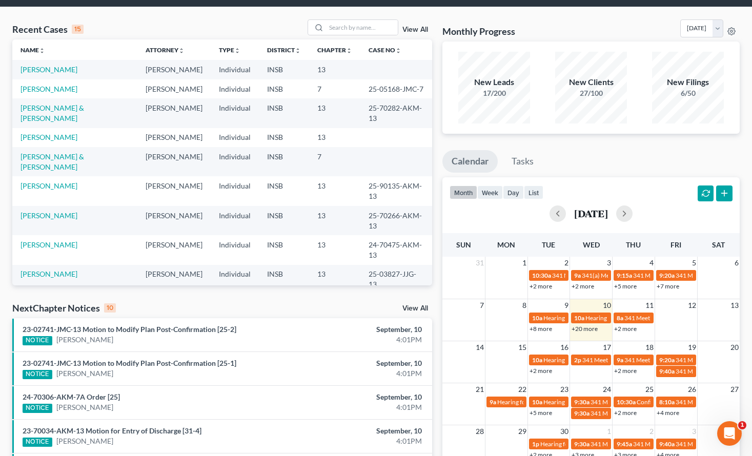
click at [437, 276] on div "Recent Cases 15 View All Name unfold_more expand_more expand_less Attorney unfo…" at bounding box center [222, 345] width 430 height 653
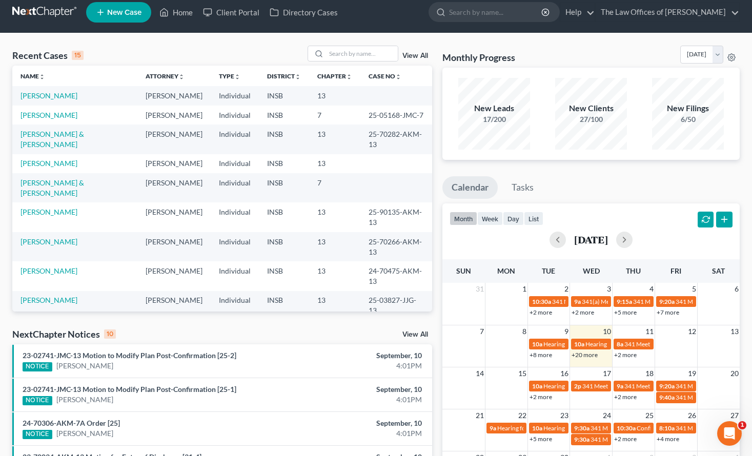
scroll to position [0, 0]
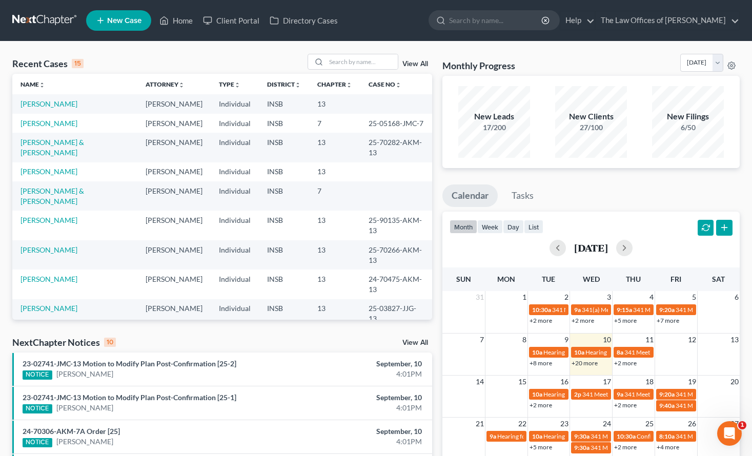
click at [437, 276] on div "Recent Cases 15 View All Name unfold_more expand_more expand_less Attorney unfo…" at bounding box center [222, 380] width 430 height 653
click at [78, 146] on link "[PERSON_NAME] & [PERSON_NAME]" at bounding box center [52, 147] width 64 height 19
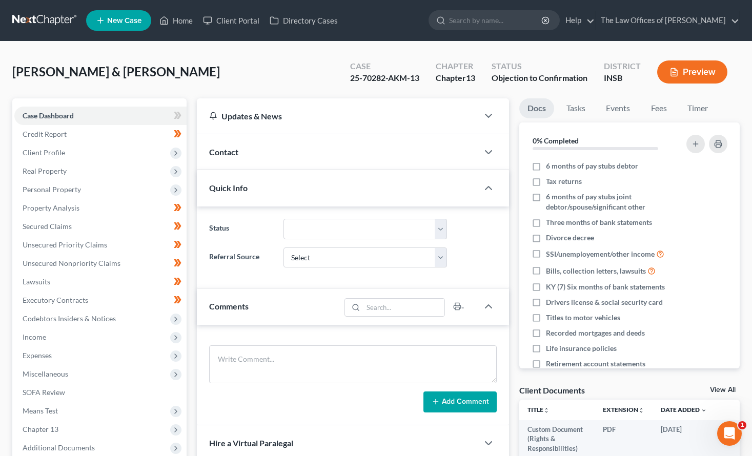
scroll to position [204, 0]
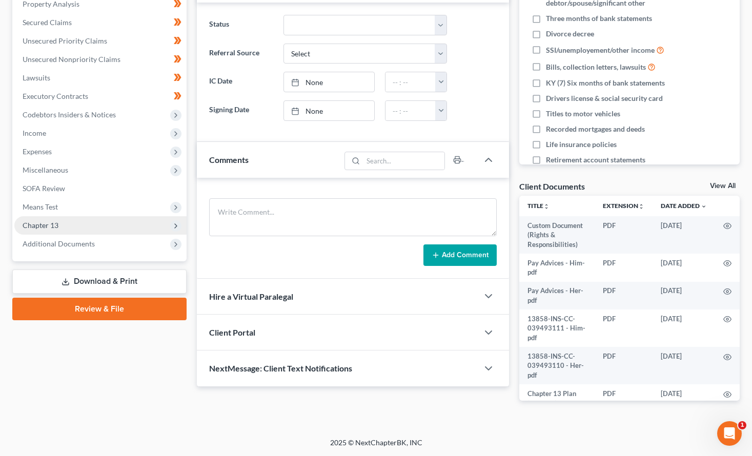
click at [51, 227] on span "Chapter 13" at bounding box center [41, 225] width 36 height 9
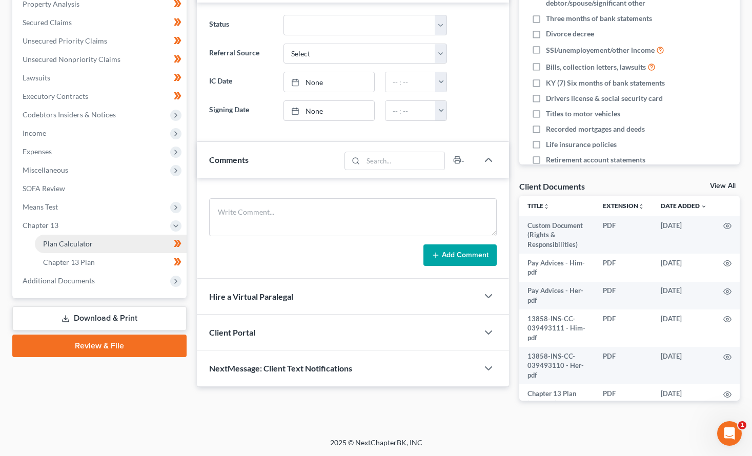
click at [60, 241] on span "Plan Calculator" at bounding box center [68, 243] width 50 height 9
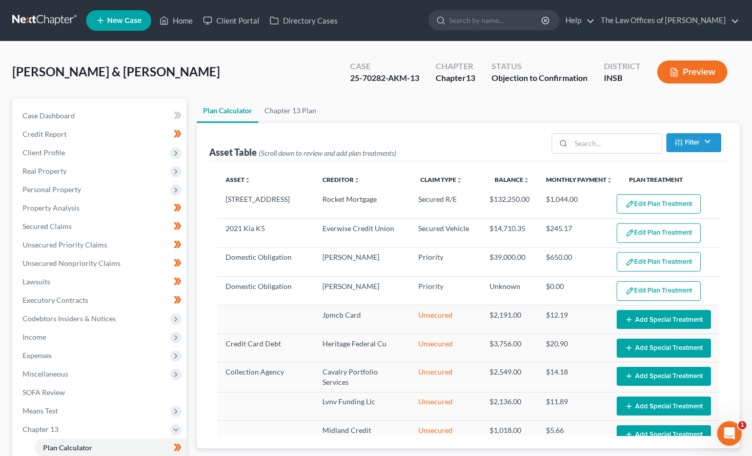
select select "59"
click at [276, 123] on div "Asset Table (Scroll down to review and add plan treatments) Filter Claim Type F…" at bounding box center [468, 142] width 518 height 38
click at [279, 108] on link "Chapter 13 Plan" at bounding box center [290, 110] width 64 height 25
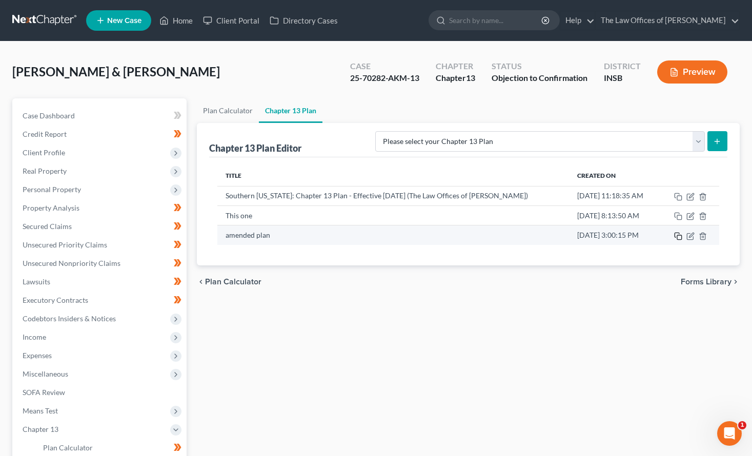
click at [678, 238] on icon "button" at bounding box center [678, 236] width 8 height 8
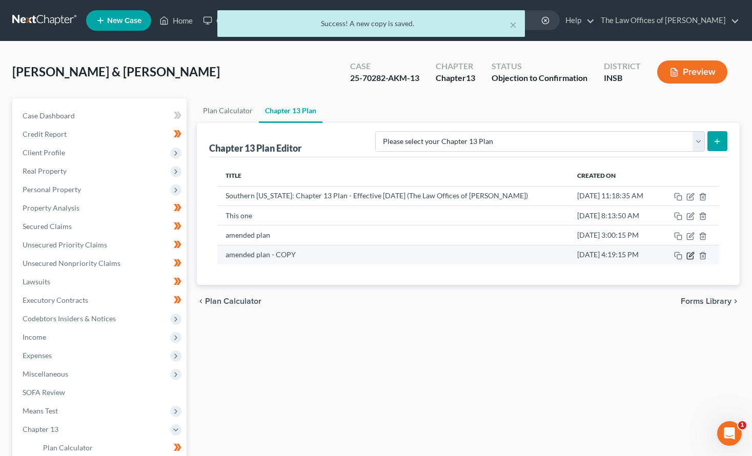
click at [689, 258] on icon "button" at bounding box center [690, 256] width 8 height 8
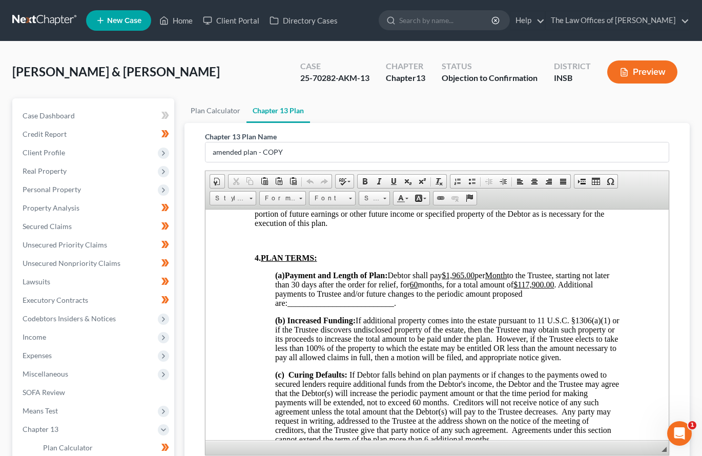
scroll to position [752, 0]
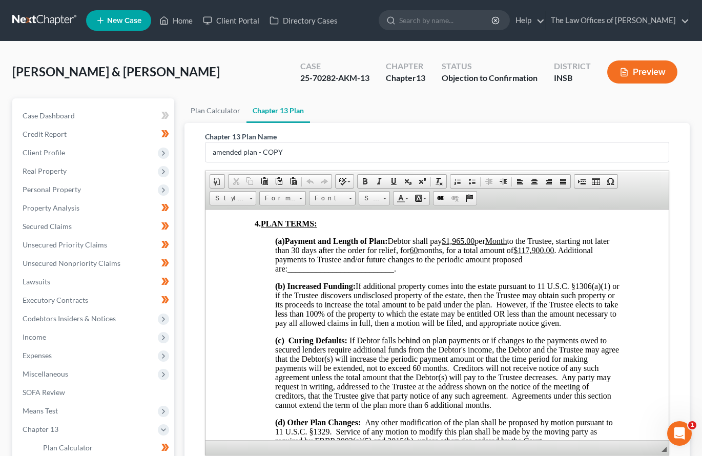
click at [446, 301] on span "(b) Increased Funding: If additional property comes into the estate pursuant to…" at bounding box center [447, 304] width 344 height 46
click at [455, 318] on span "(b) Increased Funding: If additional property comes into the estate pursuant to…" at bounding box center [447, 304] width 344 height 46
click at [466, 316] on span "(b) Increased Funding: If additional property comes into the estate pursuant to…" at bounding box center [447, 304] width 344 height 46
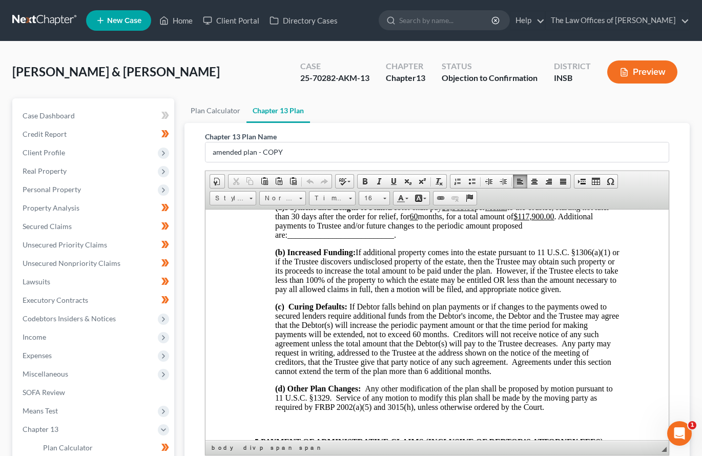
scroll to position [820, 0]
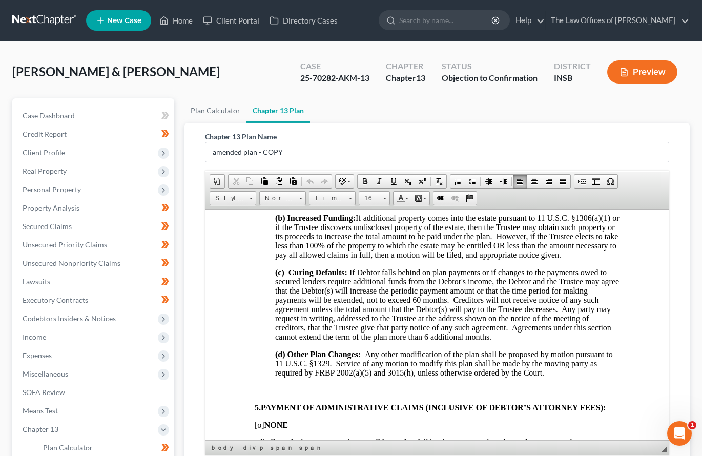
click at [442, 325] on span "If Debtor falls behind on plan payments or if changes to the payments owed to s…" at bounding box center [447, 304] width 344 height 73
click at [192, 274] on div "Chapter 13 Plan Name amended plan - COPY Rich Text Editor, document-ckeditor Ed…" at bounding box center [437, 314] width 506 height 383
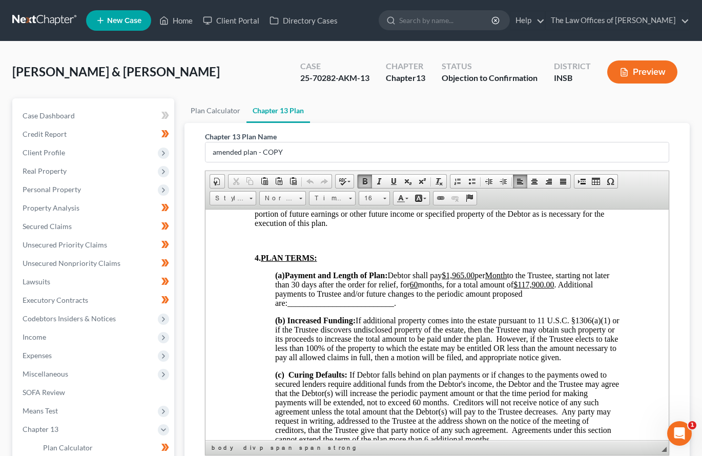
scroll to position [683, 0]
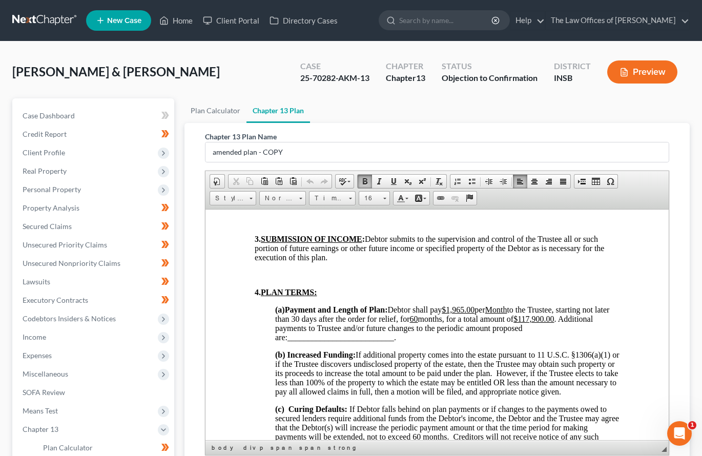
click at [406, 339] on p "(a) Payment and Length of Plan: Debtor shall pay $1,965.00 per Month to the Tru…" at bounding box center [447, 323] width 345 height 37
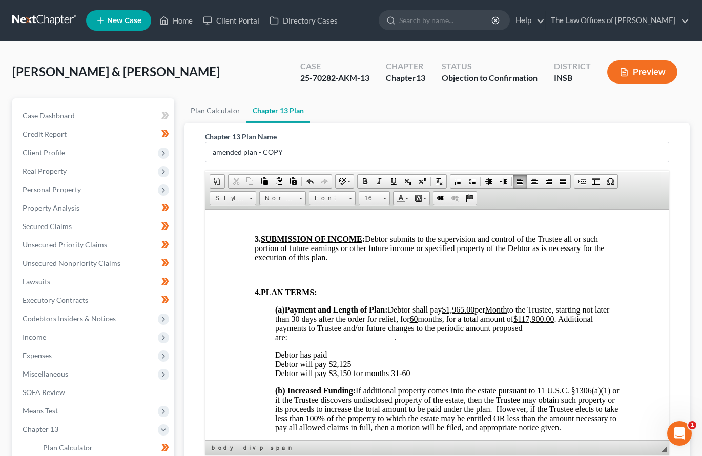
click at [353, 352] on p "Debtor has paid Debtor will pay $2,125 ​Debtor will pay $3,150 for months 31-60" at bounding box center [447, 364] width 345 height 28
click at [366, 352] on p "Debtor has paid $7,254.44 Debtor will pay $2,125 ​Debtor will pay $3,150 for mo…" at bounding box center [447, 364] width 345 height 28
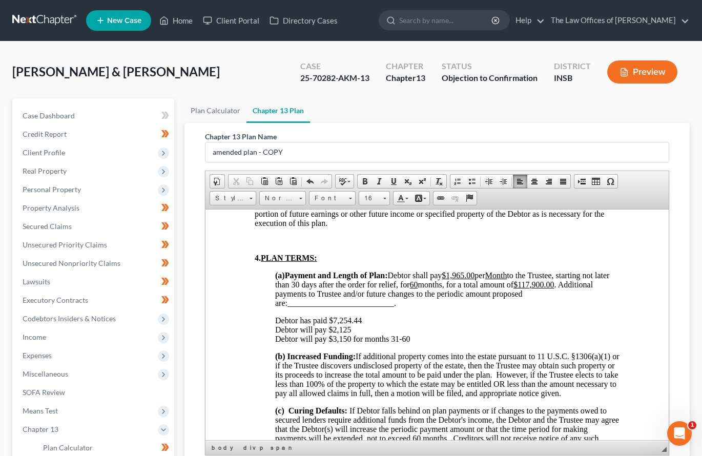
click at [363, 316] on p "Debtor has paid $7,254.44 Debtor will pay $2,125 ​Debtor will pay $3,150 for mo…" at bounding box center [447, 330] width 345 height 28
click at [381, 321] on p "Debtor has paid $7,254.44 Debtor will pay $2,125 ​Debtor will pay $3,150 for mo…" at bounding box center [447, 330] width 345 height 28
click at [366, 321] on p "Debtor has paid $7,254.44 Debtor will pay $2,125 Debtor will pay $3,150 for mon…" at bounding box center [447, 330] width 345 height 28
click at [379, 317] on p "Debtor has paid $7,254.44 Debtor will pay $2,125 Debtor will pay $3,150 for mon…" at bounding box center [447, 330] width 345 height 28
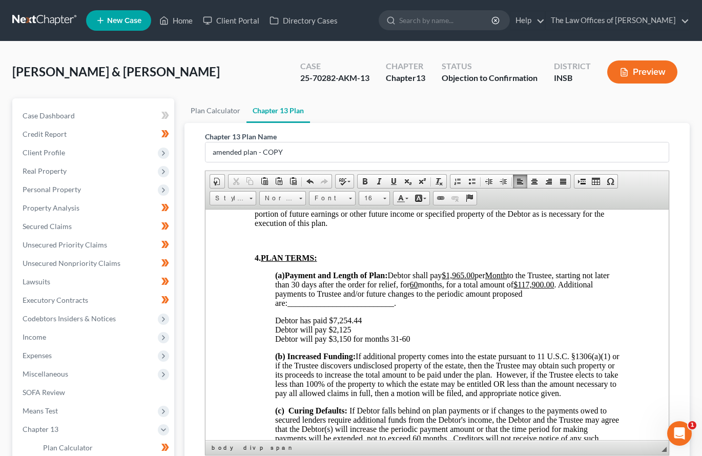
scroll to position [786, 0]
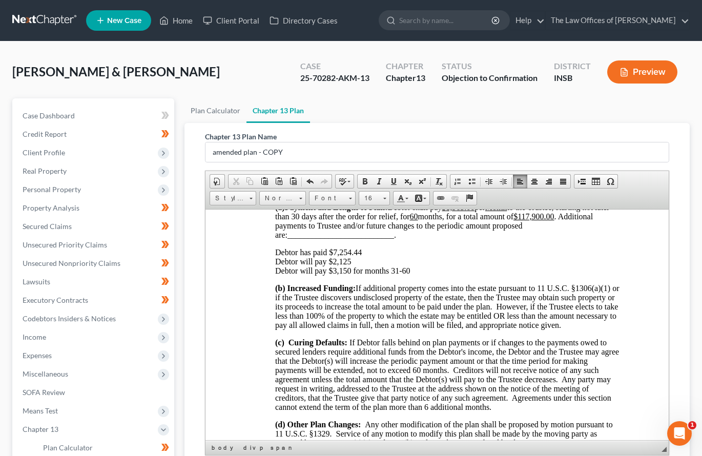
click at [377, 254] on p "Debtor has paid $7,254.44 Debtor will pay $2,125 Debtor will pay $3,150 for mon…" at bounding box center [447, 262] width 345 height 28
click at [378, 262] on p "Debtor has paid $7,254.44 through 9/10/2025 (month 4) Debtor will pay $2,125 De…" at bounding box center [447, 262] width 345 height 28
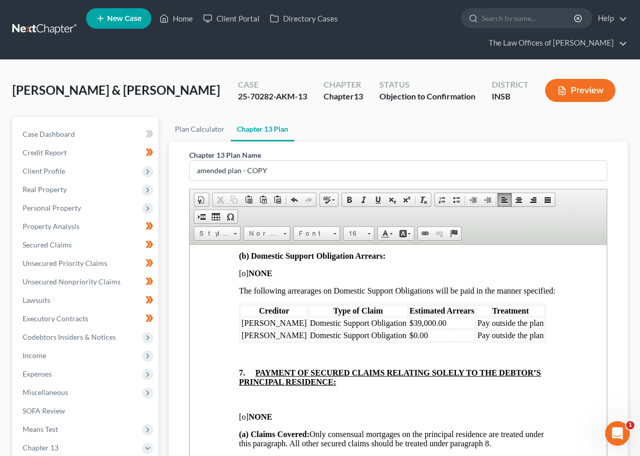
scroll to position [1360, 0]
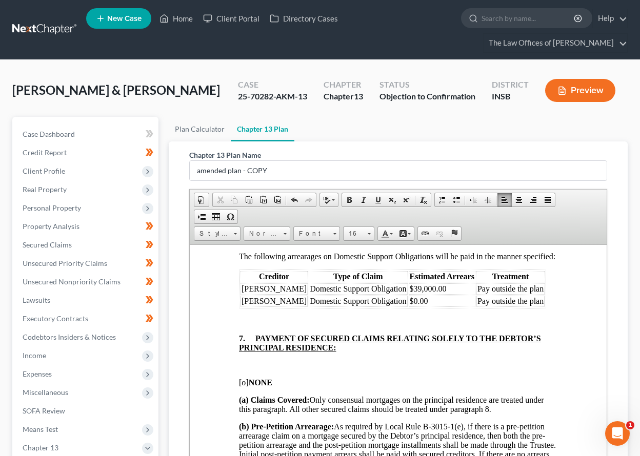
click at [506, 293] on span "Pay outside the plan" at bounding box center [510, 288] width 66 height 9
drag, startPoint x: 523, startPoint y: 316, endPoint x: 470, endPoint y: 319, distance: 52.3
click at [477, 293] on span "Pay outside the plan" at bounding box center [510, 288] width 66 height 9
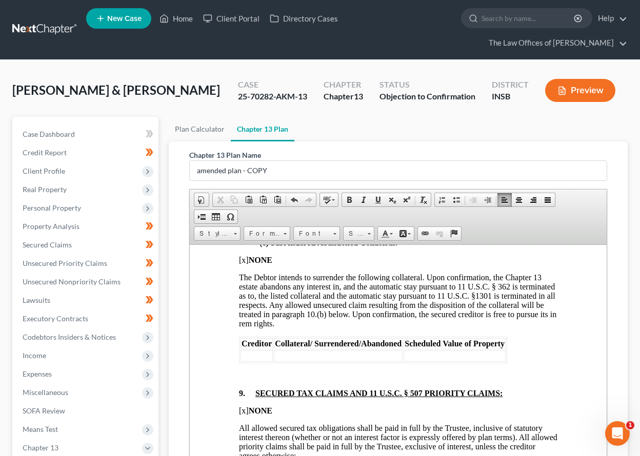
scroll to position [2283, 0]
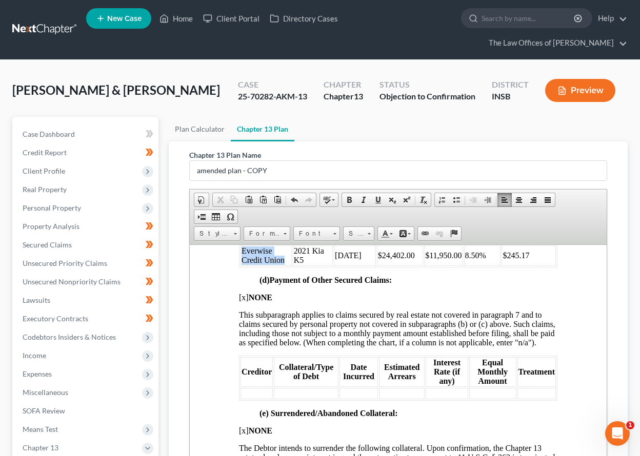
drag, startPoint x: 285, startPoint y: 320, endPoint x: 239, endPoint y: 317, distance: 46.2
click at [239, 267] on table "Creditor Collateral Purchase Date Scheduled Debt Value Interest Rate Equal Mont…" at bounding box center [398, 240] width 318 height 54
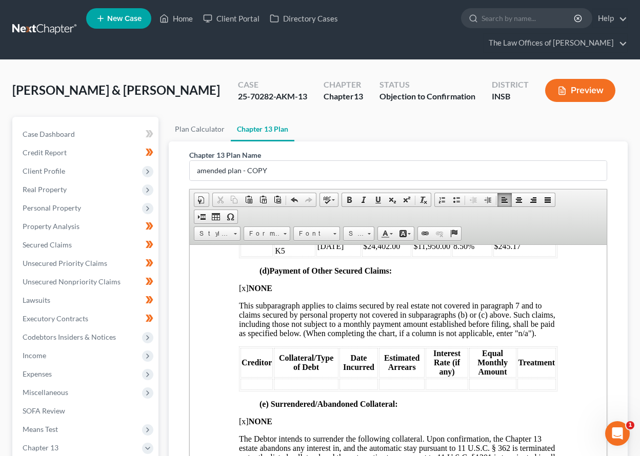
click at [295, 255] on span "2021 Kia K5" at bounding box center [290, 246] width 30 height 18
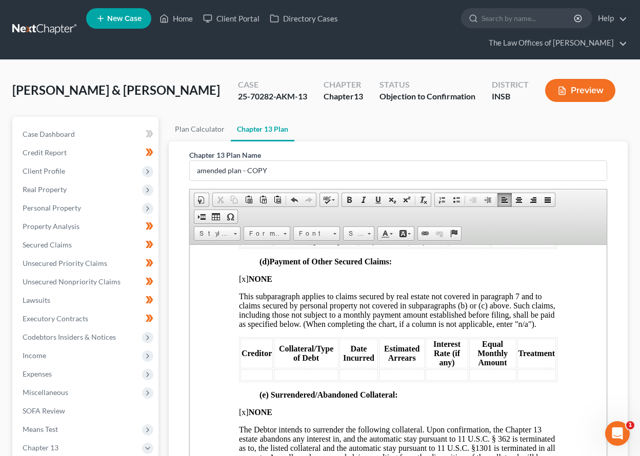
click at [336, 245] on span "10/08/2022" at bounding box center [326, 241] width 27 height 9
click at [379, 245] on span "$24,402.00" at bounding box center [378, 241] width 37 height 9
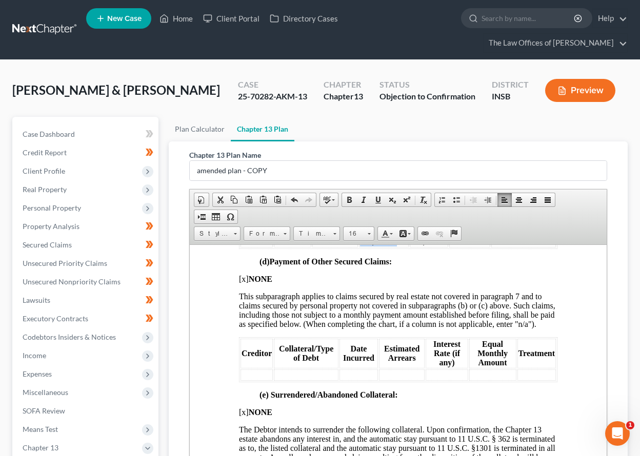
click at [379, 245] on span "$24,402.00" at bounding box center [378, 241] width 37 height 9
click at [289, 199] on link "Undo" at bounding box center [294, 199] width 14 height 13
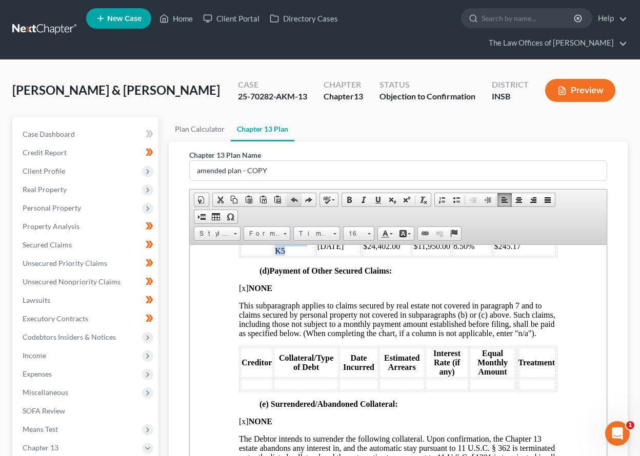
click at [289, 199] on link "Undo" at bounding box center [294, 199] width 14 height 13
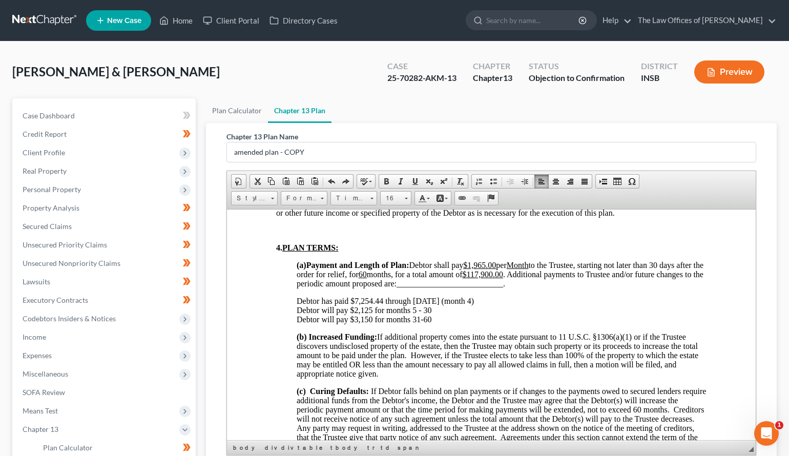
scroll to position [629, 0]
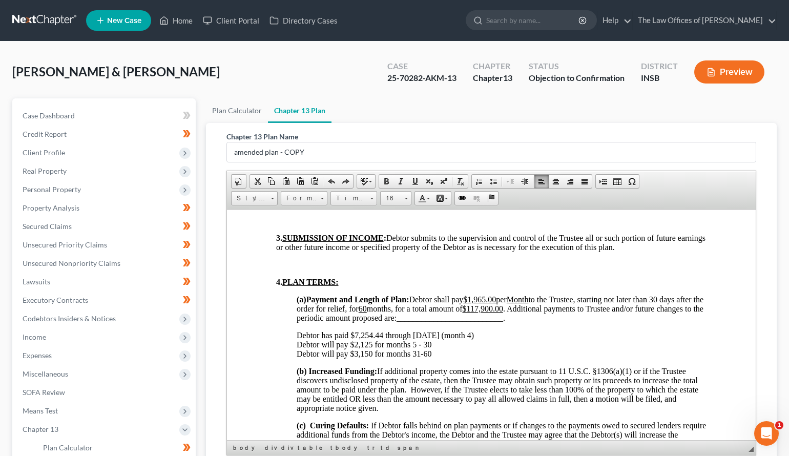
click at [439, 355] on p "Debtor has paid $7,254.44 through 9/10/2025 (month 4) Debtor will pay $2,125 fo…" at bounding box center [502, 345] width 410 height 28
click at [439, 342] on p "Debtor has paid $7,254.44 through 9/10/2025 (month 4) Debtor will pay $2,125 fo…" at bounding box center [502, 345] width 410 height 28
click at [503, 311] on u "$117,900.00" at bounding box center [482, 308] width 40 height 9
drag, startPoint x: 537, startPoint y: 311, endPoint x: 507, endPoint y: 310, distance: 30.2
click at [503, 310] on u "$117,900.00" at bounding box center [482, 308] width 40 height 9
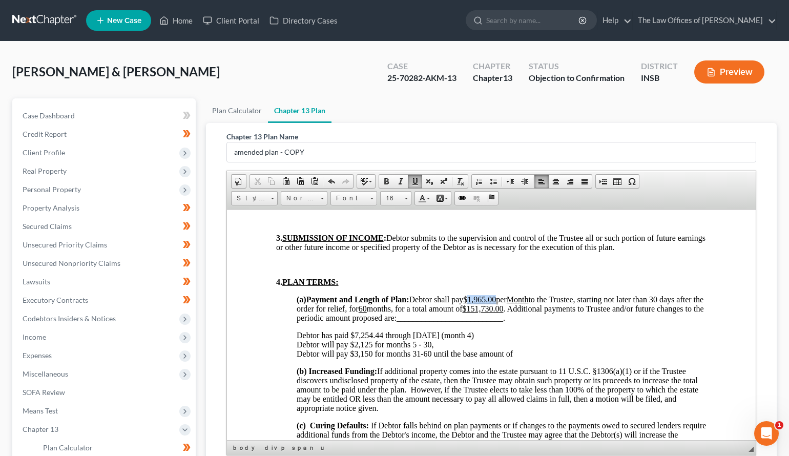
drag, startPoint x: 505, startPoint y: 298, endPoint x: 479, endPoint y: 300, distance: 26.2
click at [479, 300] on u "$1,965.00" at bounding box center [479, 299] width 33 height 9
click at [522, 351] on p "Debtor has paid $7,254.44 through 9/10/2025 (month 4) Debtor will pay $2,125 fo…" at bounding box center [502, 345] width 410 height 28
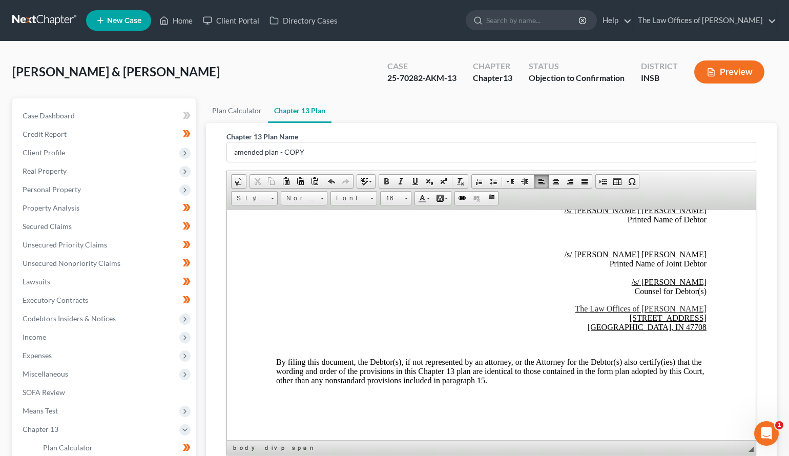
scroll to position [2884, 0]
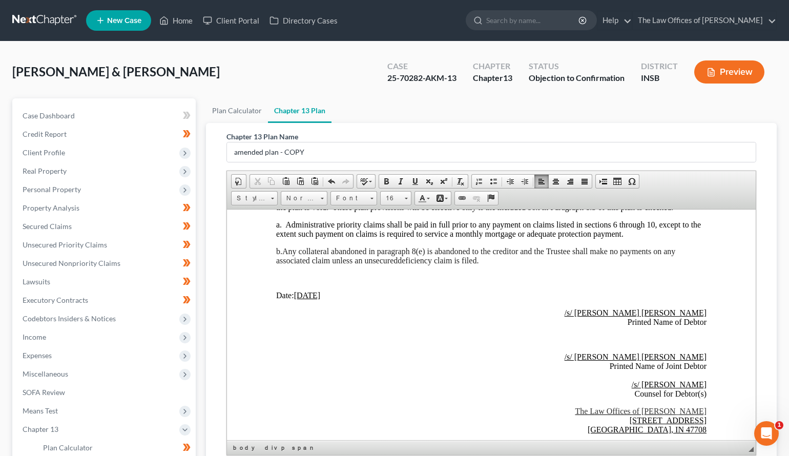
click at [314, 299] on u "04/11/2025" at bounding box center [307, 295] width 27 height 9
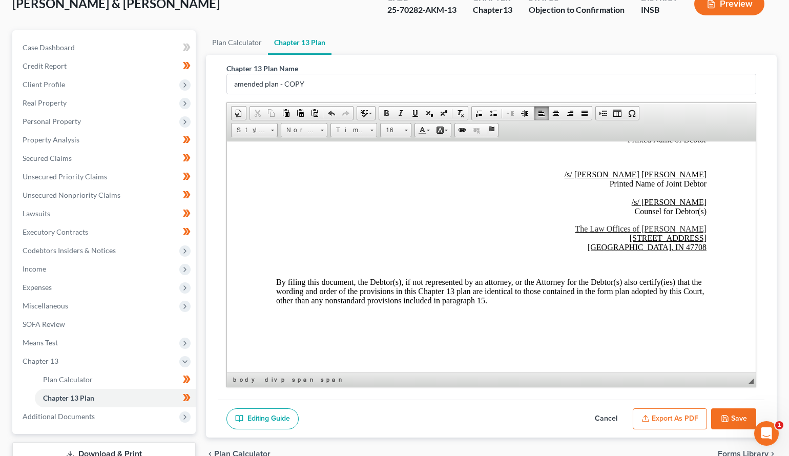
scroll to position [137, 0]
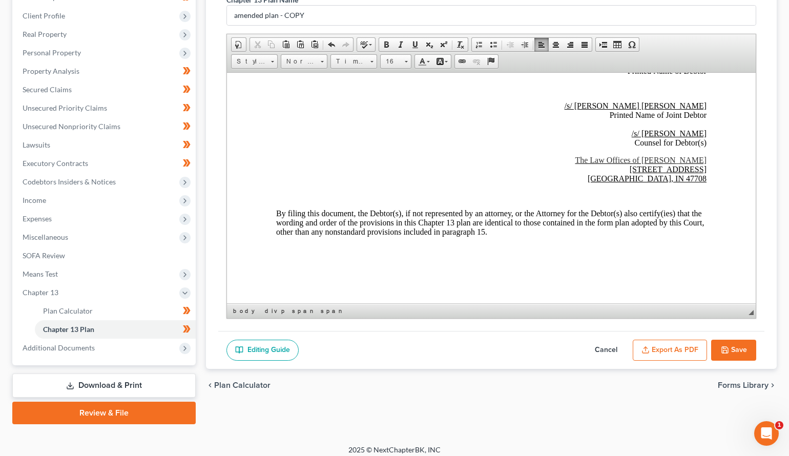
click at [735, 351] on button "Save" at bounding box center [733, 351] width 45 height 22
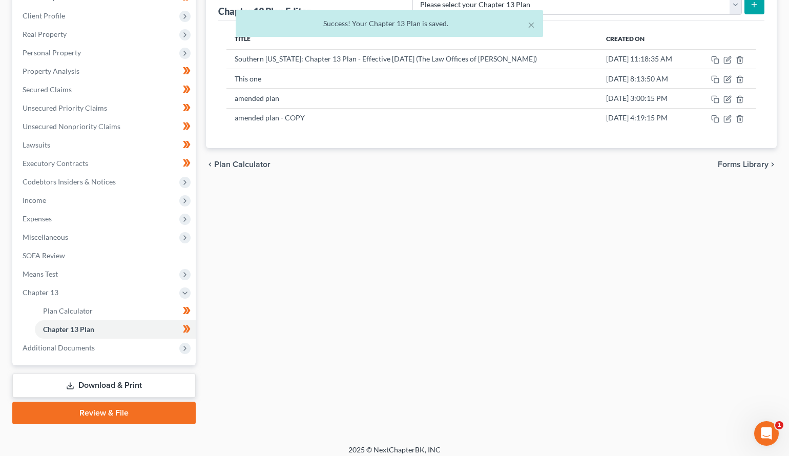
scroll to position [0, 0]
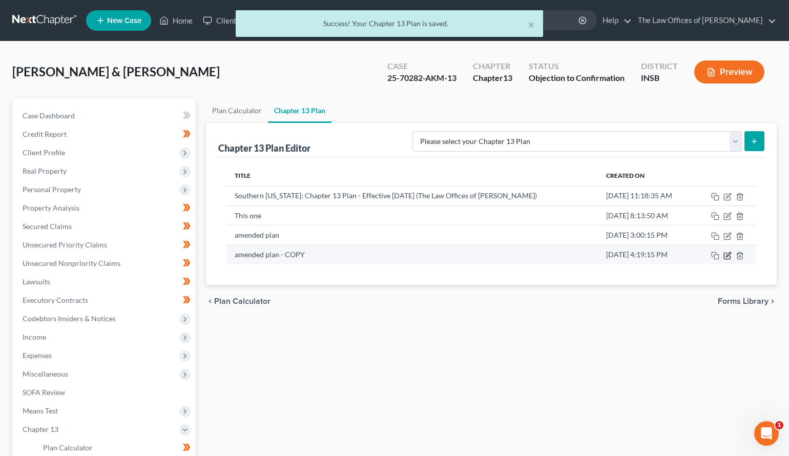
click at [727, 255] on icon "button" at bounding box center [728, 254] width 5 height 5
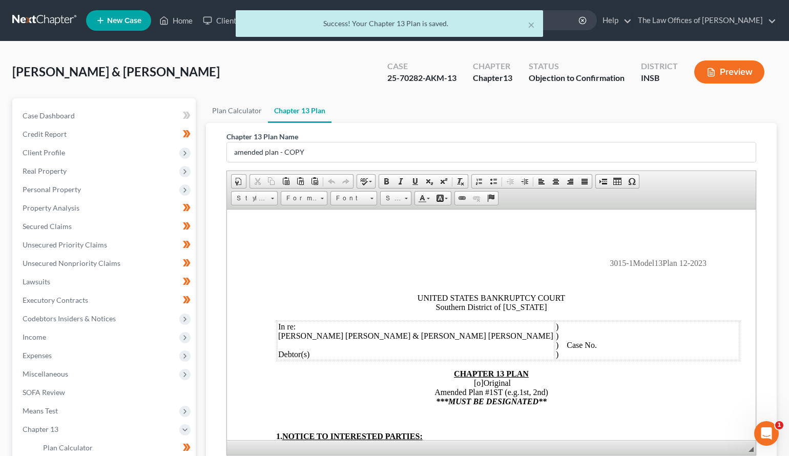
scroll to position [144, 0]
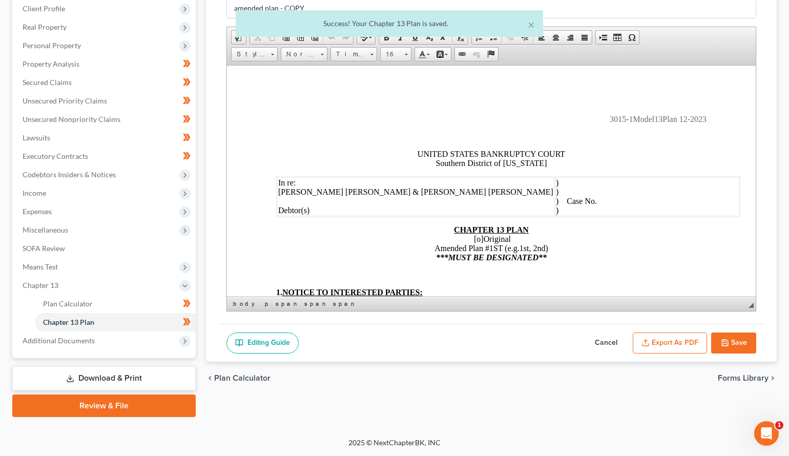
click at [595, 198] on td ") ) ) Case No. )" at bounding box center [647, 196] width 184 height 39
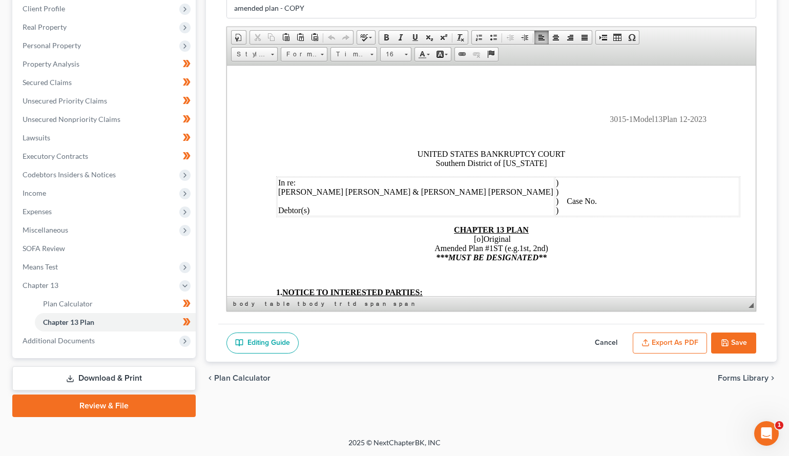
scroll to position [42, 0]
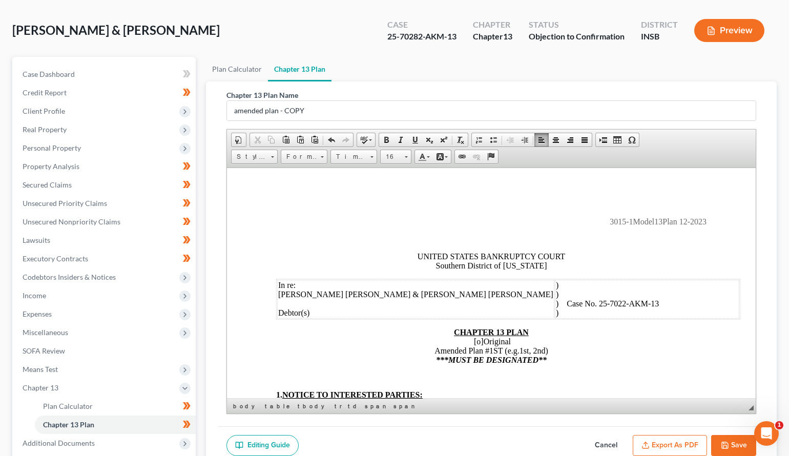
click at [728, 446] on icon "button" at bounding box center [725, 445] width 6 height 6
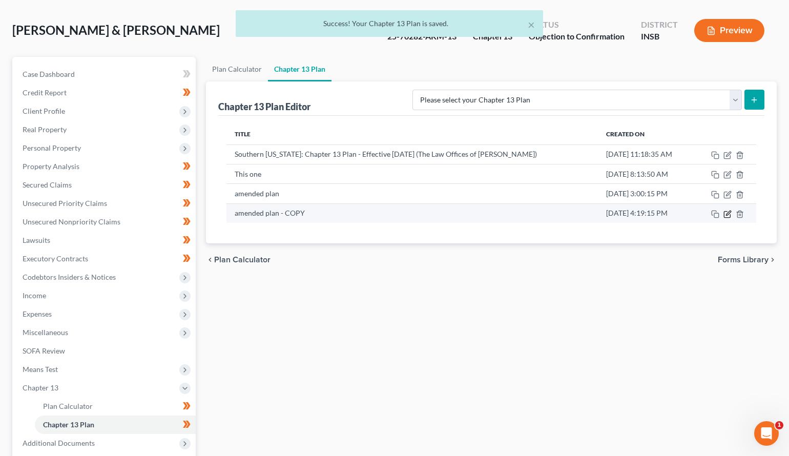
click at [728, 216] on icon "button" at bounding box center [728, 214] width 8 height 8
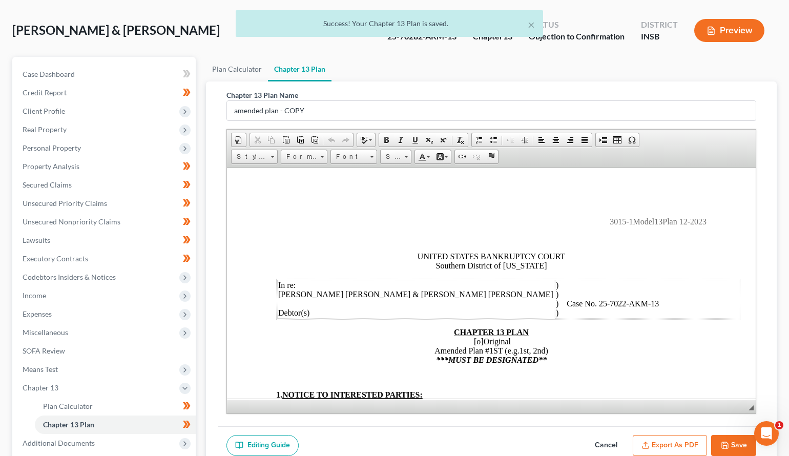
scroll to position [0, 0]
click at [658, 445] on button "Export as PDF" at bounding box center [670, 446] width 74 height 22
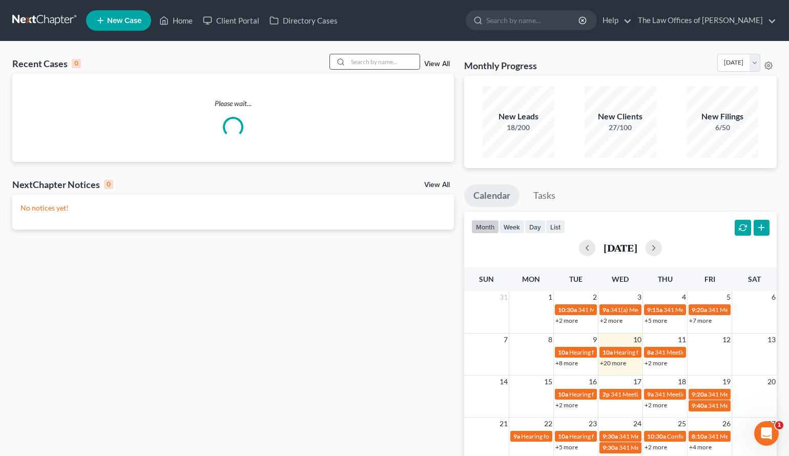
click at [373, 66] on input "search" at bounding box center [384, 61] width 72 height 15
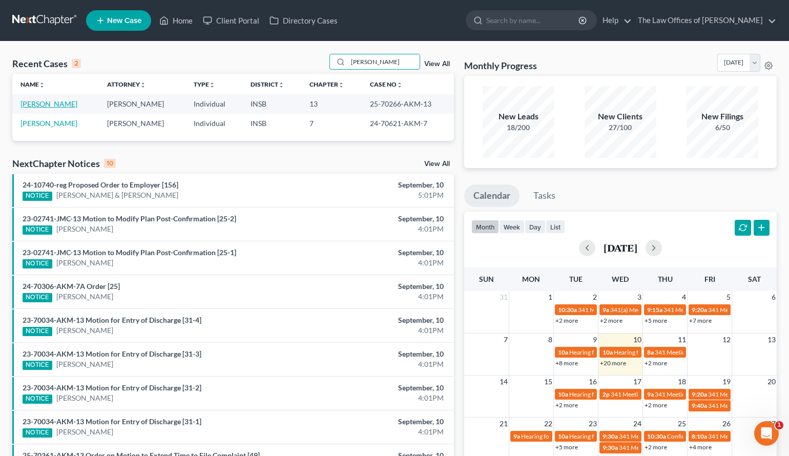
type input "[PERSON_NAME]"
click at [51, 106] on link "[PERSON_NAME]" at bounding box center [48, 103] width 57 height 9
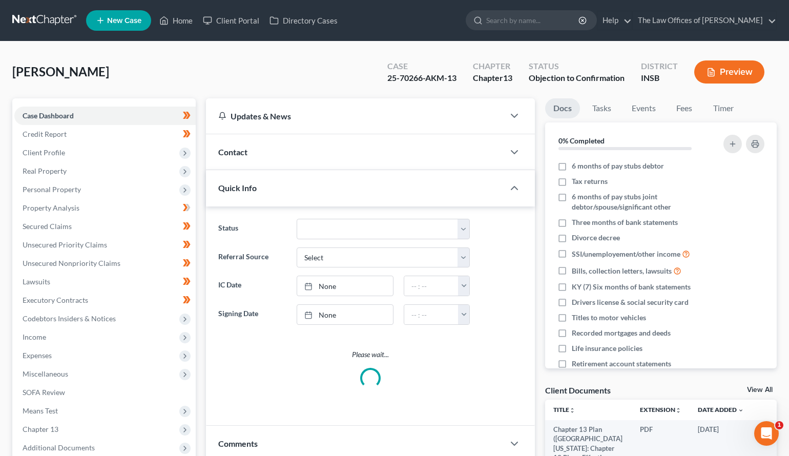
scroll to position [196, 0]
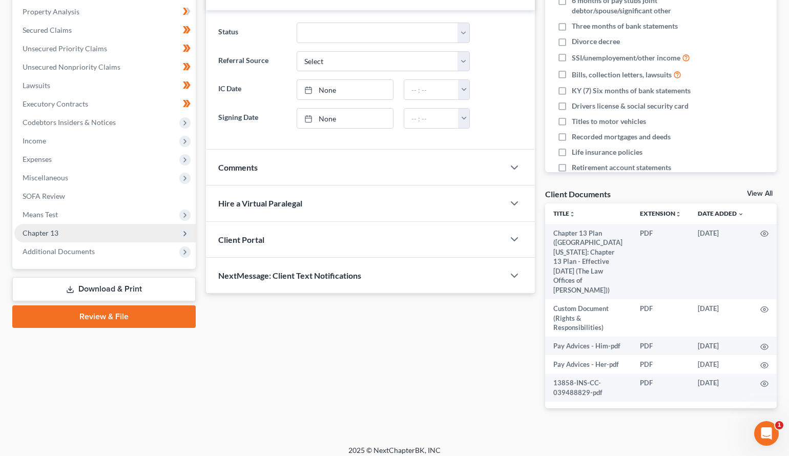
click at [62, 238] on span "Chapter 13" at bounding box center [104, 233] width 181 height 18
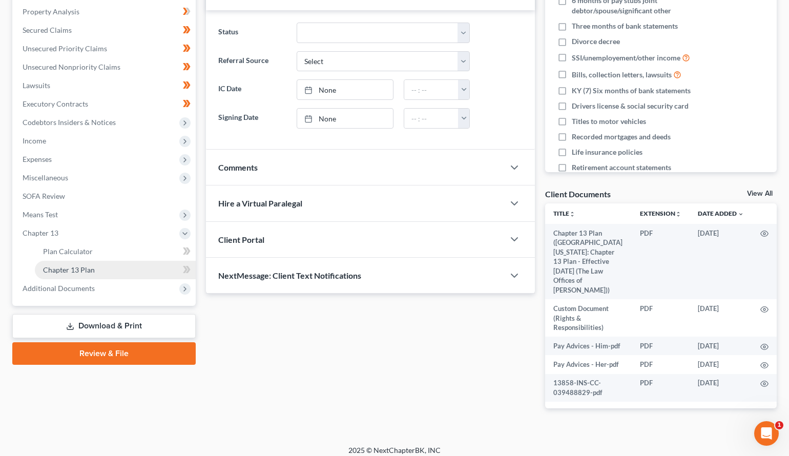
click at [70, 273] on span "Chapter 13 Plan" at bounding box center [69, 269] width 52 height 9
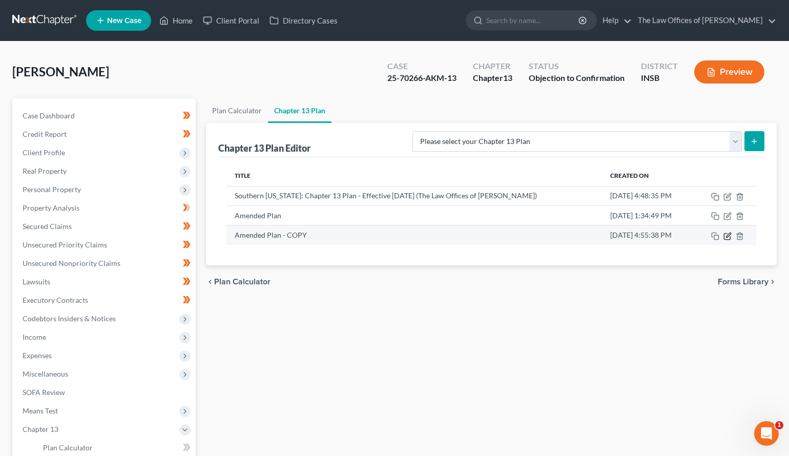
click at [727, 237] on icon "button" at bounding box center [728, 235] width 5 height 5
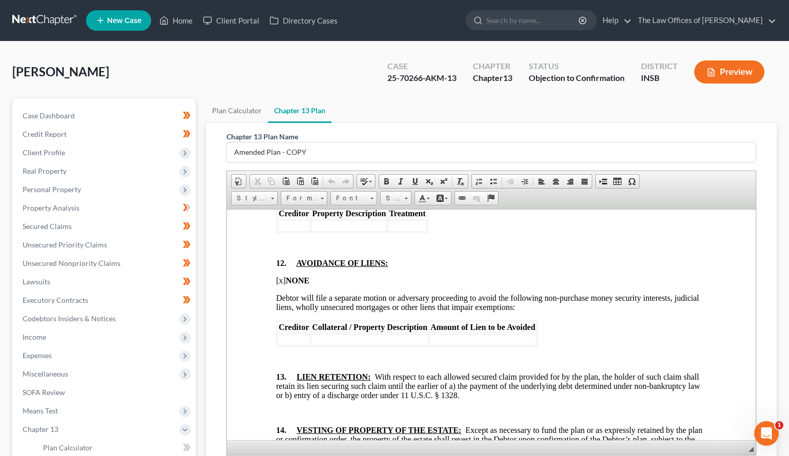
scroll to position [2938, 0]
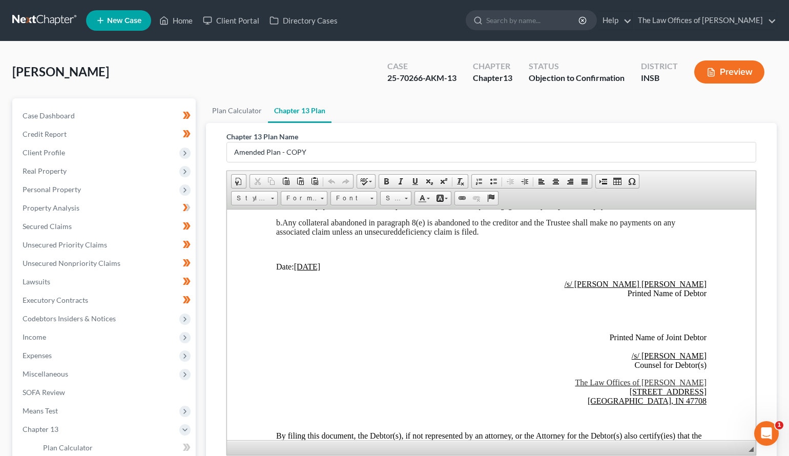
click at [312, 271] on u "04/08/2025" at bounding box center [307, 266] width 27 height 9
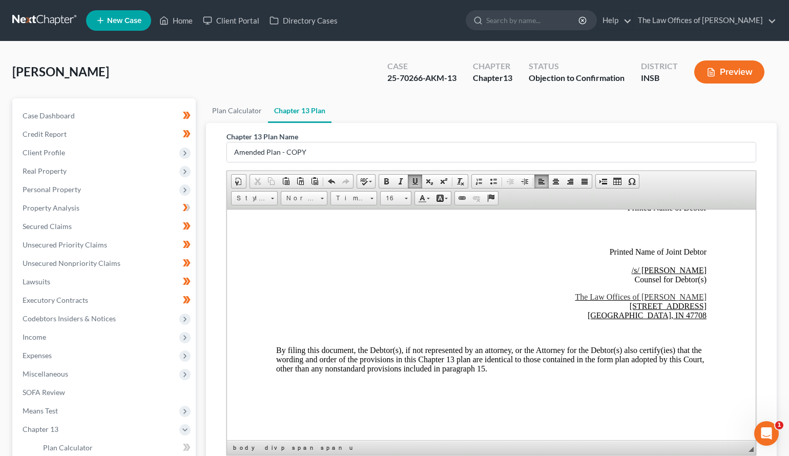
scroll to position [144, 0]
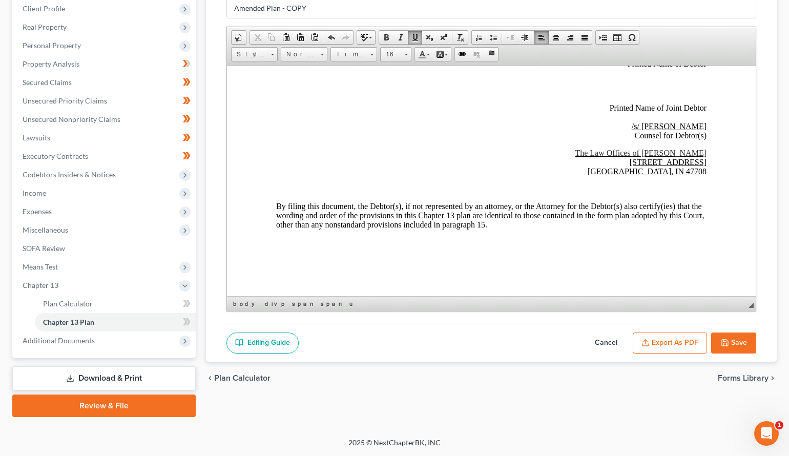
click at [725, 340] on icon "button" at bounding box center [725, 343] width 8 height 8
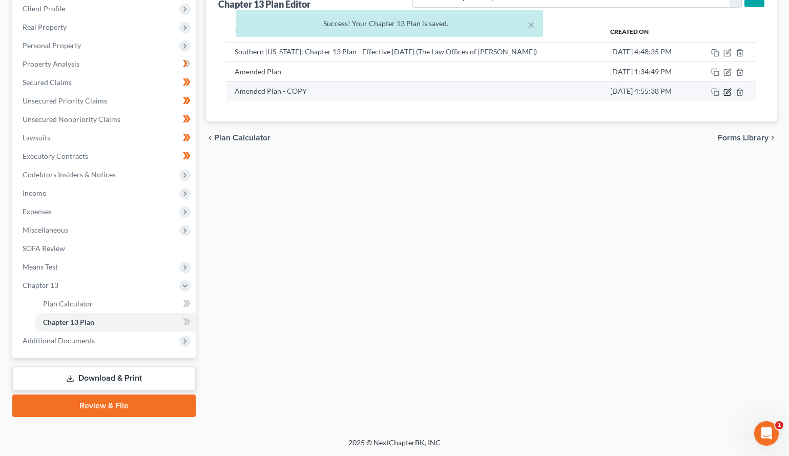
click at [726, 92] on icon "button" at bounding box center [728, 92] width 8 height 8
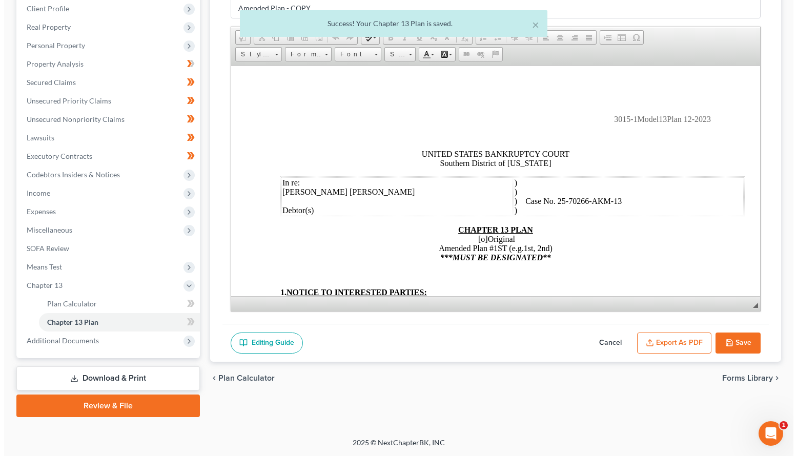
scroll to position [0, 0]
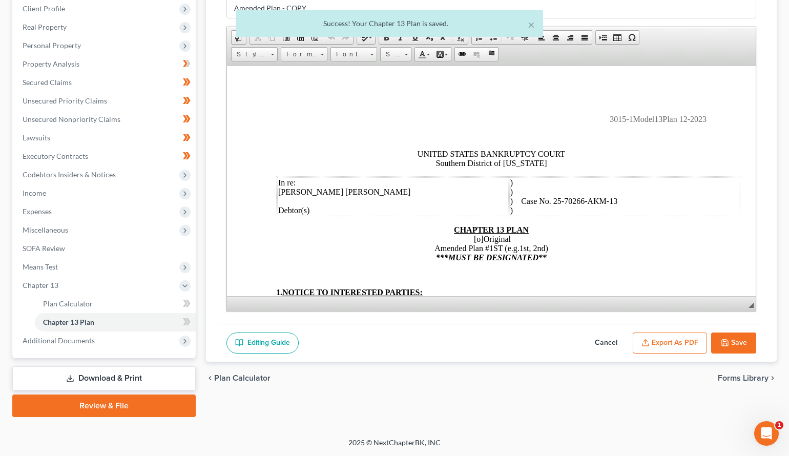
click at [679, 343] on button "Export as PDF" at bounding box center [670, 344] width 74 height 22
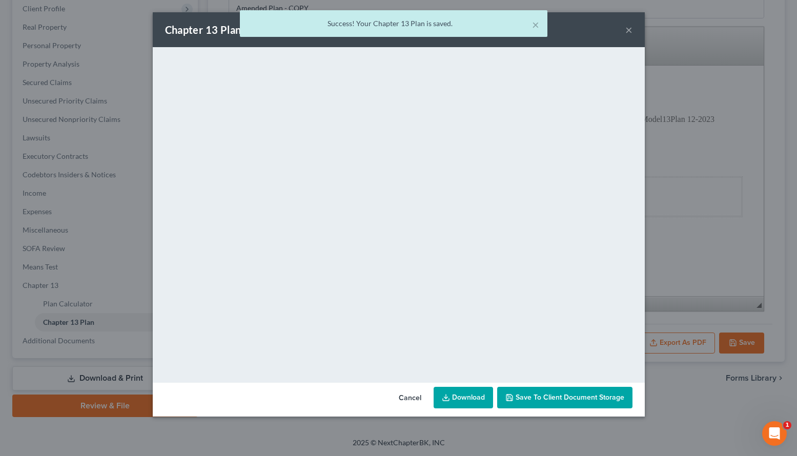
click at [467, 400] on link "Download" at bounding box center [463, 398] width 59 height 22
